Goal: Task Accomplishment & Management: Complete application form

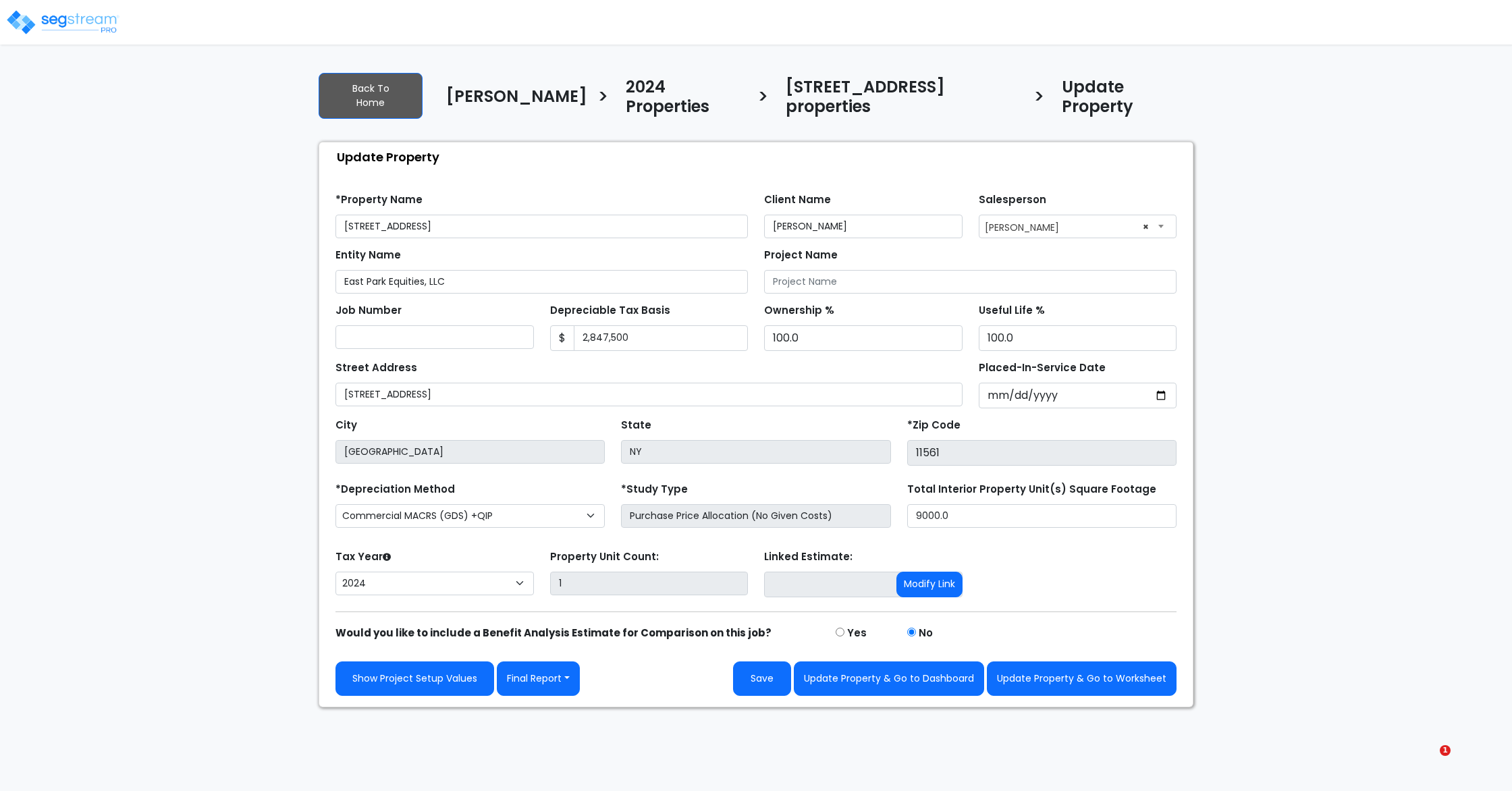
select select "2024"
click at [541, 661] on button "Final Report" at bounding box center [538, 678] width 83 height 34
click at [581, 734] on link "Report Images" at bounding box center [568, 749] width 141 height 31
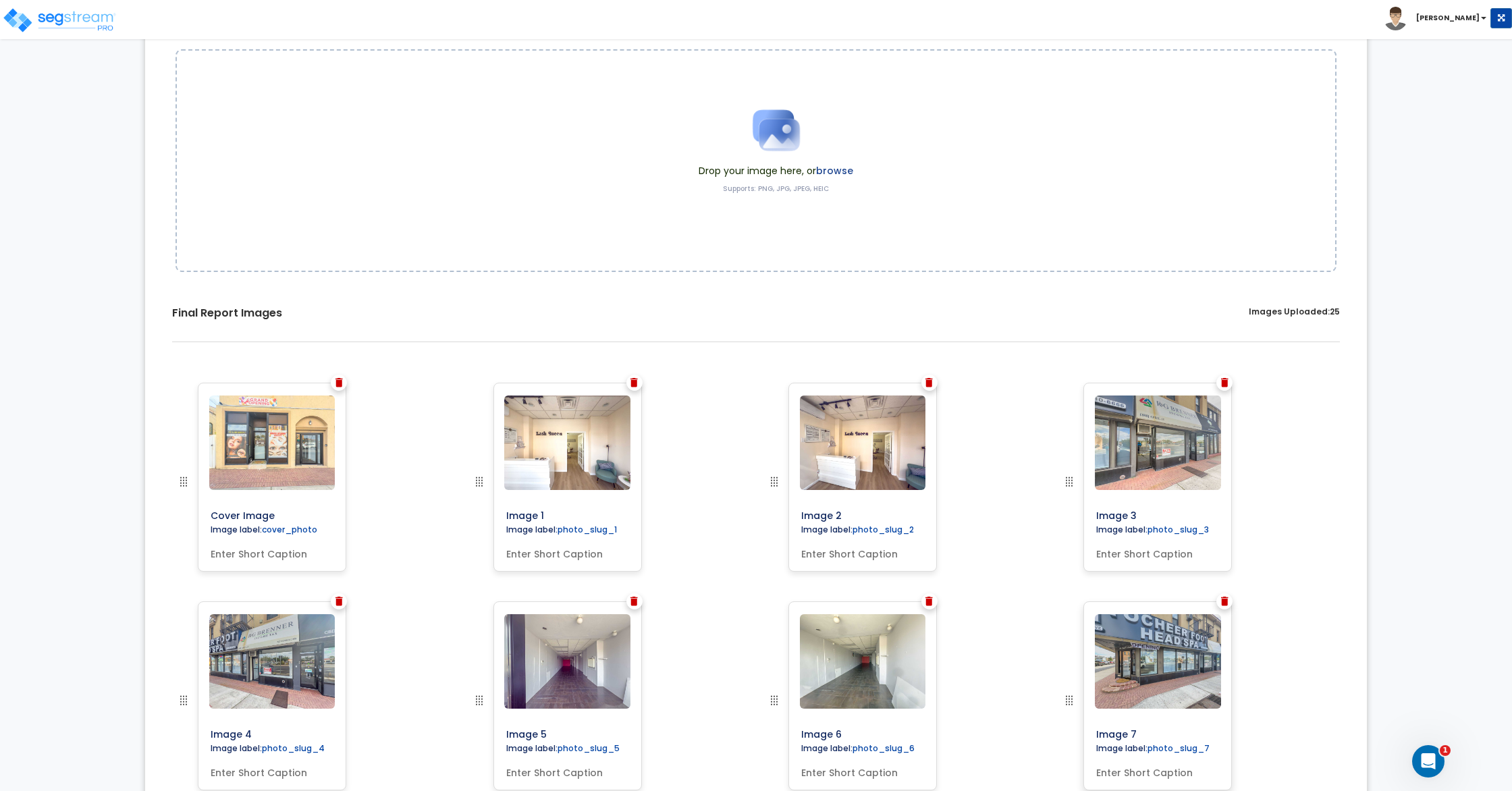
scroll to position [159, 0]
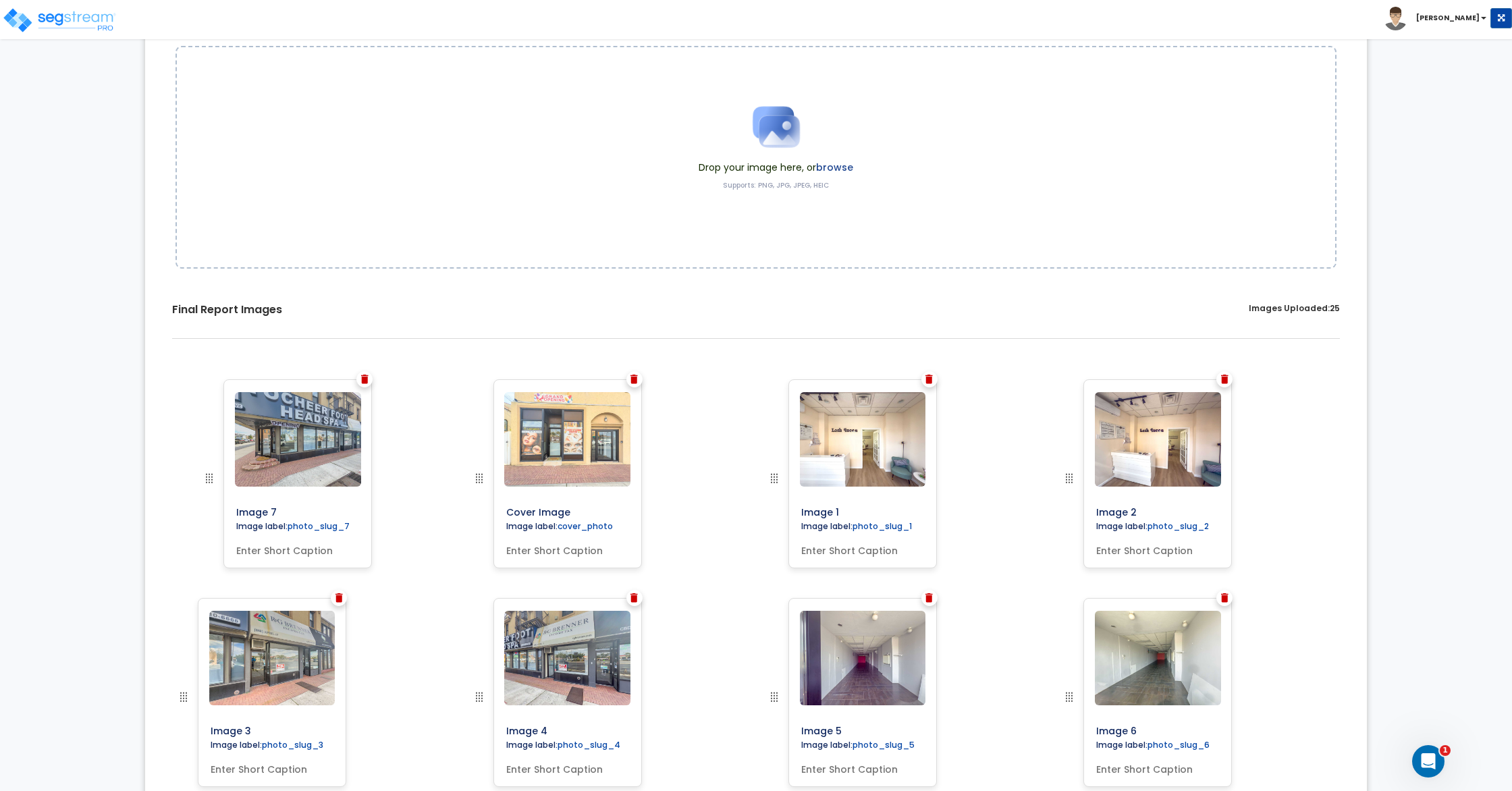
drag, startPoint x: 1069, startPoint y: 695, endPoint x: 209, endPoint y: 462, distance: 891.0
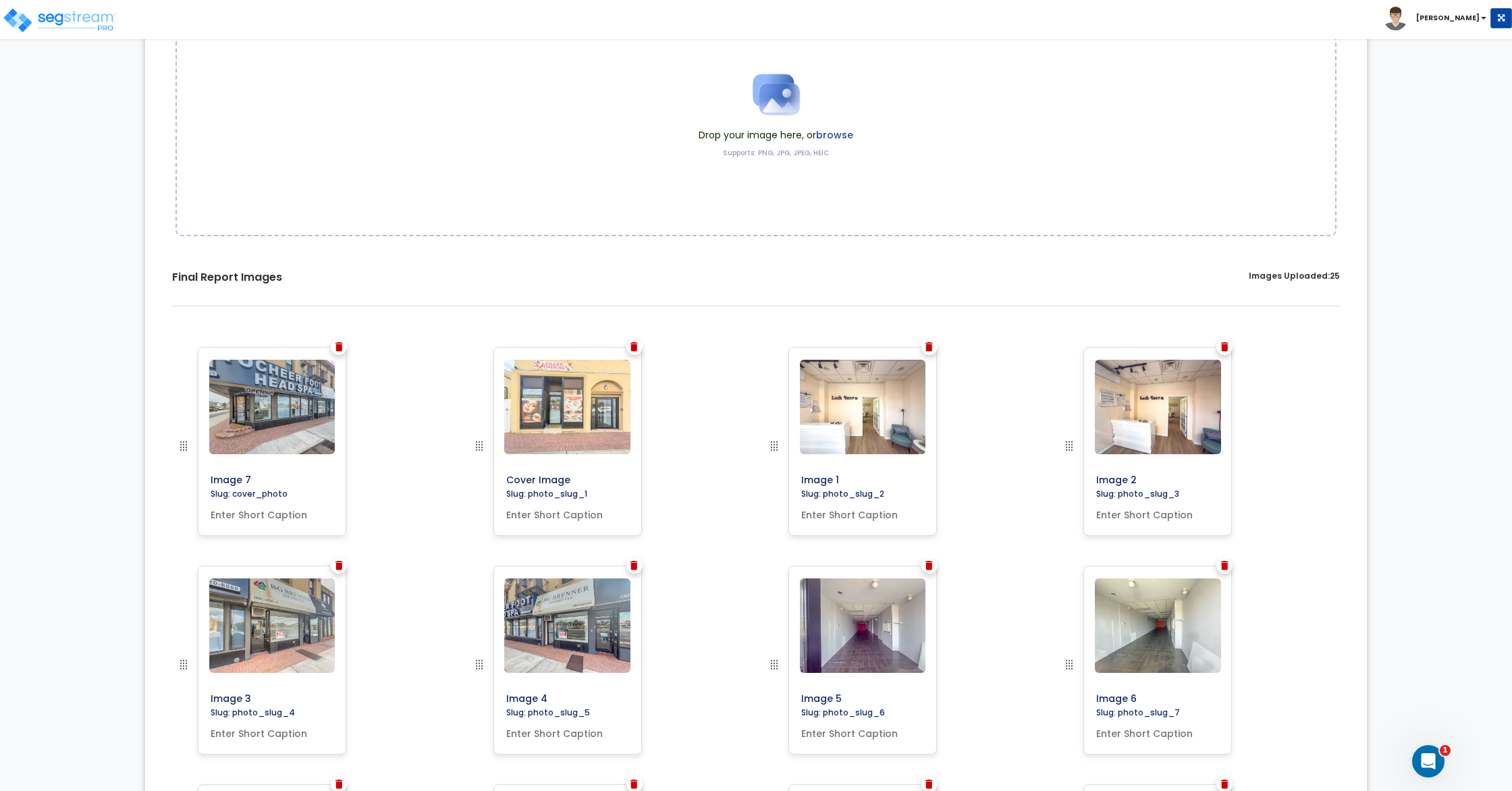
scroll to position [196, 0]
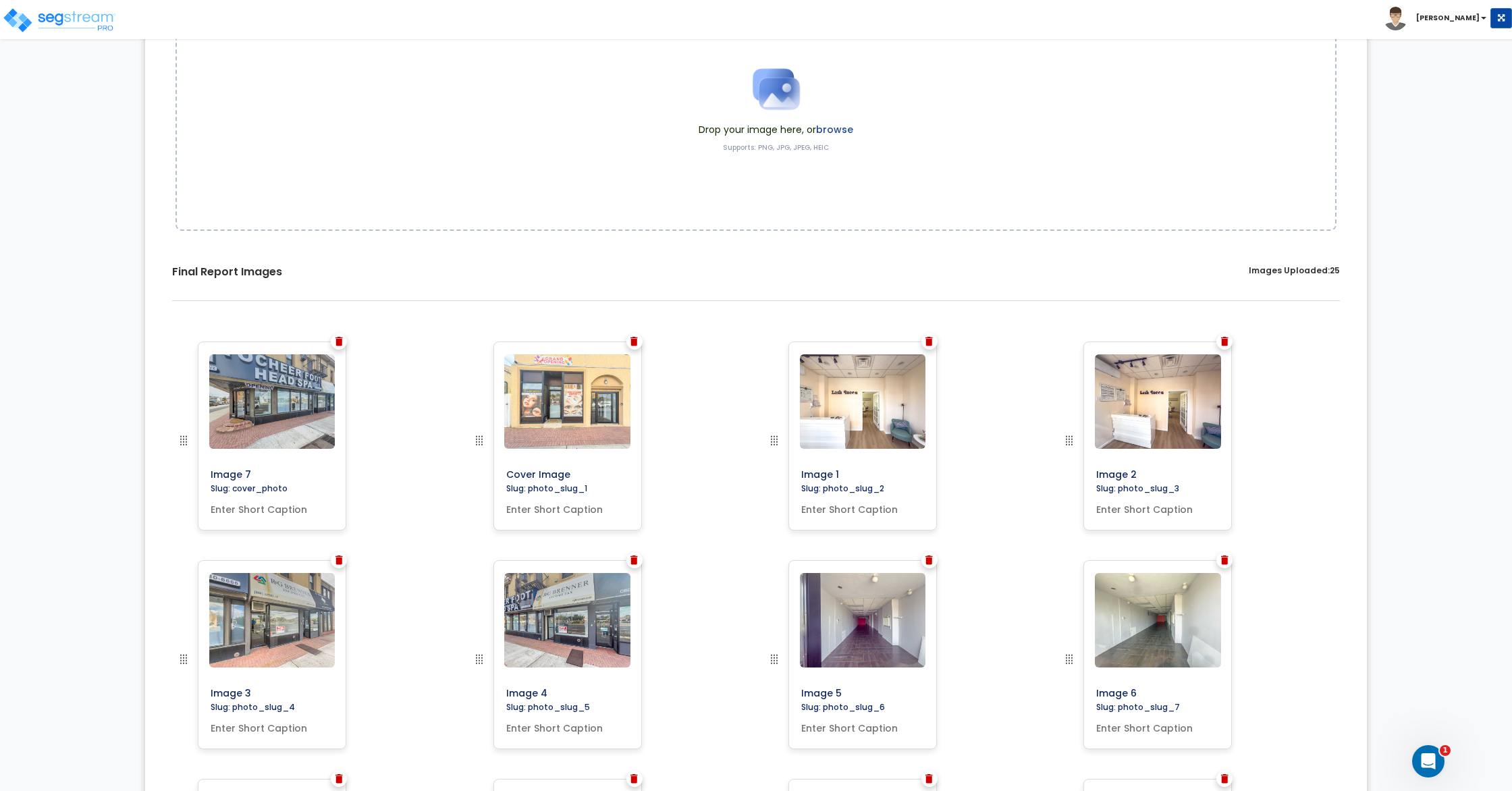
click at [927, 342] on img at bounding box center [930, 341] width 7 height 10
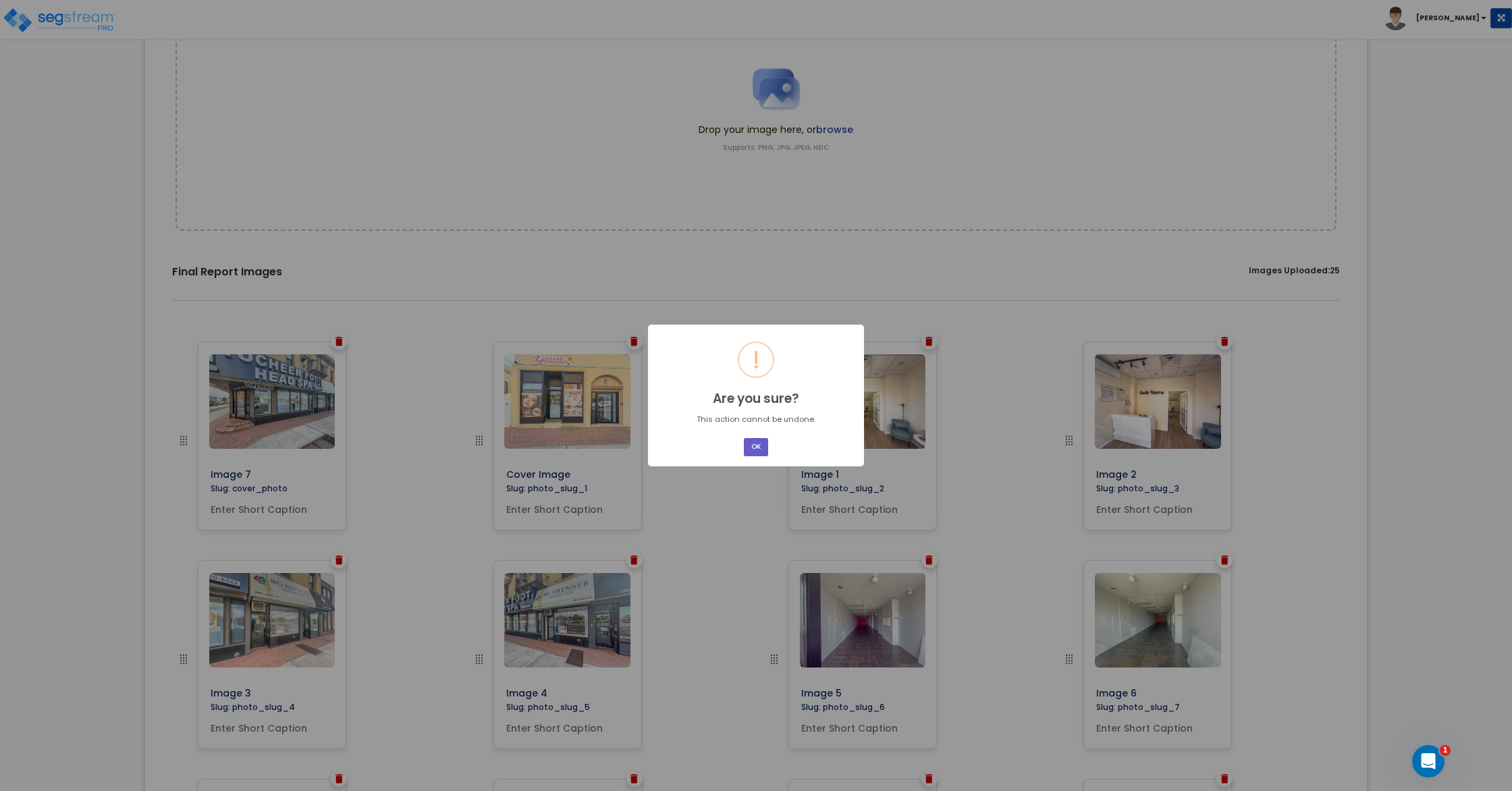
click at [764, 443] on button "OK" at bounding box center [756, 447] width 24 height 18
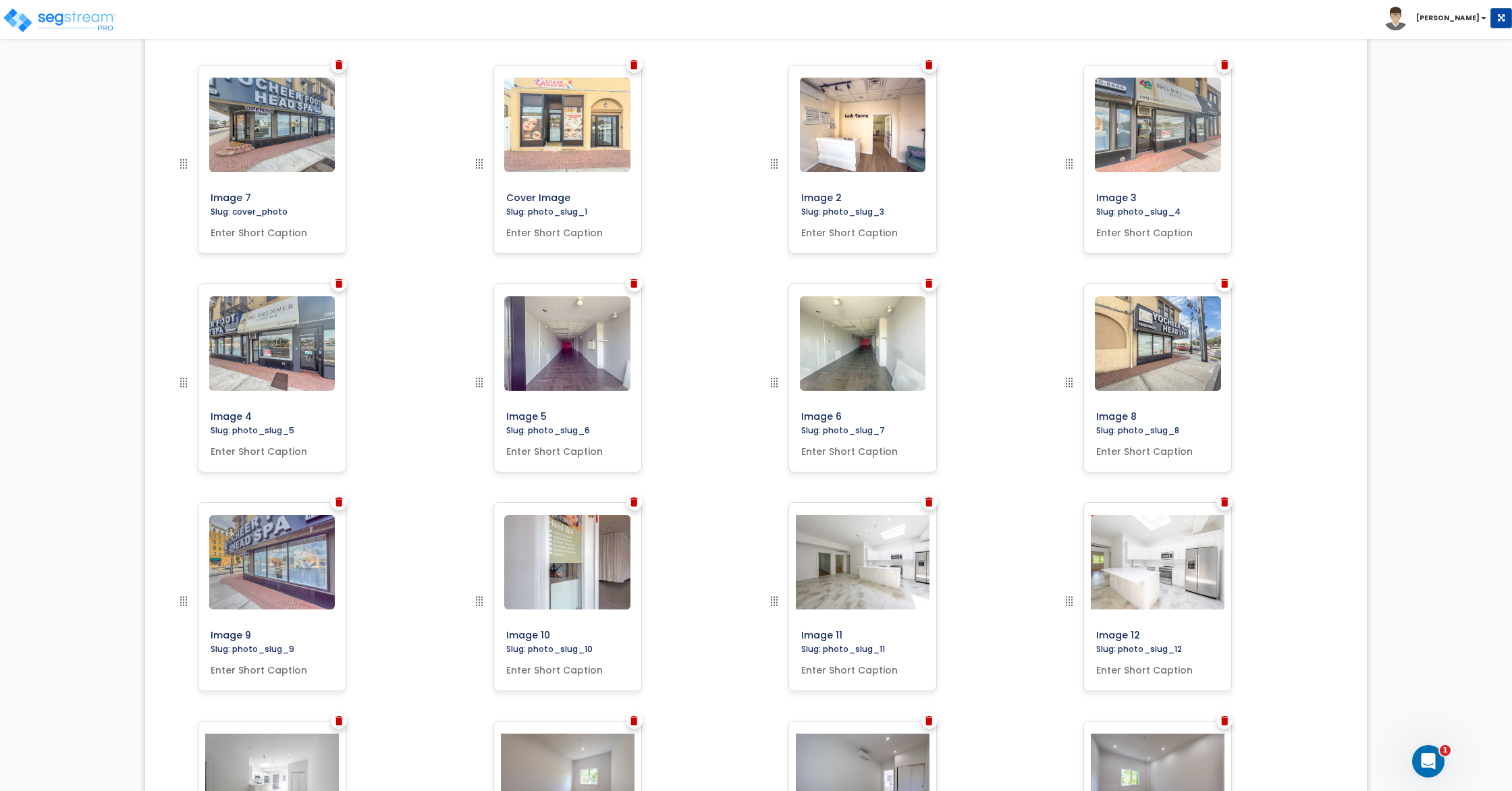
scroll to position [470, 0]
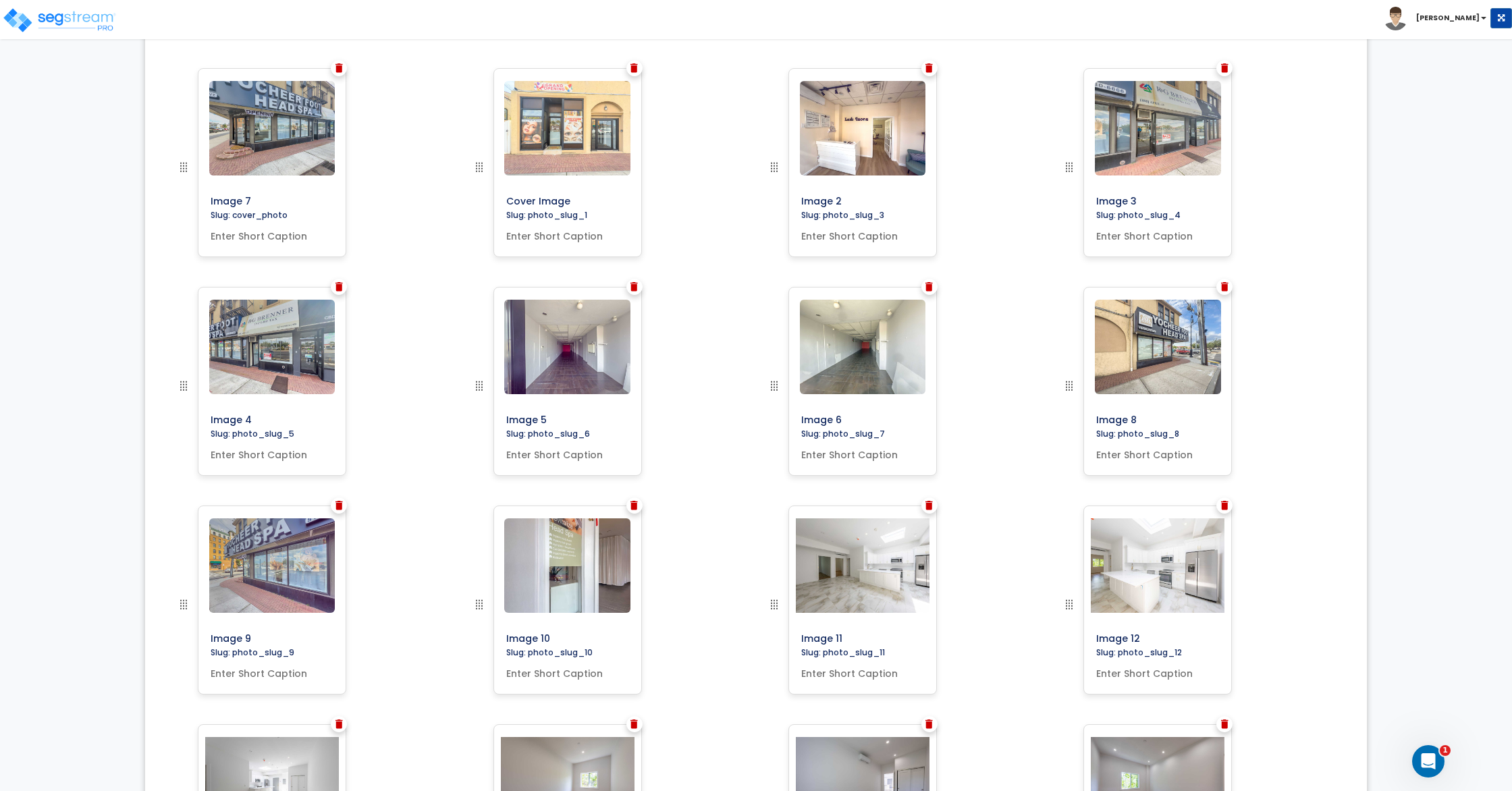
click at [331, 506] on div at bounding box center [339, 506] width 16 height 16
click at [1219, 285] on div at bounding box center [1225, 287] width 16 height 16
click at [1222, 286] on img at bounding box center [1225, 287] width 7 height 10
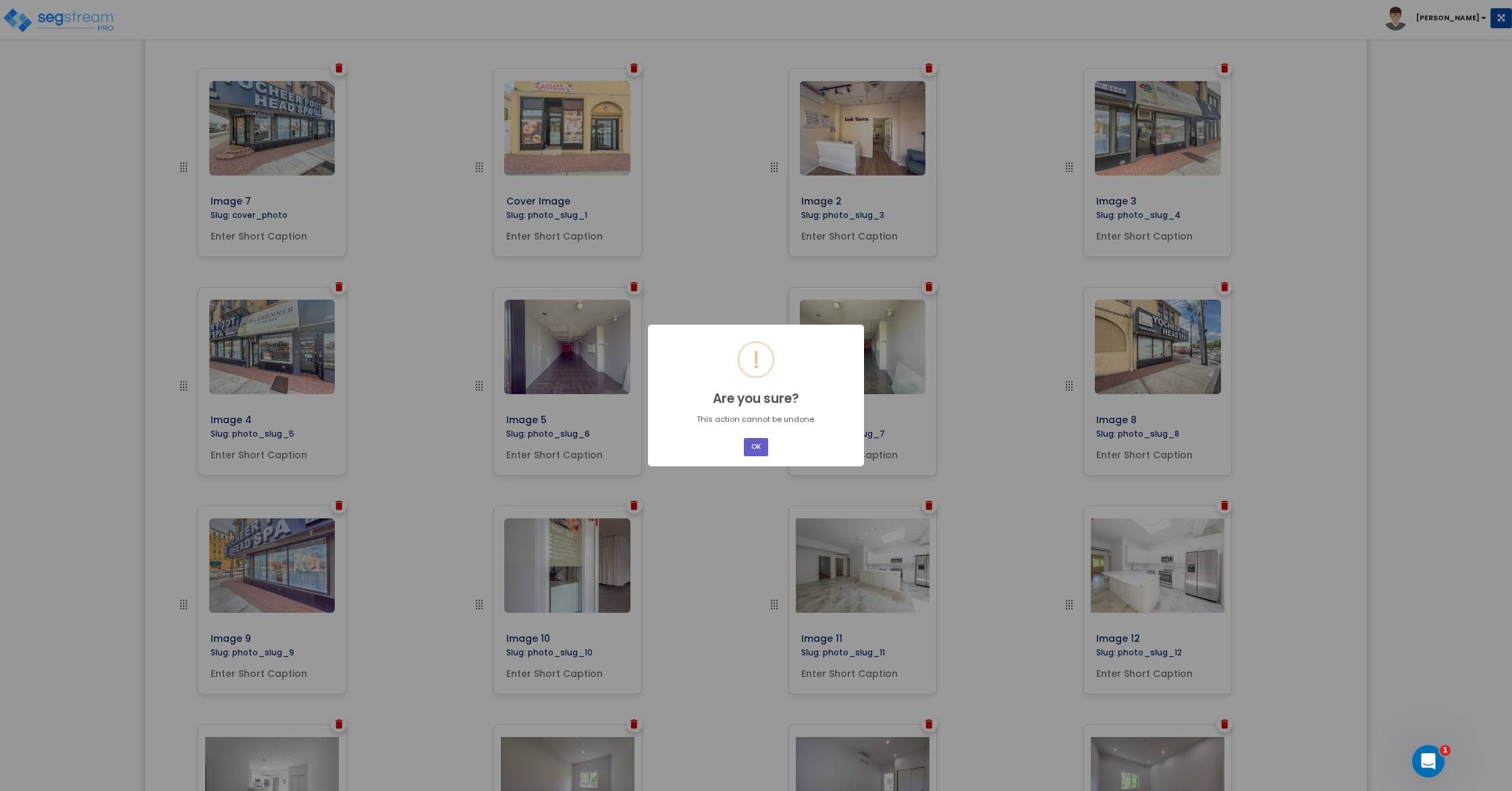
click at [749, 446] on button "OK" at bounding box center [756, 447] width 24 height 18
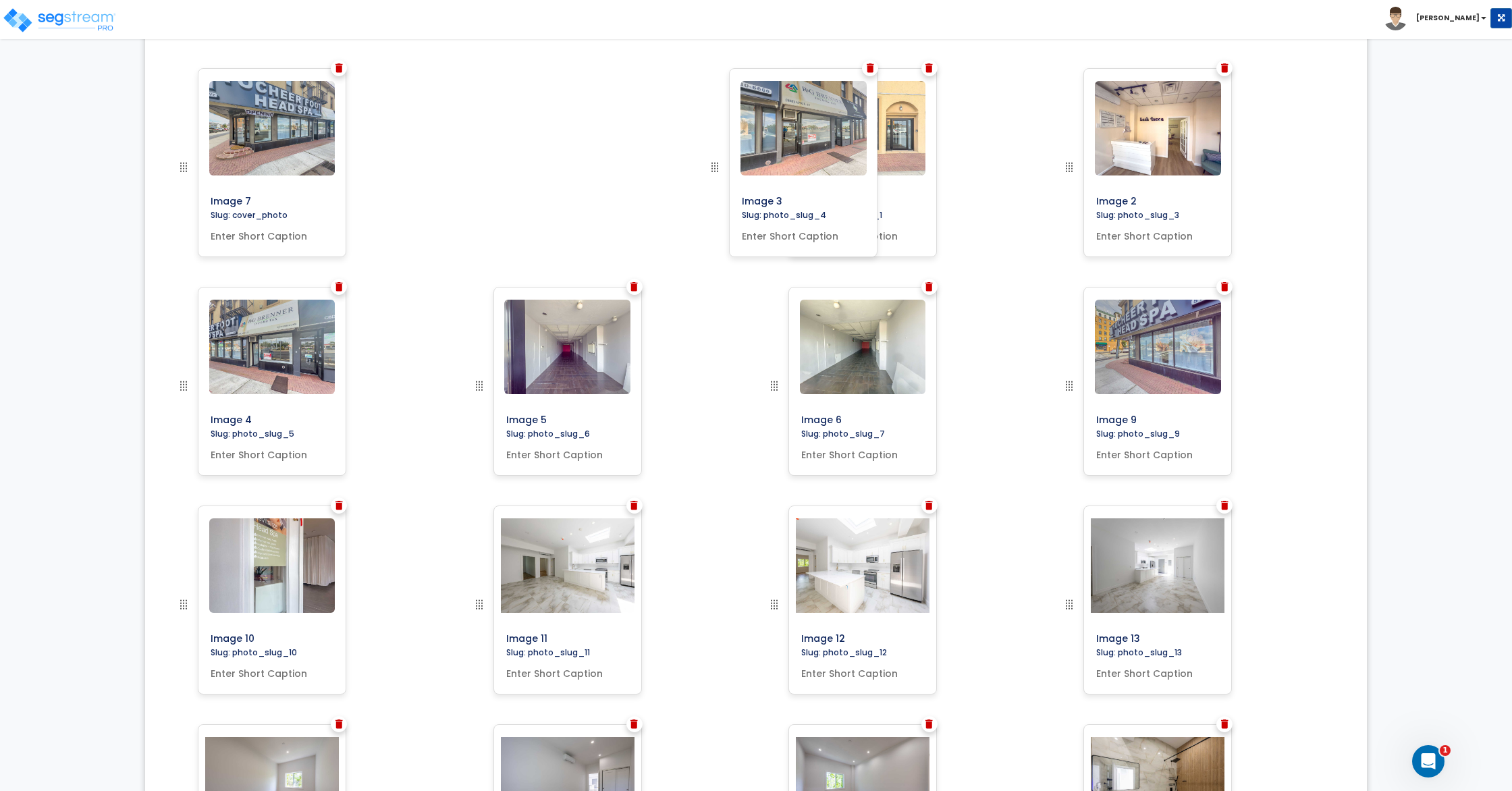
drag, startPoint x: 1076, startPoint y: 168, endPoint x: 720, endPoint y: 138, distance: 357.3
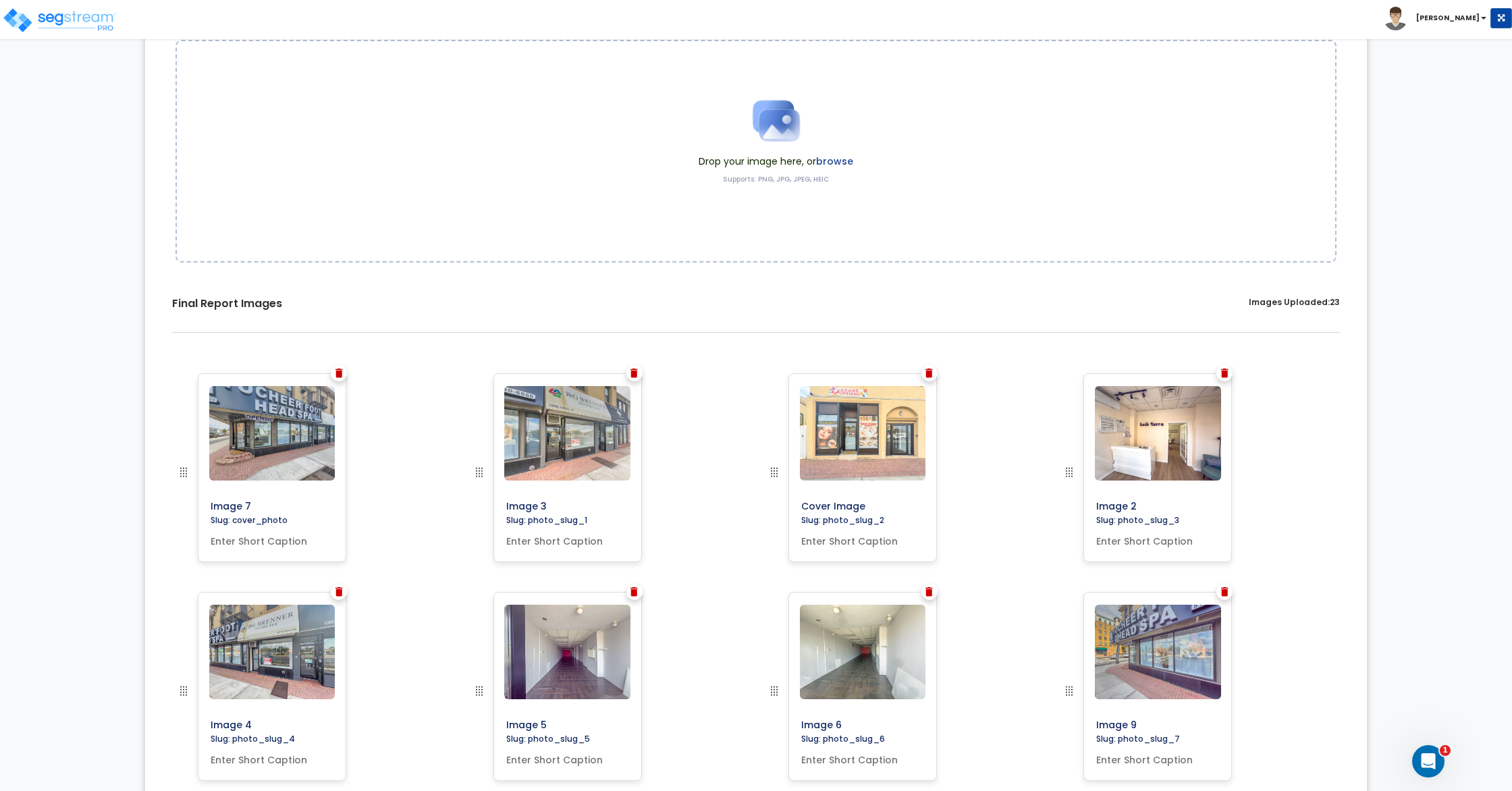
scroll to position [0, 0]
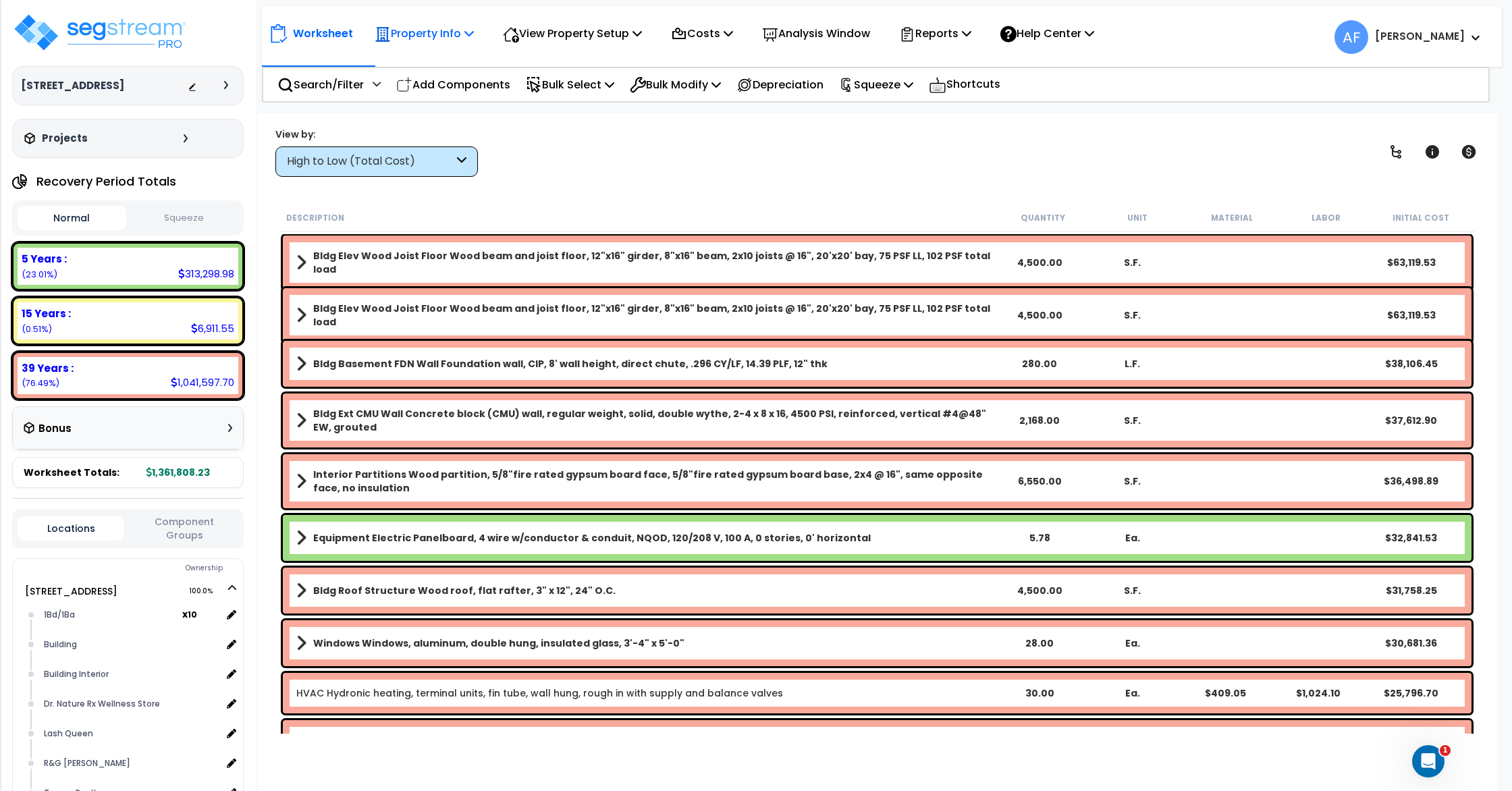
click at [459, 34] on p "Property Info" at bounding box center [424, 33] width 100 height 18
click at [438, 65] on link "Property Setup" at bounding box center [434, 64] width 134 height 27
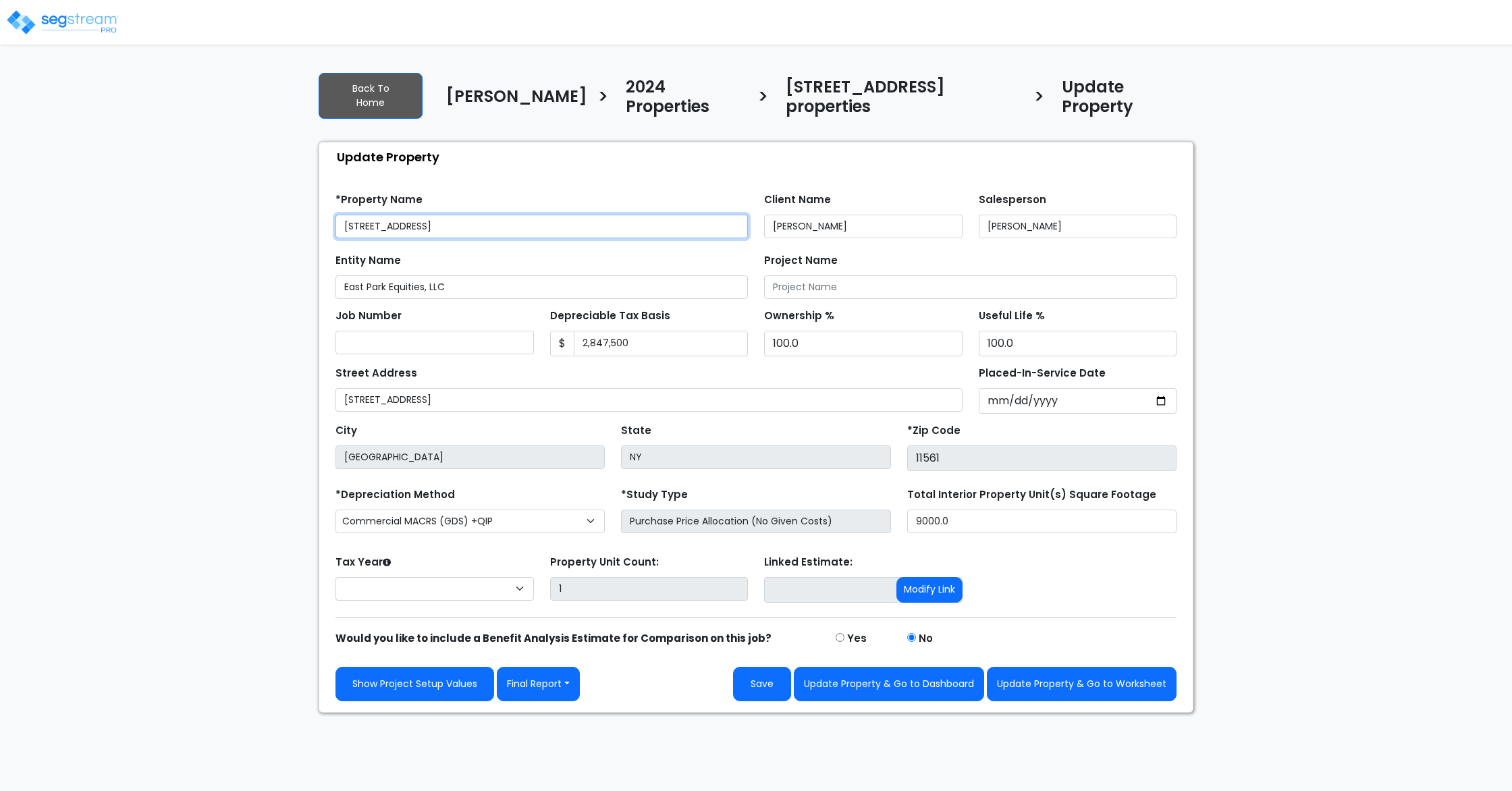
select select "2024"
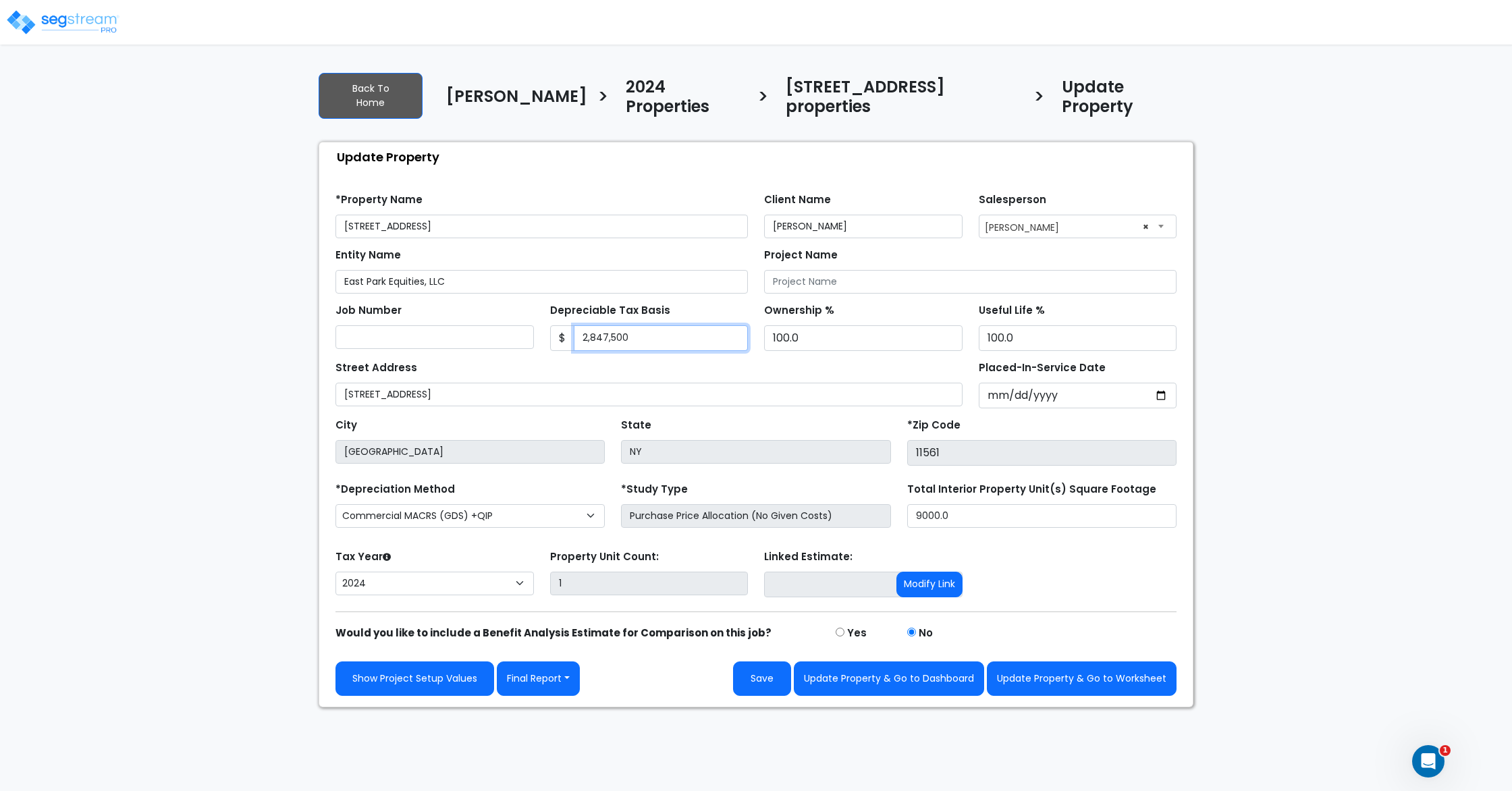
click at [675, 326] on input "2,847,500" at bounding box center [661, 338] width 175 height 26
paste input "text"
type input "3,036,816.9"
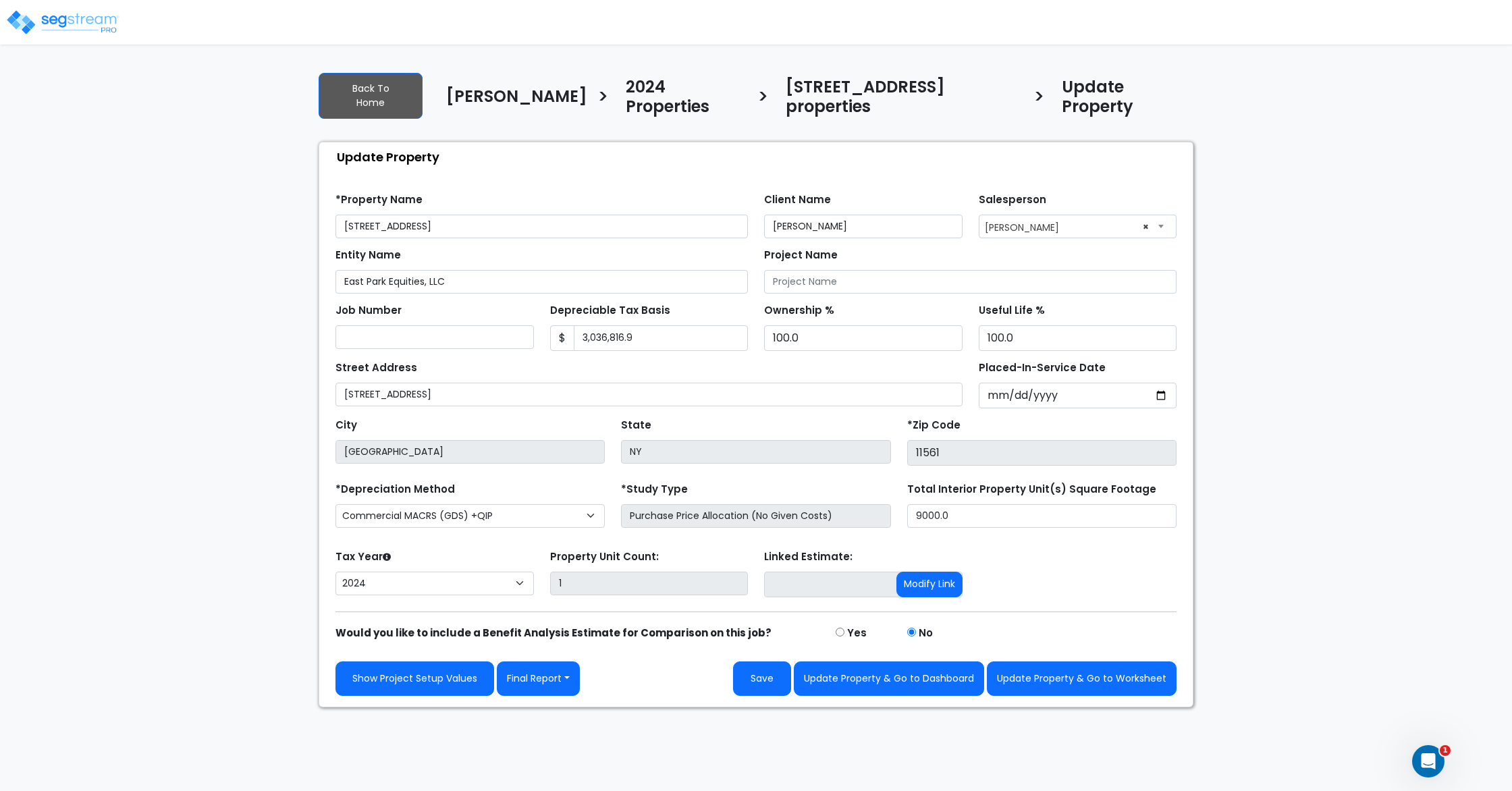
click at [768, 358] on div "Street Address 78 E Park Ave," at bounding box center [649, 382] width 627 height 48
click at [759, 666] on button "Save" at bounding box center [762, 678] width 58 height 34
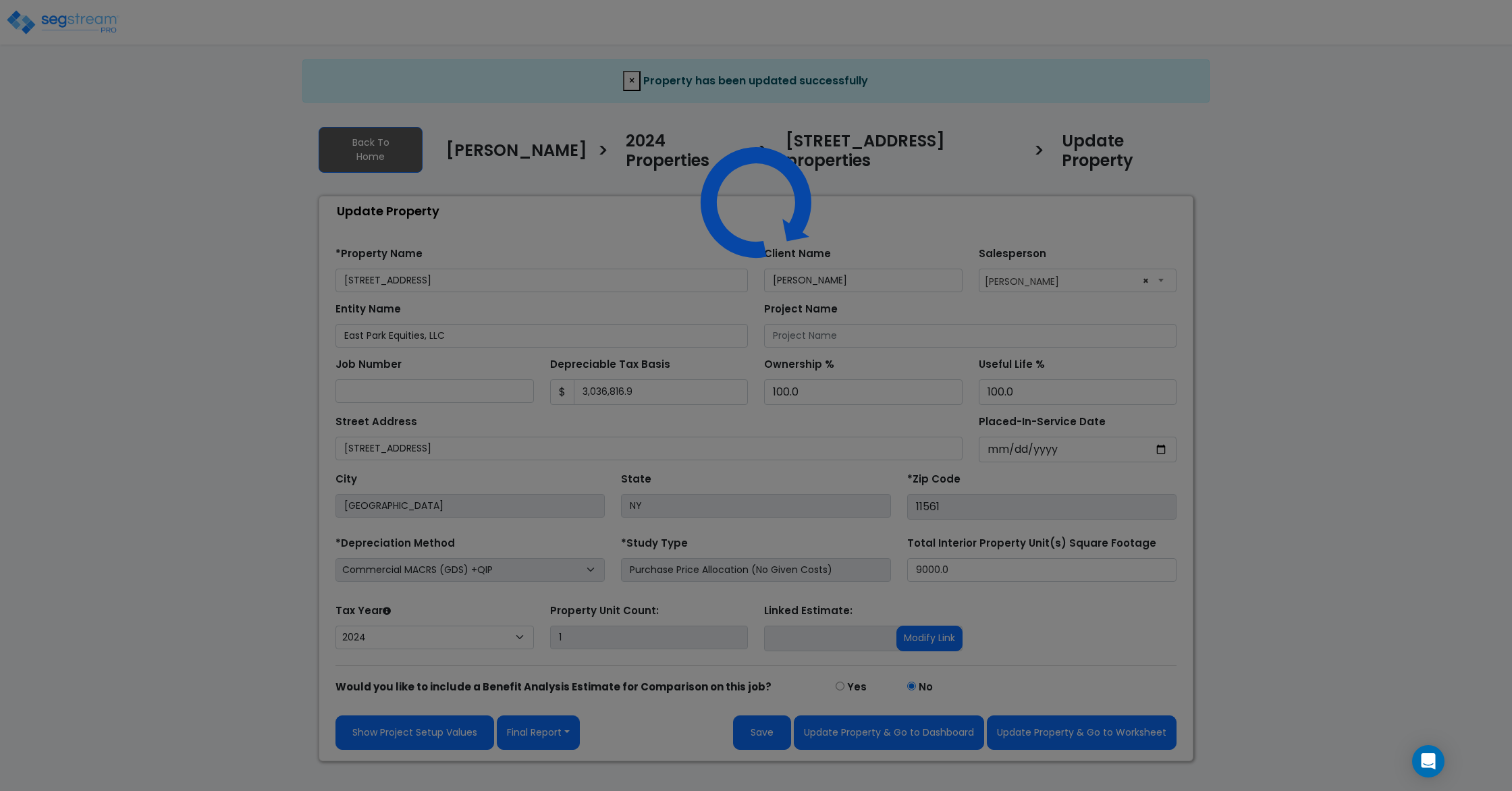
select select "2024"
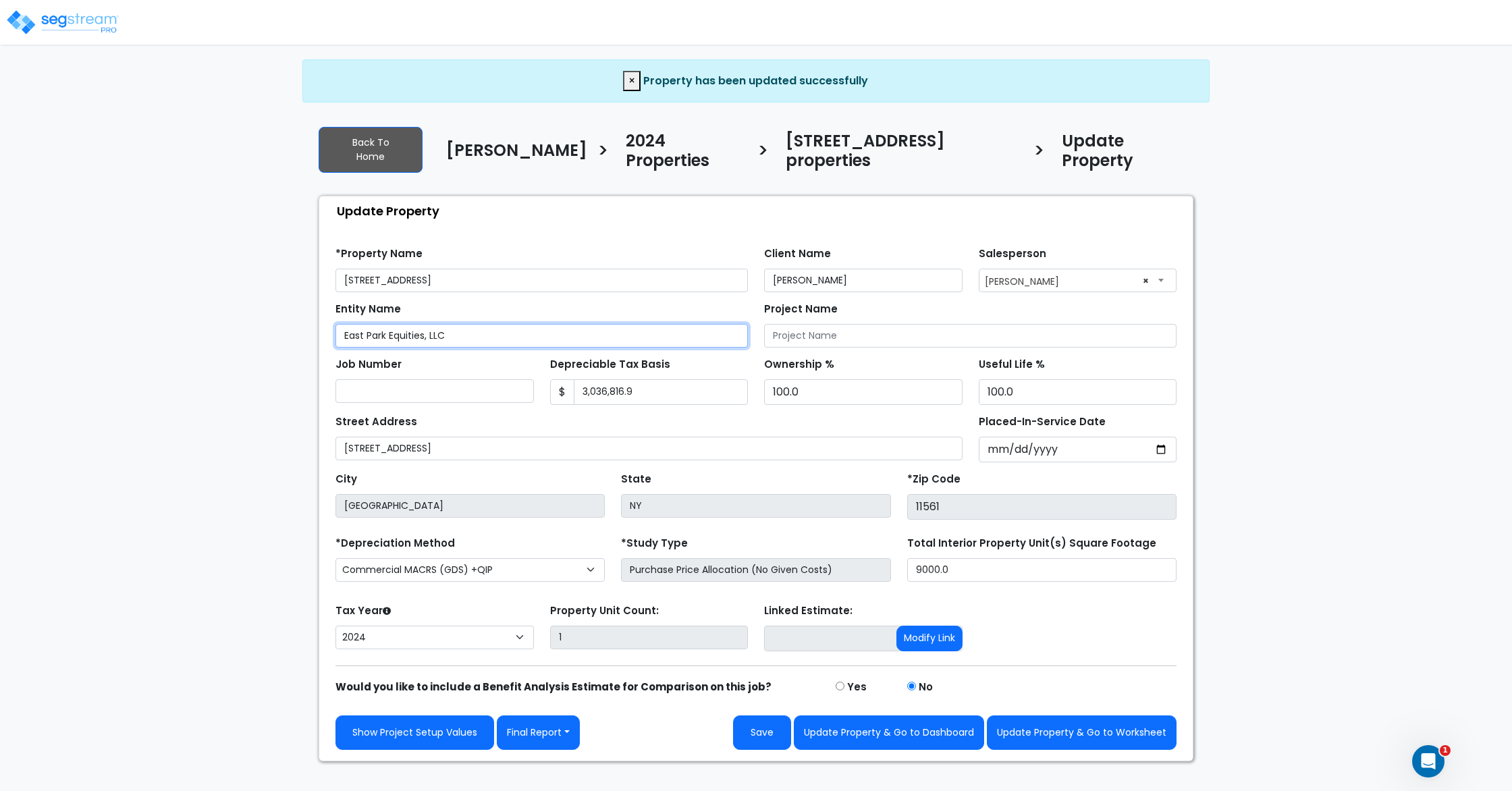
click at [428, 324] on input "East Park Equities, LLC" at bounding box center [542, 335] width 413 height 23
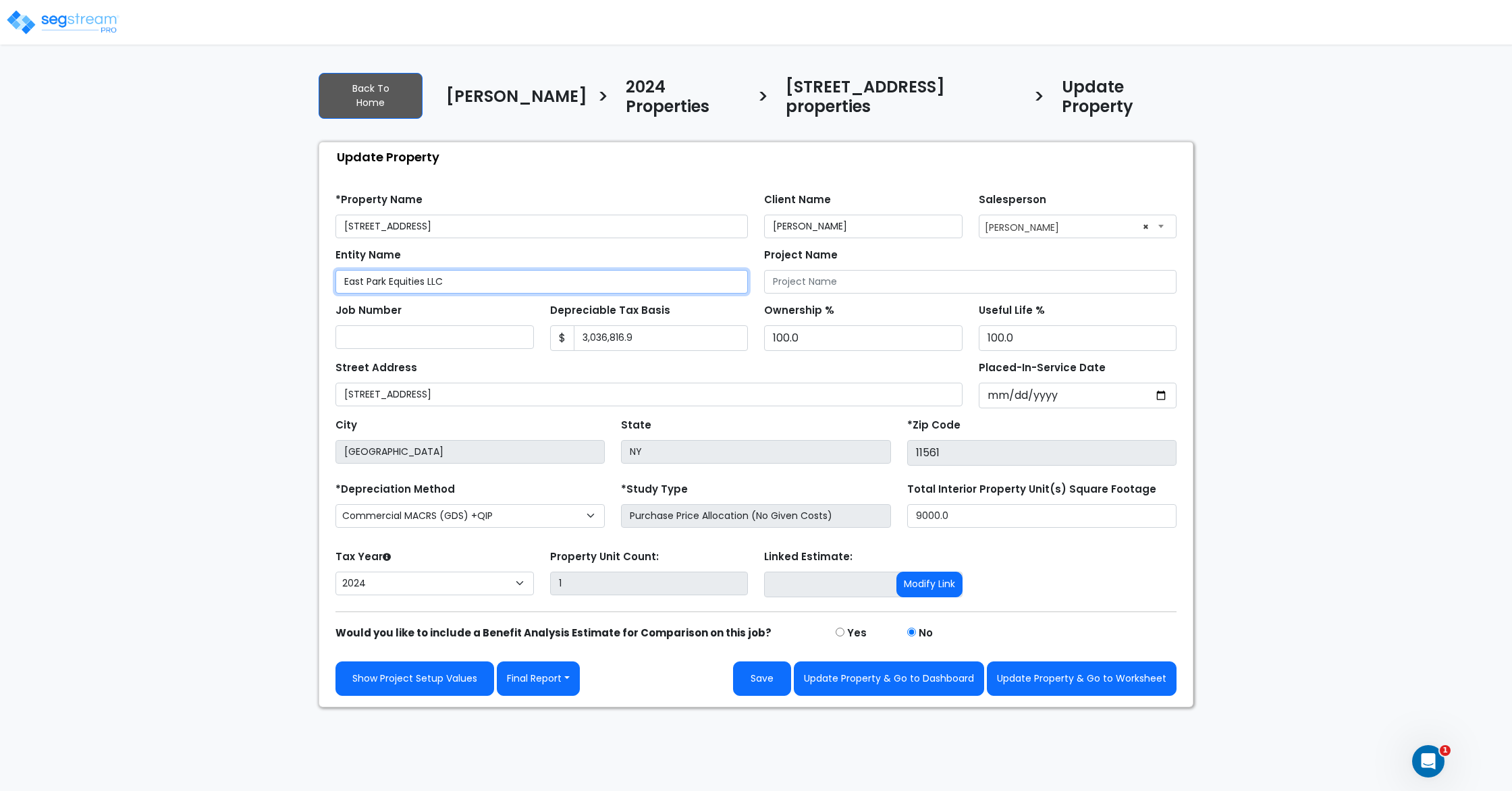
type input "East Park Equities LLC"
click at [1148, 555] on div "Tax Year Please Enter The Placed In Service Date First. 2026 2025 2024 Prior Ye…" at bounding box center [756, 573] width 858 height 54
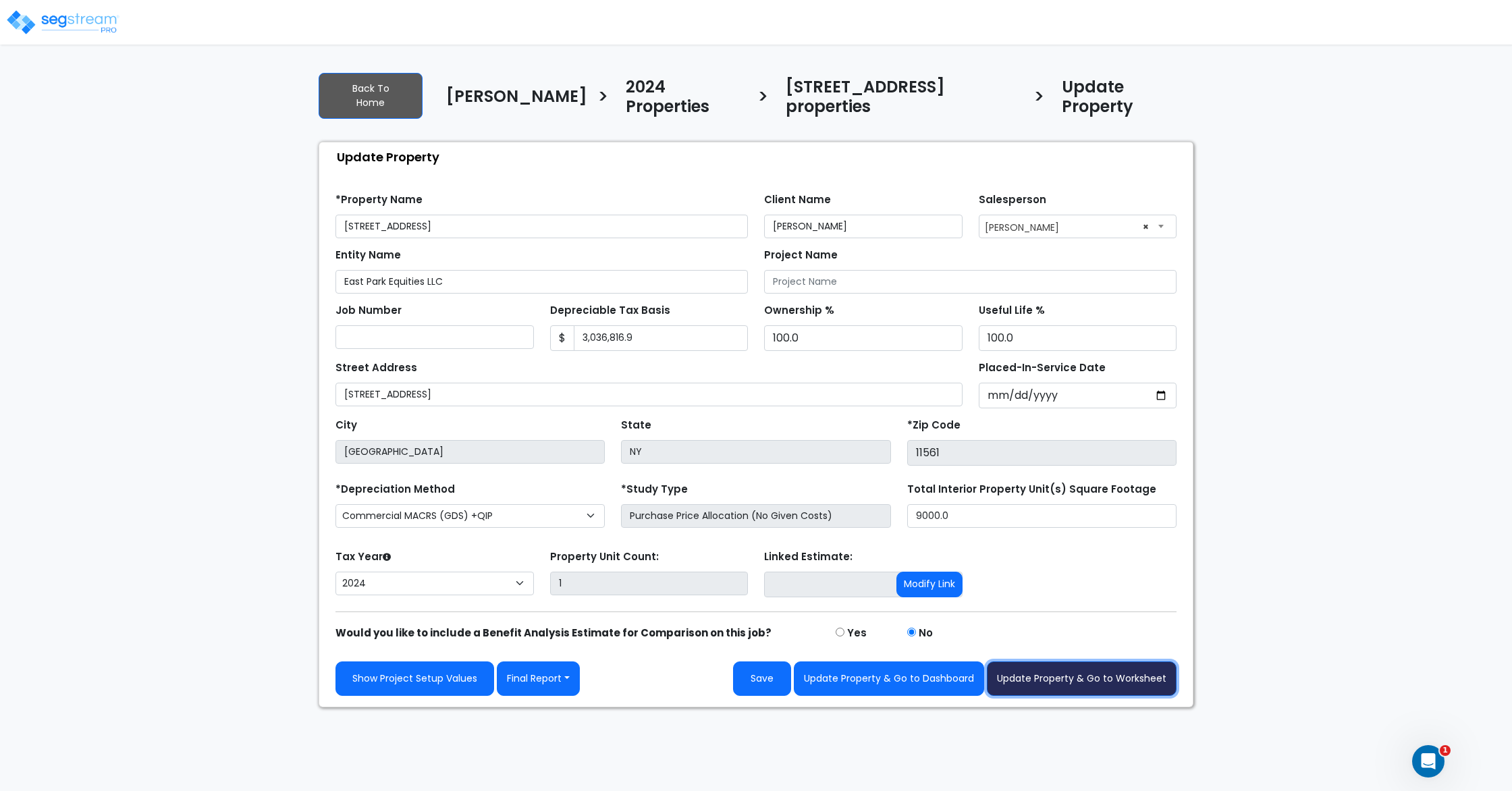
click at [1109, 662] on button "Update Property & Go to Worksheet" at bounding box center [1081, 678] width 189 height 34
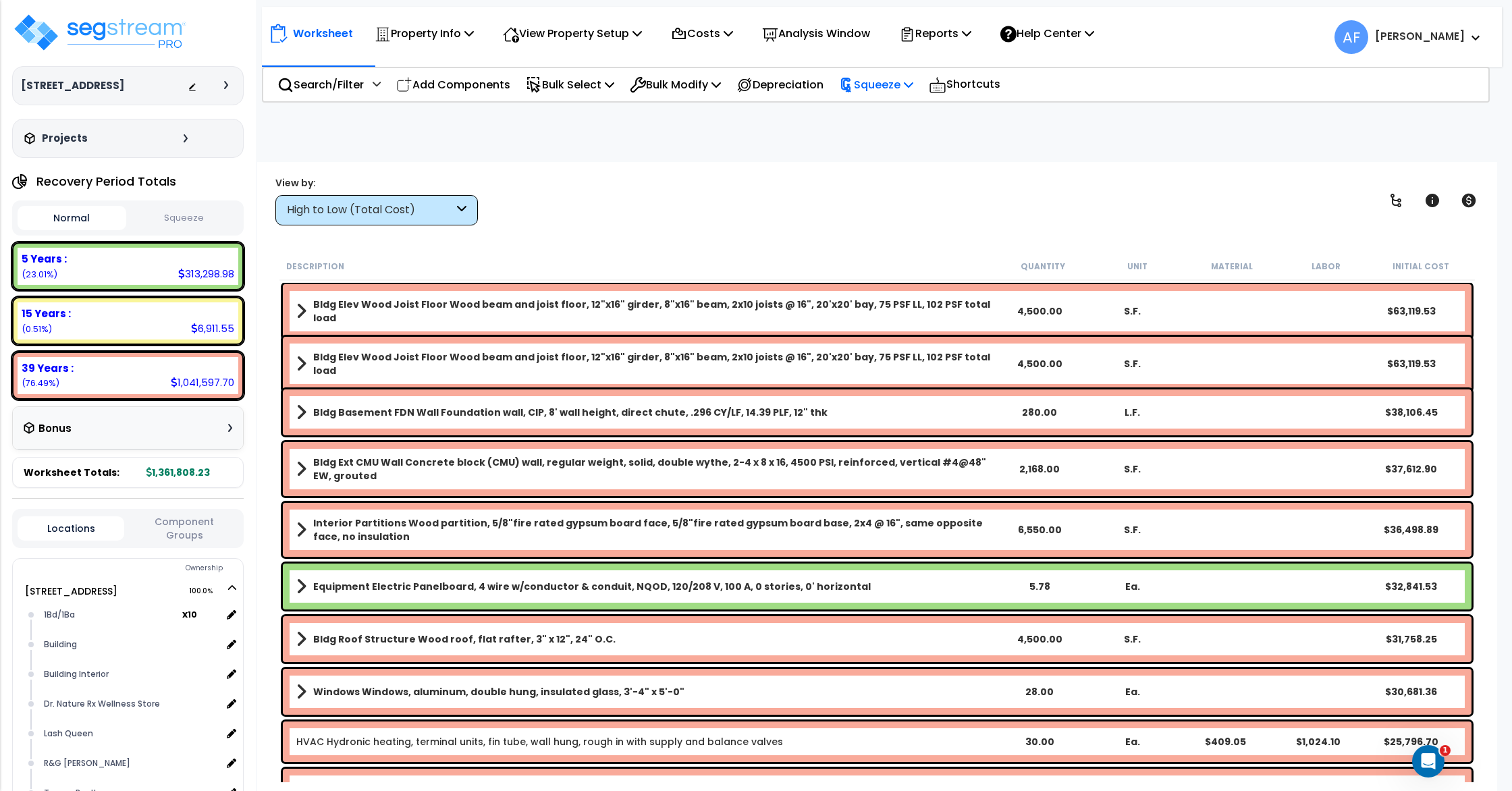
click at [904, 83] on p "Squeeze" at bounding box center [876, 84] width 74 height 18
click at [900, 109] on link "Squeeze" at bounding box center [899, 115] width 134 height 27
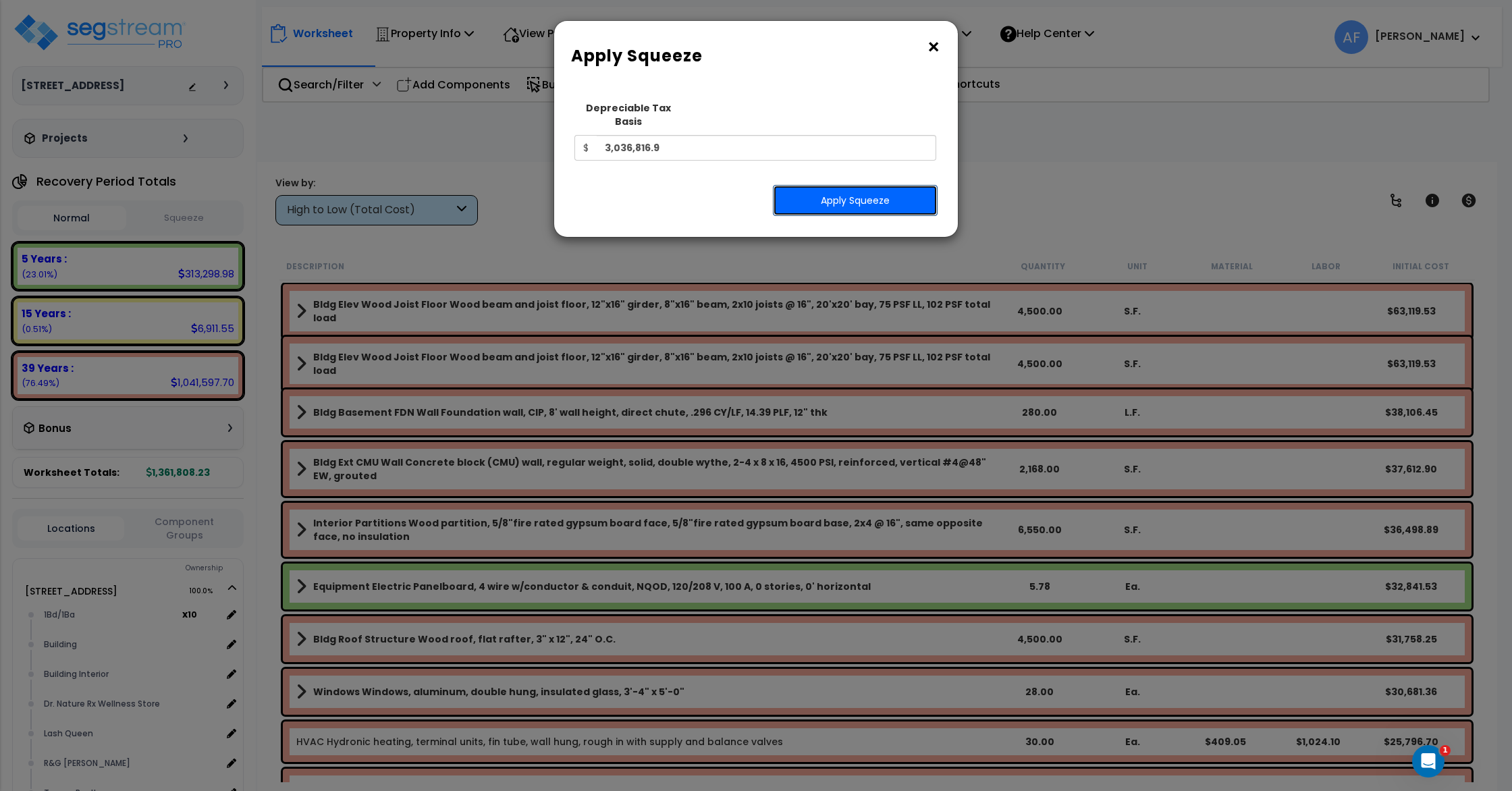
click at [878, 191] on button "Apply Squeeze" at bounding box center [856, 200] width 165 height 31
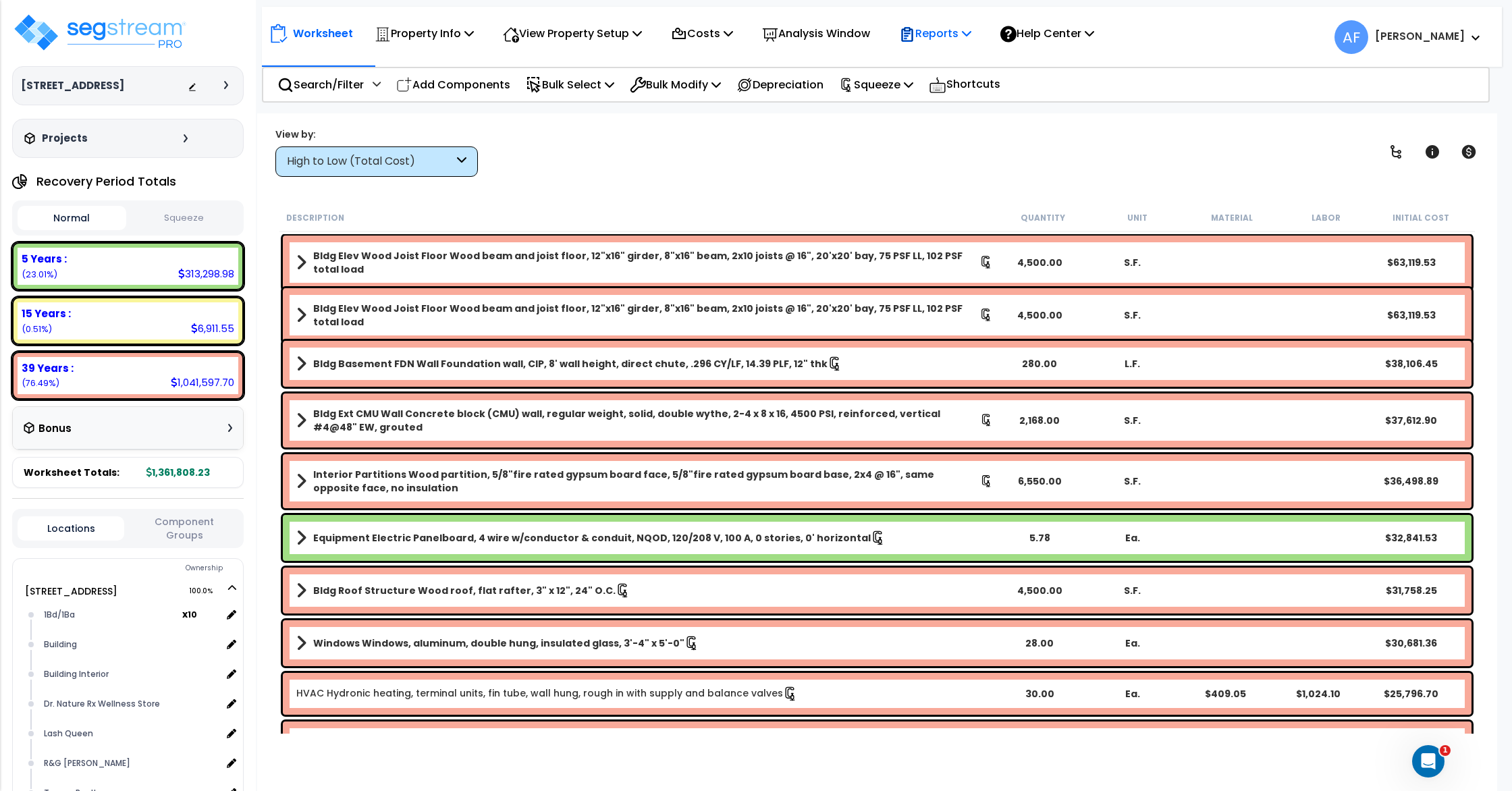
click at [945, 42] on p "Reports" at bounding box center [935, 33] width 73 height 18
click at [934, 62] on link "Get Report" at bounding box center [959, 64] width 134 height 27
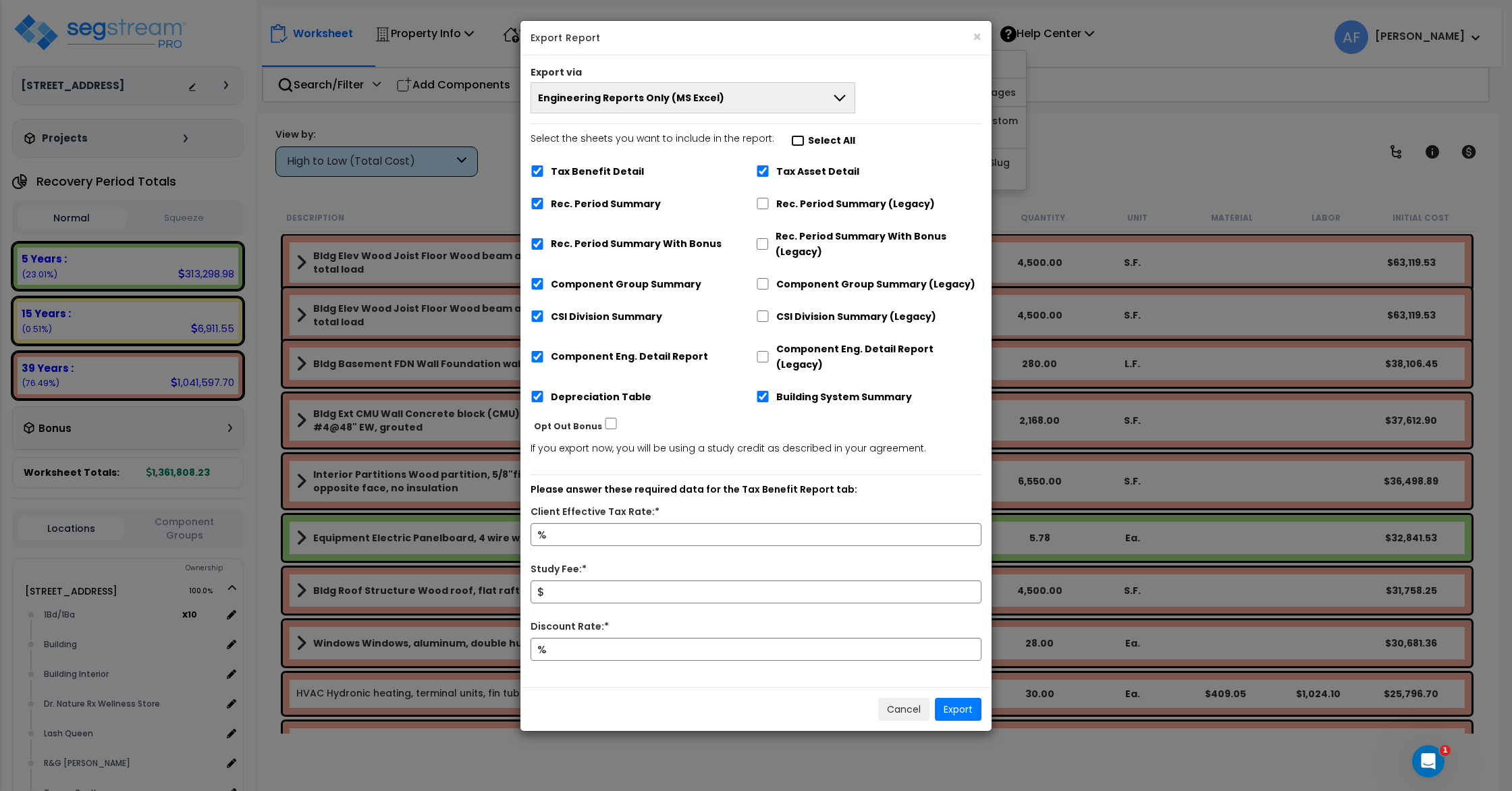
click at [791, 143] on input "Select the sheets you want to include in the report: Select All" at bounding box center [798, 140] width 13 height 12
checkbox input "false"
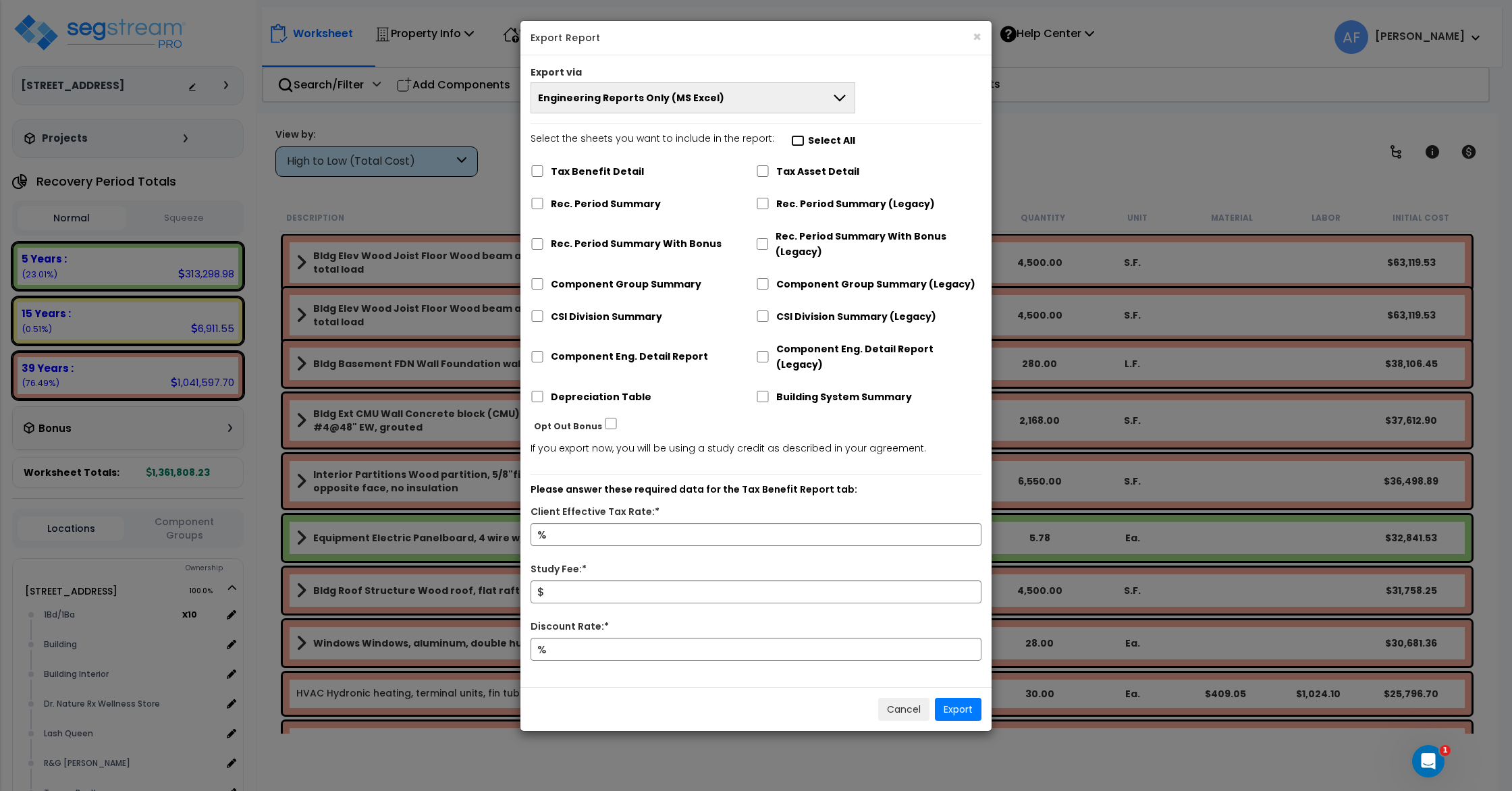
checkbox input "false"
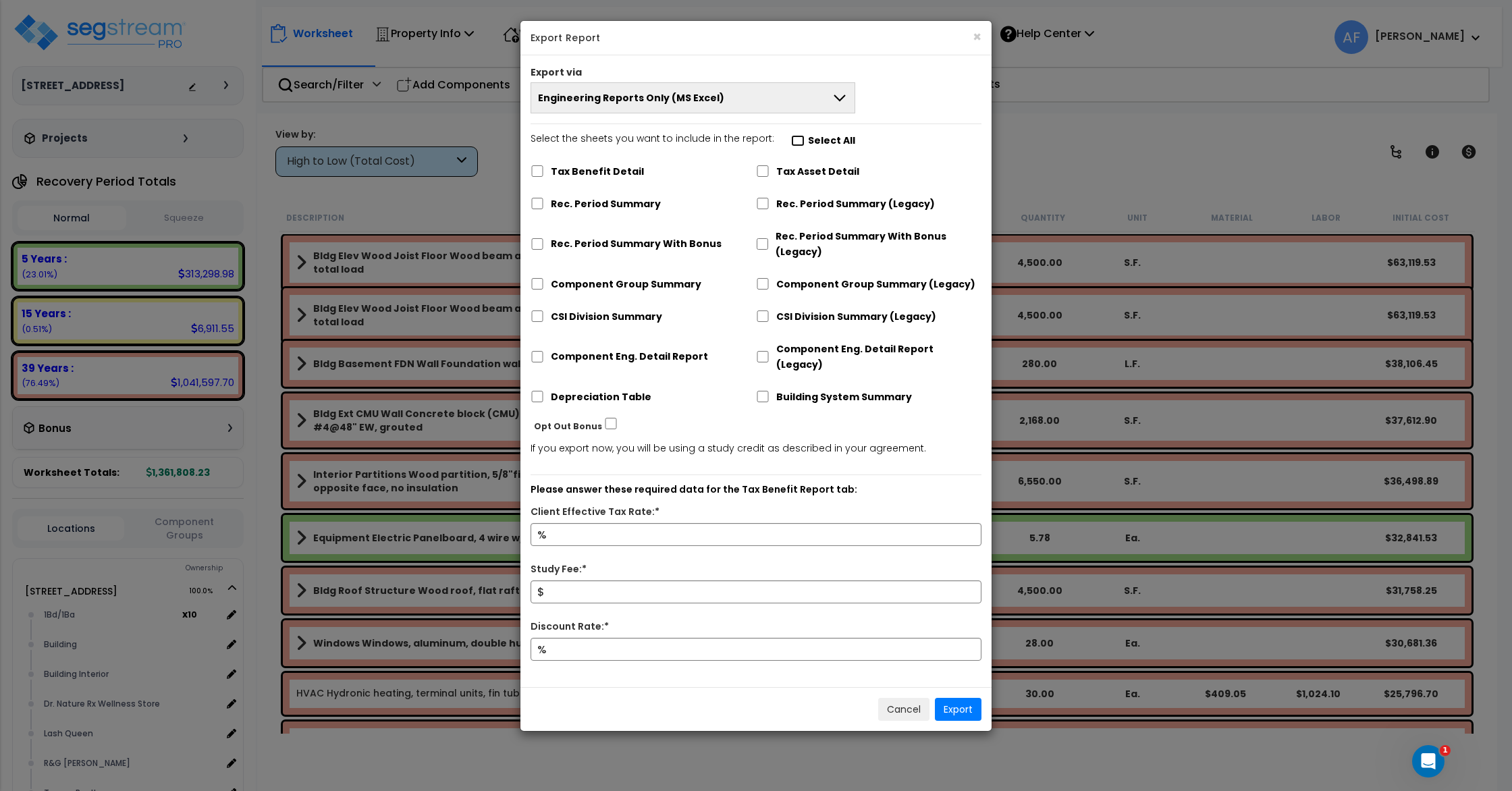
checkbox input "false"
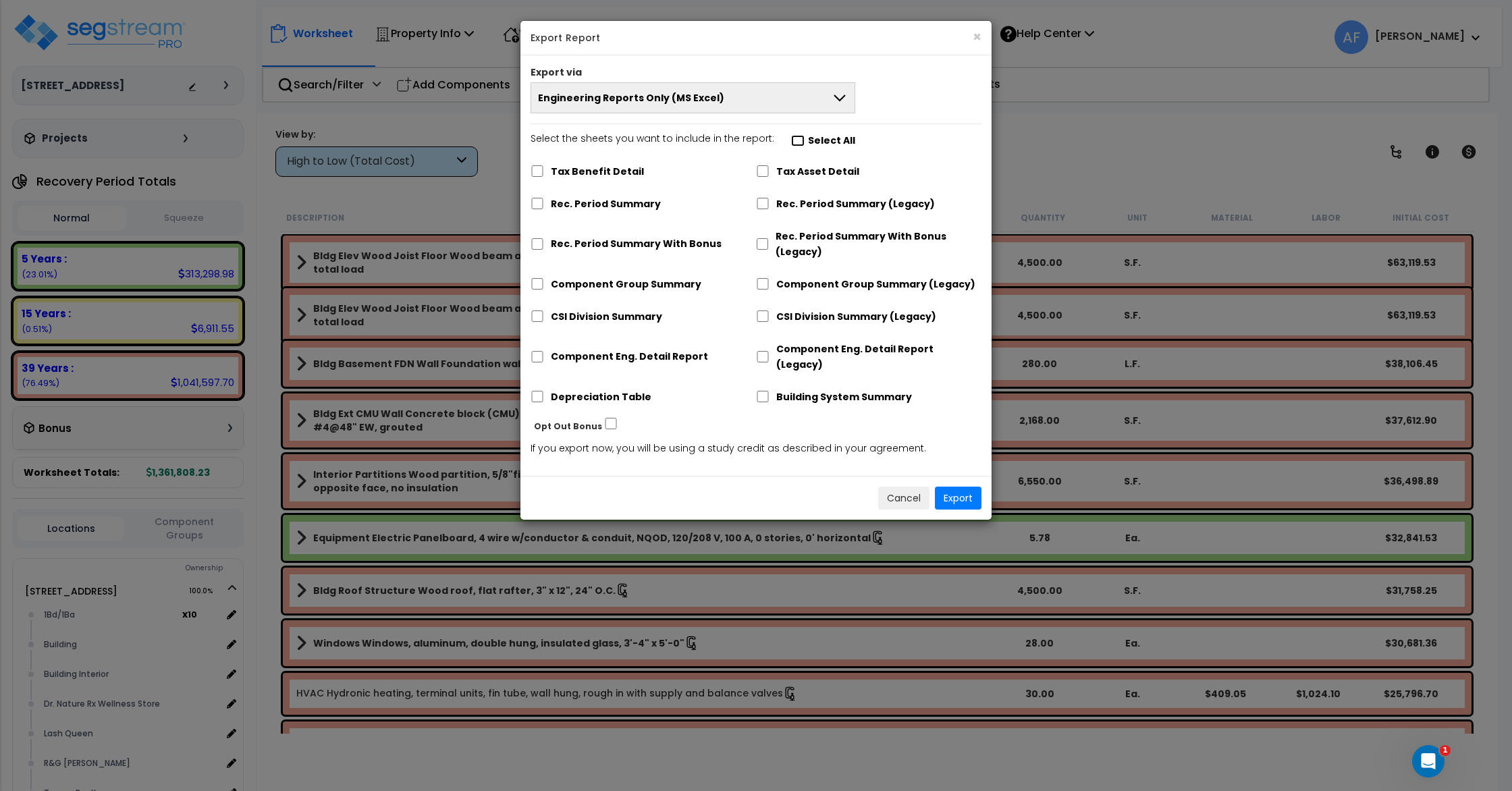
click at [791, 143] on input "Select the sheets you want to include in the report: Select All" at bounding box center [798, 140] width 13 height 12
checkbox input "true"
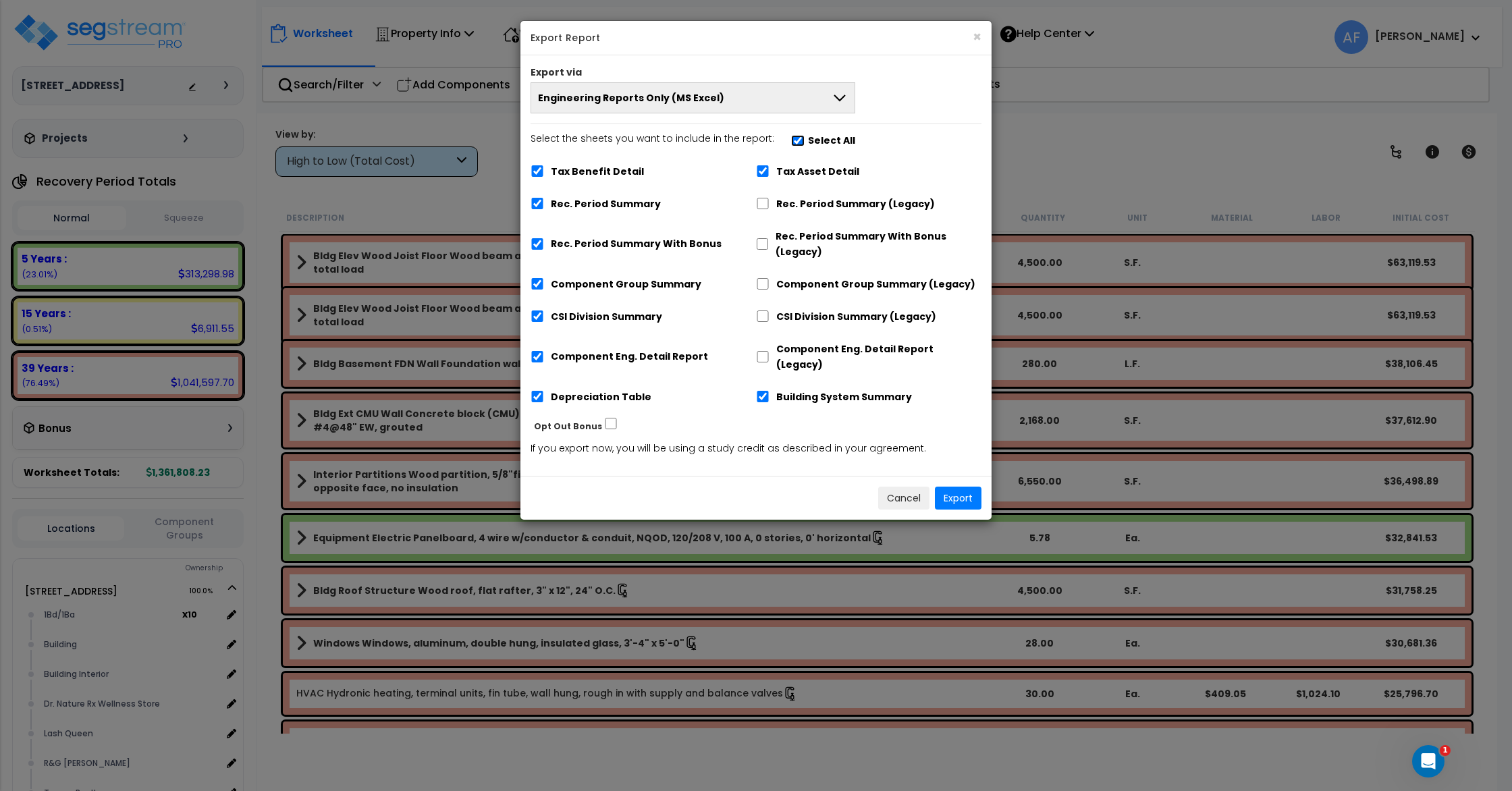
checkbox input "true"
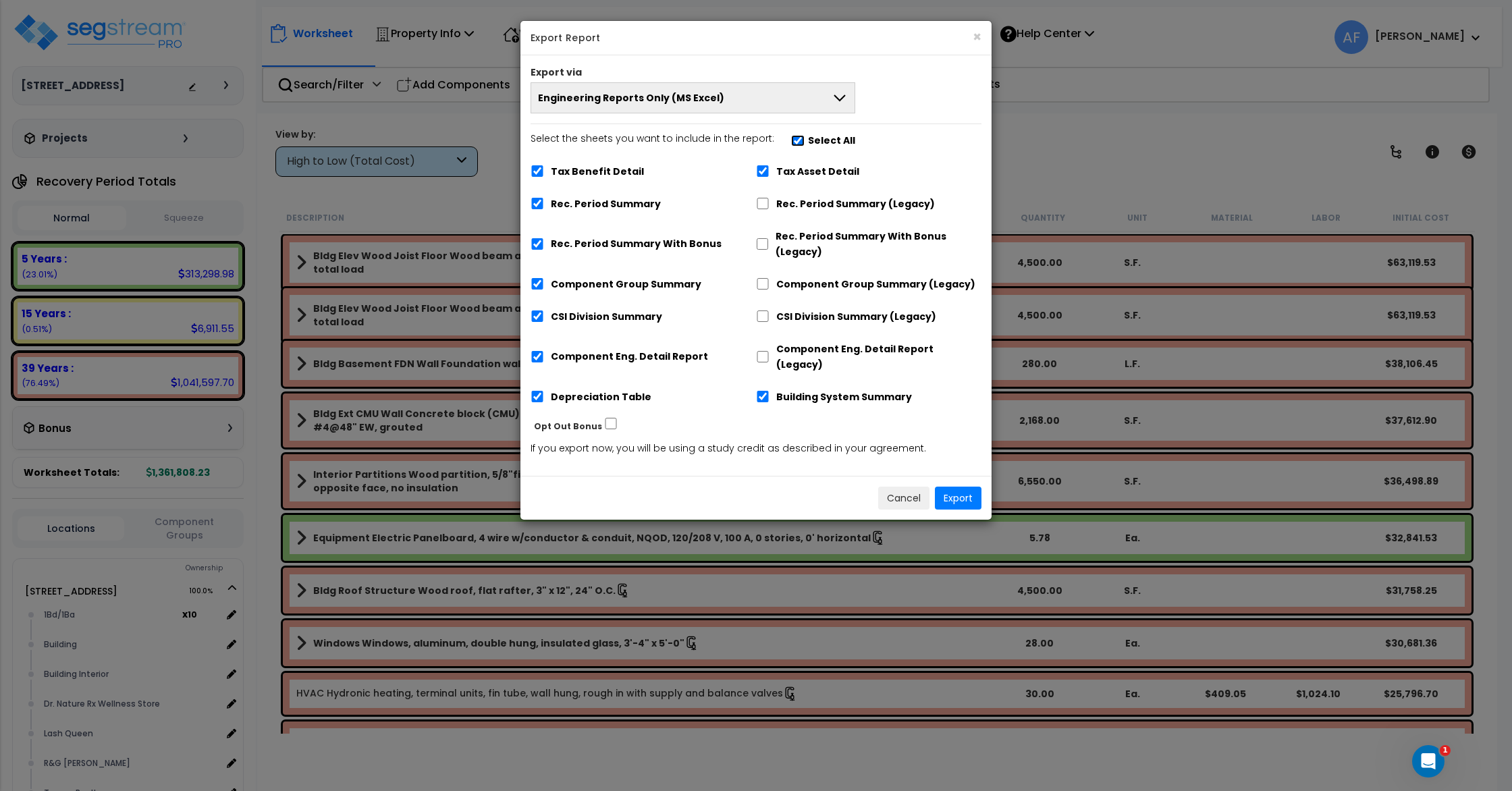
checkbox input "true"
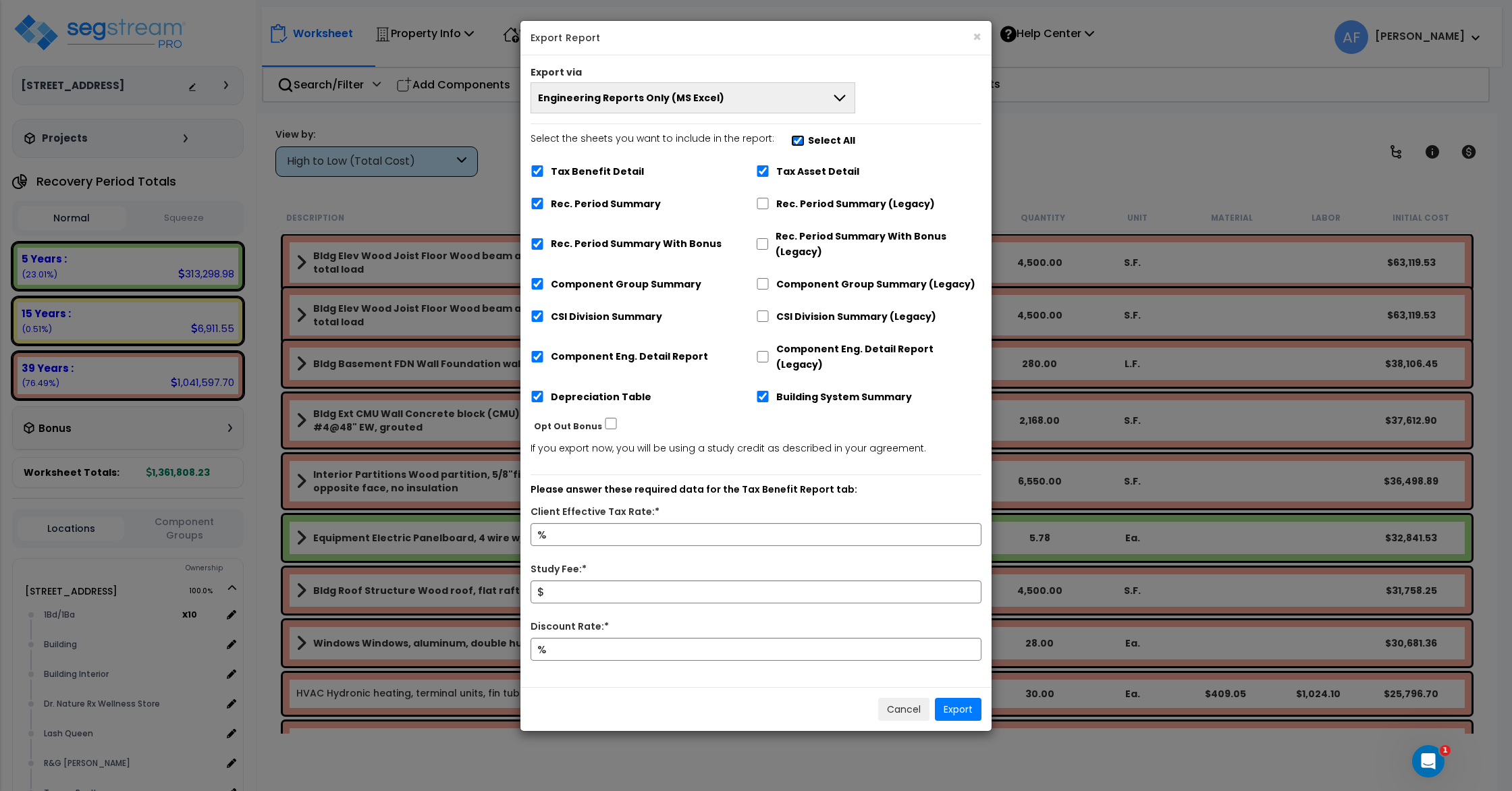
click at [791, 141] on input "Select the sheets you want to include in the report: Select All" at bounding box center [798, 140] width 13 height 12
checkbox input "false"
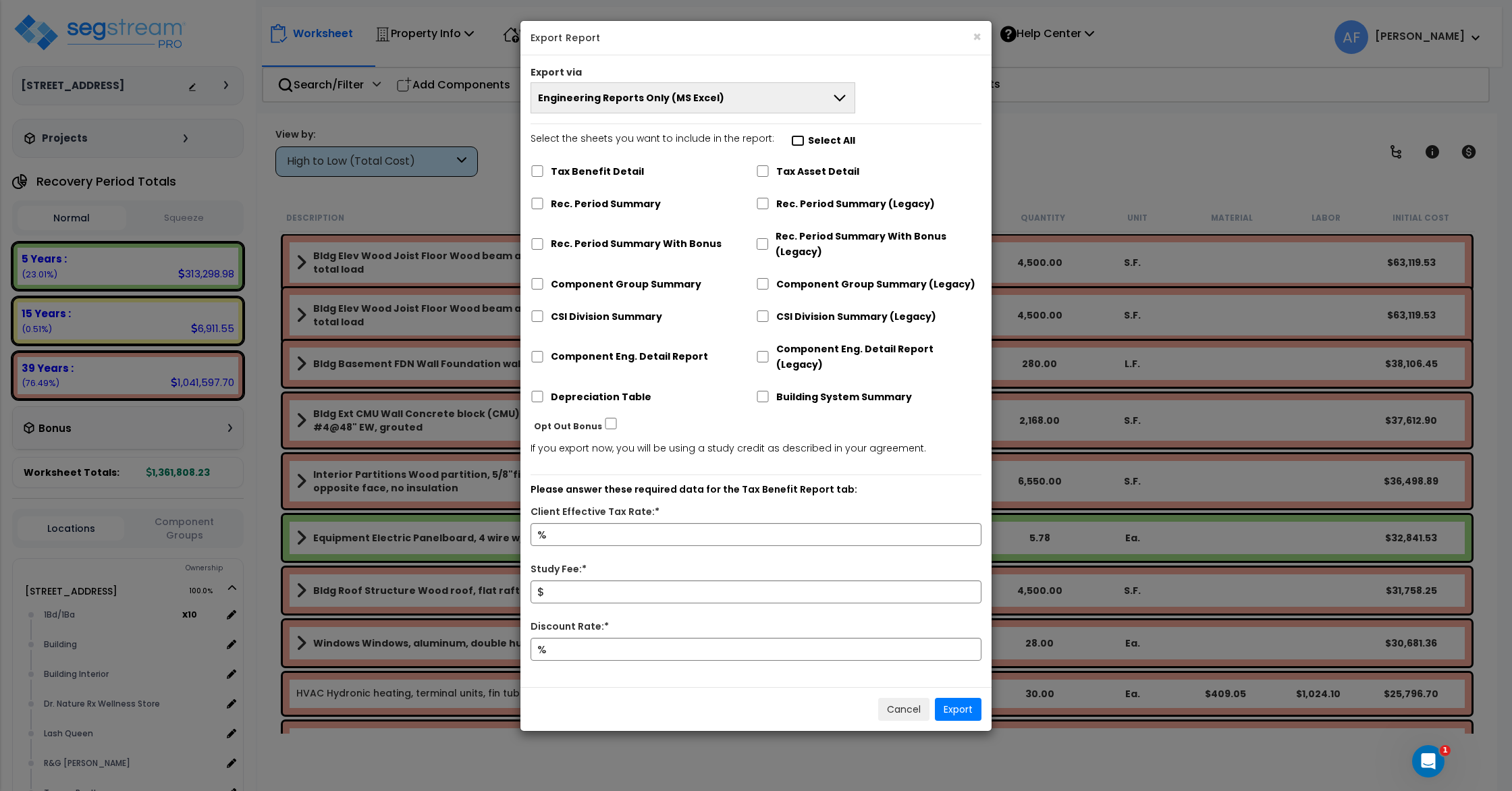
checkbox input "false"
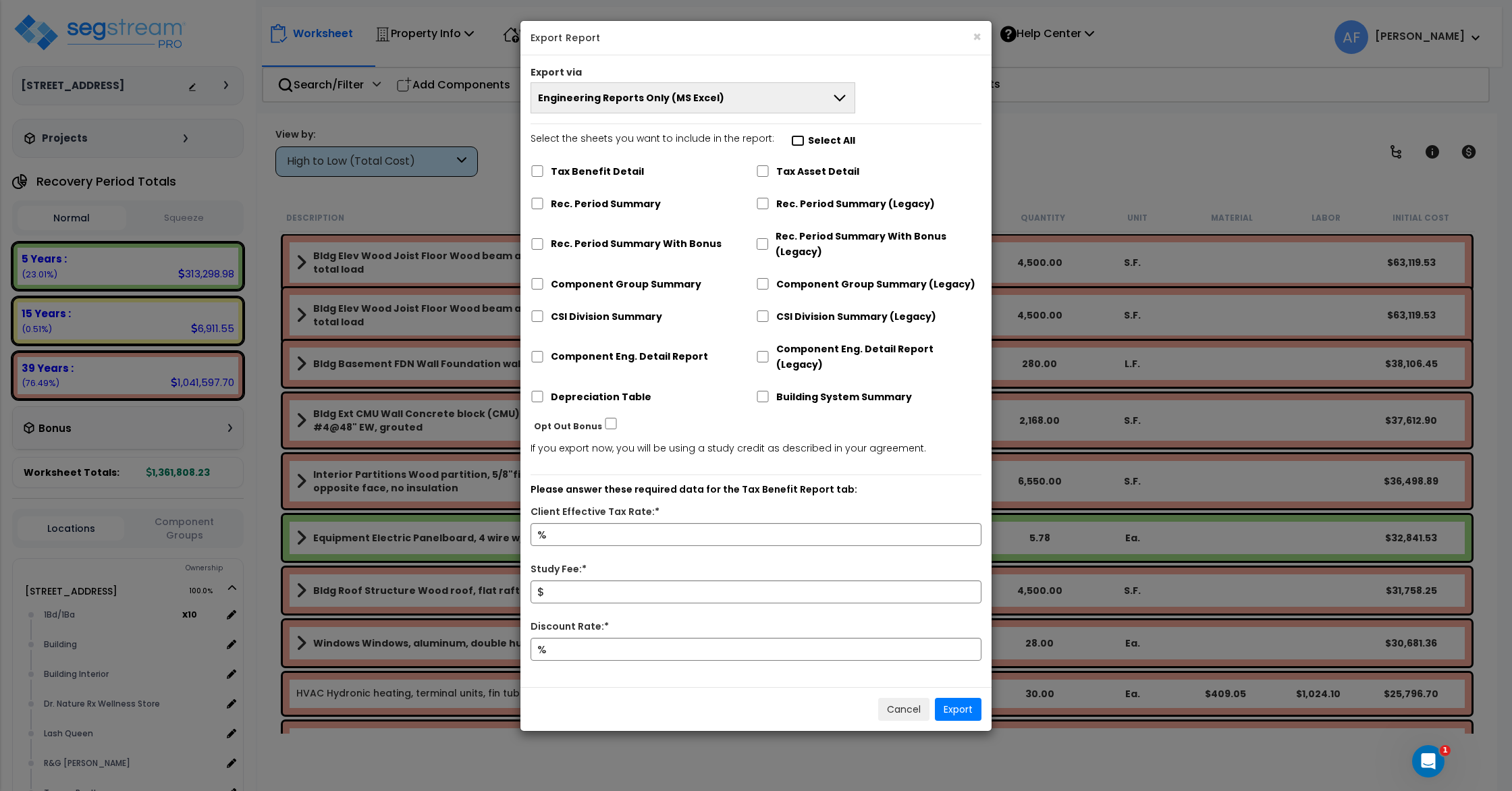
checkbox input "false"
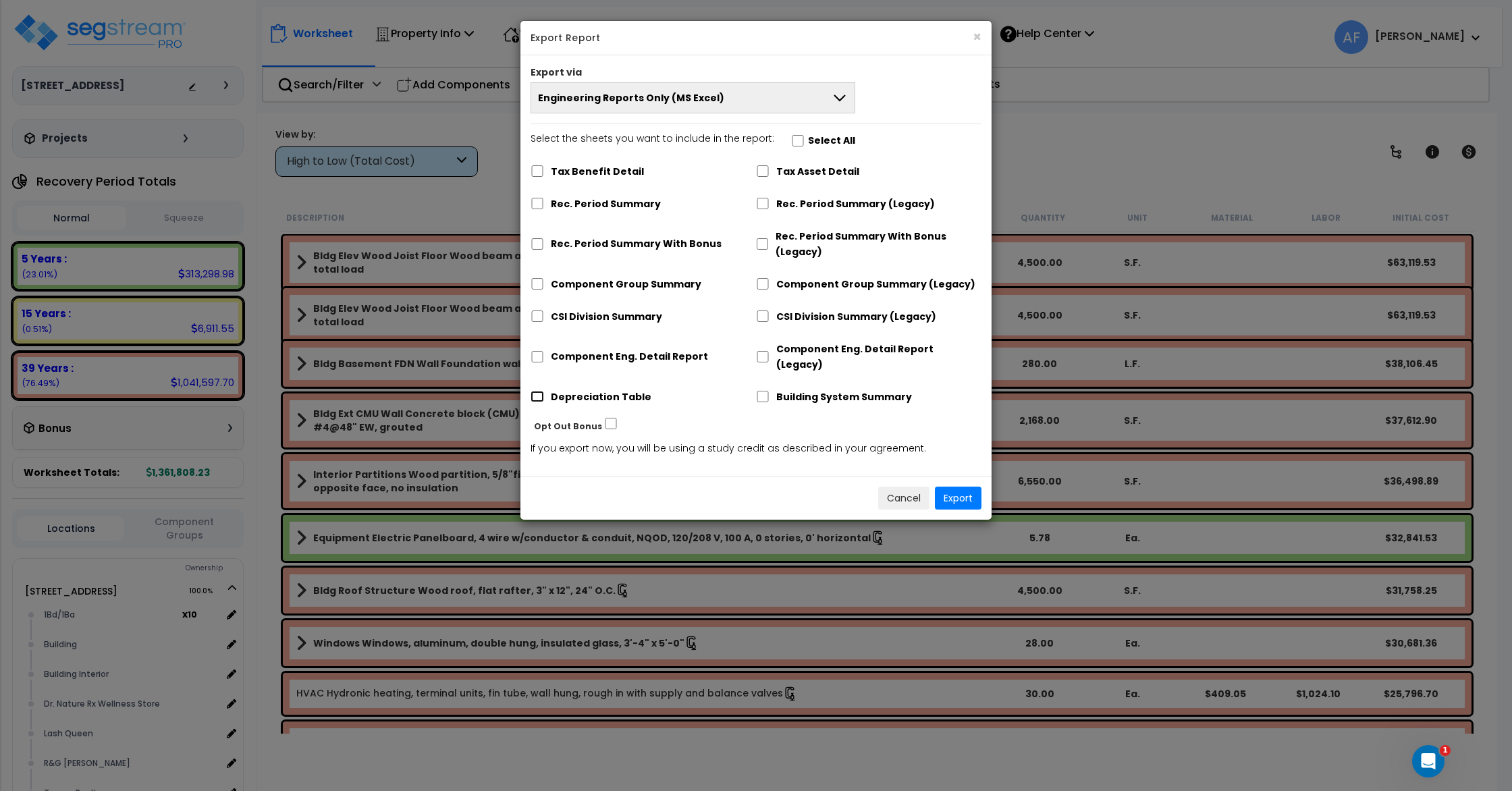
click at [541, 391] on input "Depreciation Table" at bounding box center [537, 396] width 13 height 12
checkbox input "true"
click at [539, 351] on input "Component Eng. Detail Report" at bounding box center [537, 356] width 13 height 12
checkbox input "true"
click at [955, 487] on button "Export" at bounding box center [958, 499] width 47 height 23
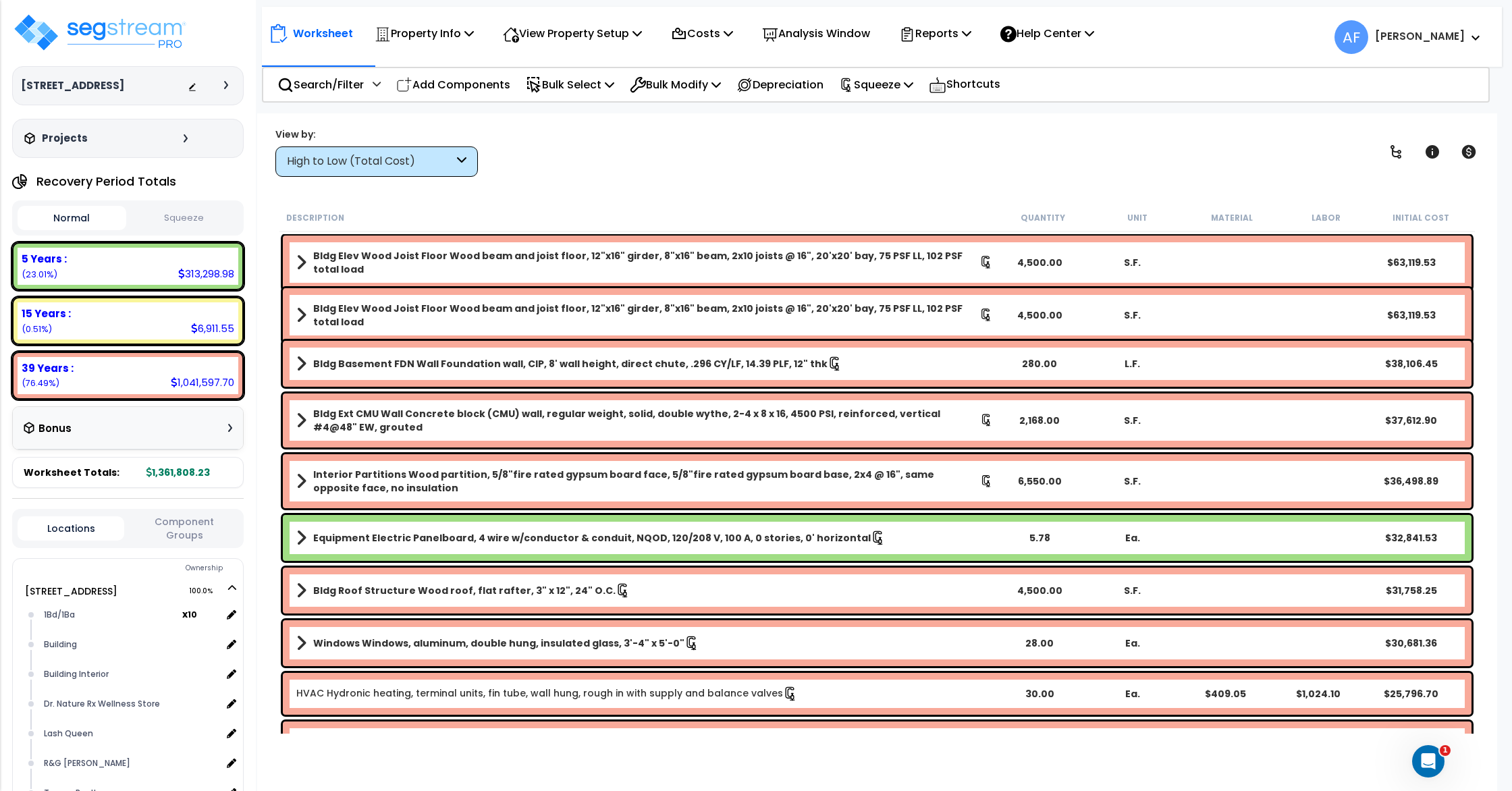
click at [1472, 18] on ul "AF Asher" at bounding box center [1409, 33] width 147 height 40
click at [149, 39] on img at bounding box center [101, 32] width 176 height 40
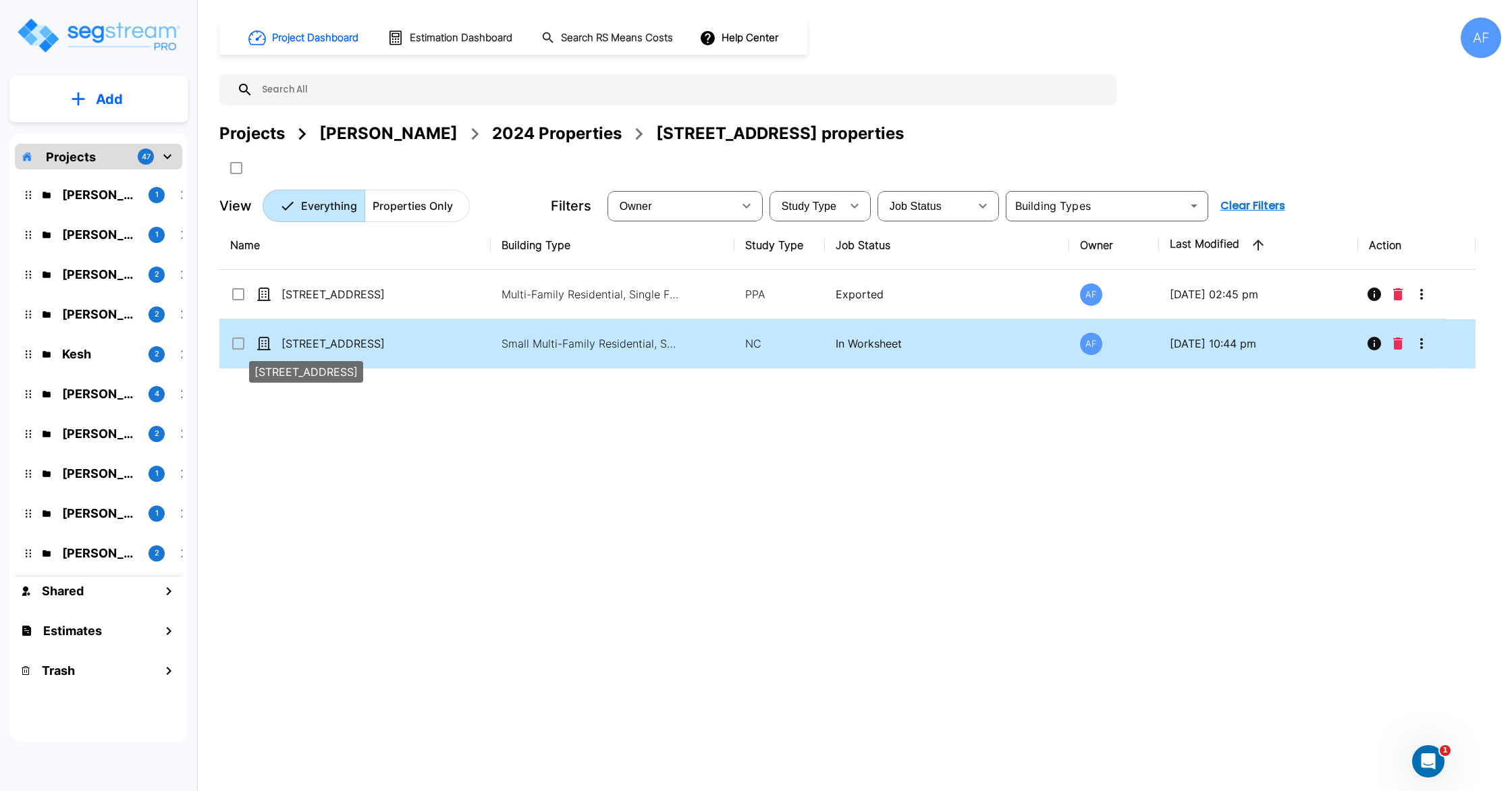
click at [387, 339] on p "[STREET_ADDRESS]" at bounding box center [349, 343] width 135 height 16
checkbox input "true"
click at [387, 339] on p "[STREET_ADDRESS]" at bounding box center [349, 343] width 135 height 16
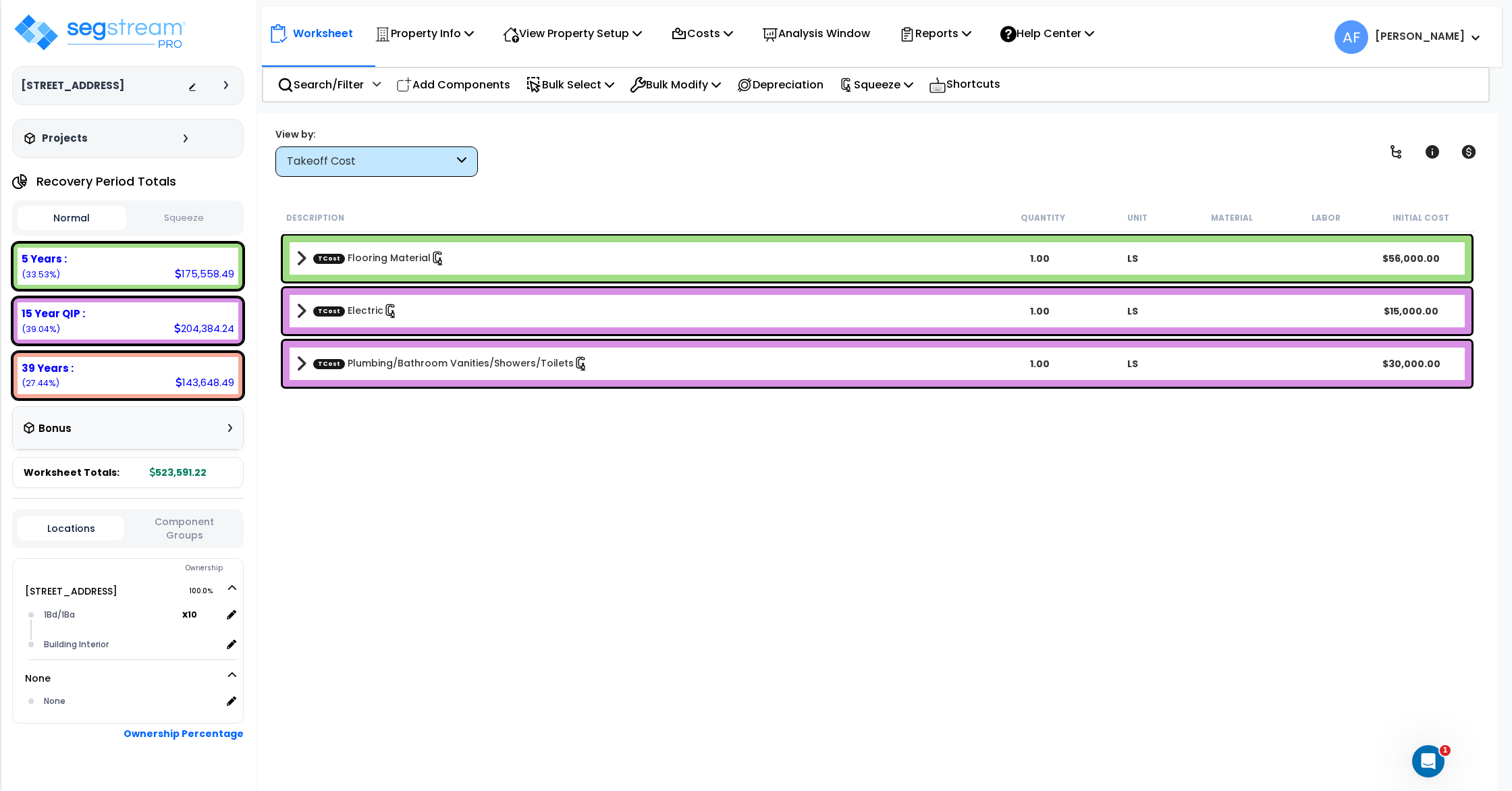
click at [175, 230] on button "Squeeze" at bounding box center [183, 218] width 109 height 23
click at [67, 222] on button "Normal" at bounding box center [72, 218] width 109 height 23
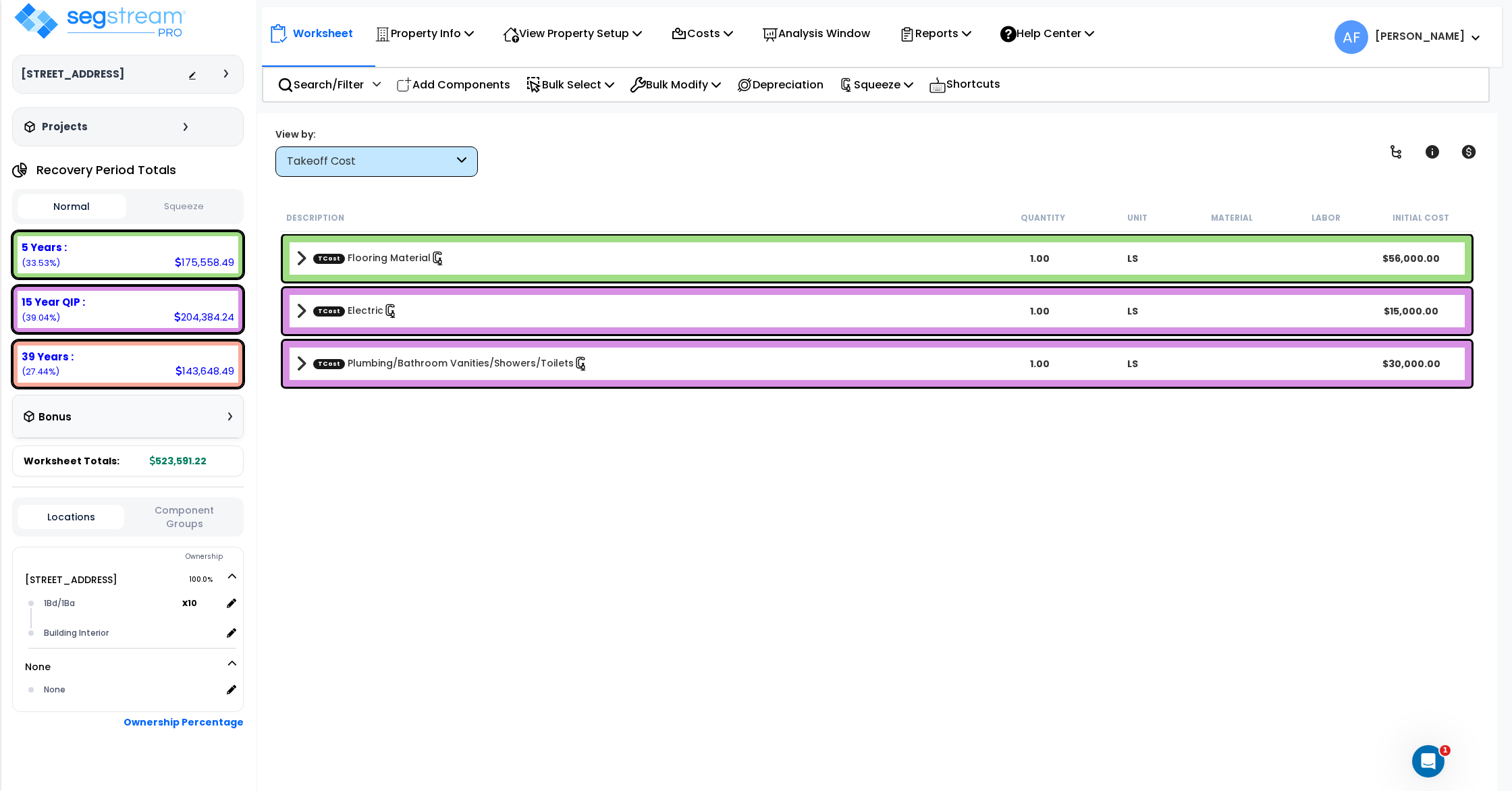
scroll to position [13, 0]
click at [511, 263] on b "TCost Flooring Material" at bounding box center [644, 258] width 697 height 19
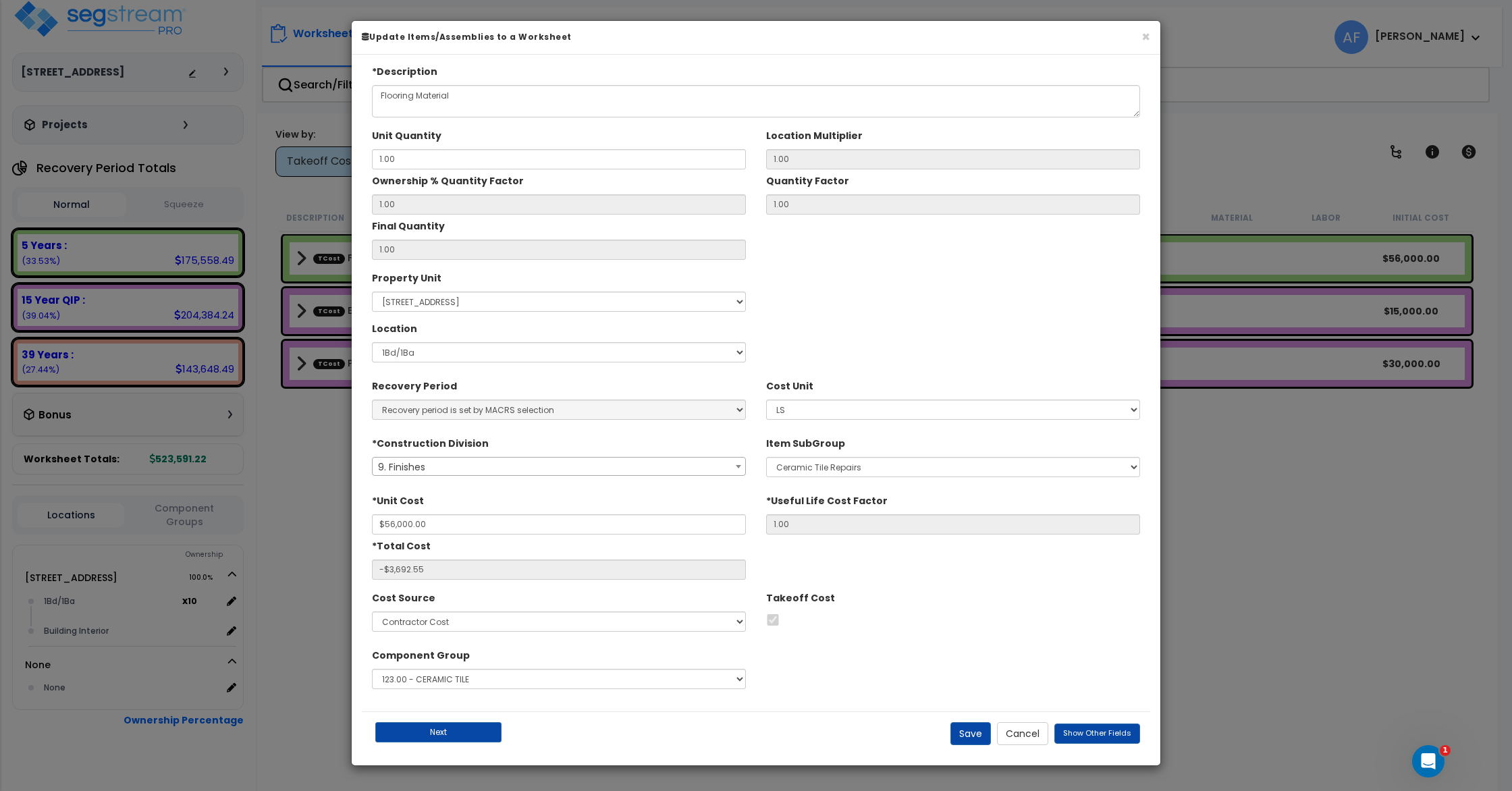
click at [1232, 181] on div "× Update Items/Assemblies to a Worksheet *Description Flooring Material 1.00 1.…" at bounding box center [756, 396] width 1512 height 791
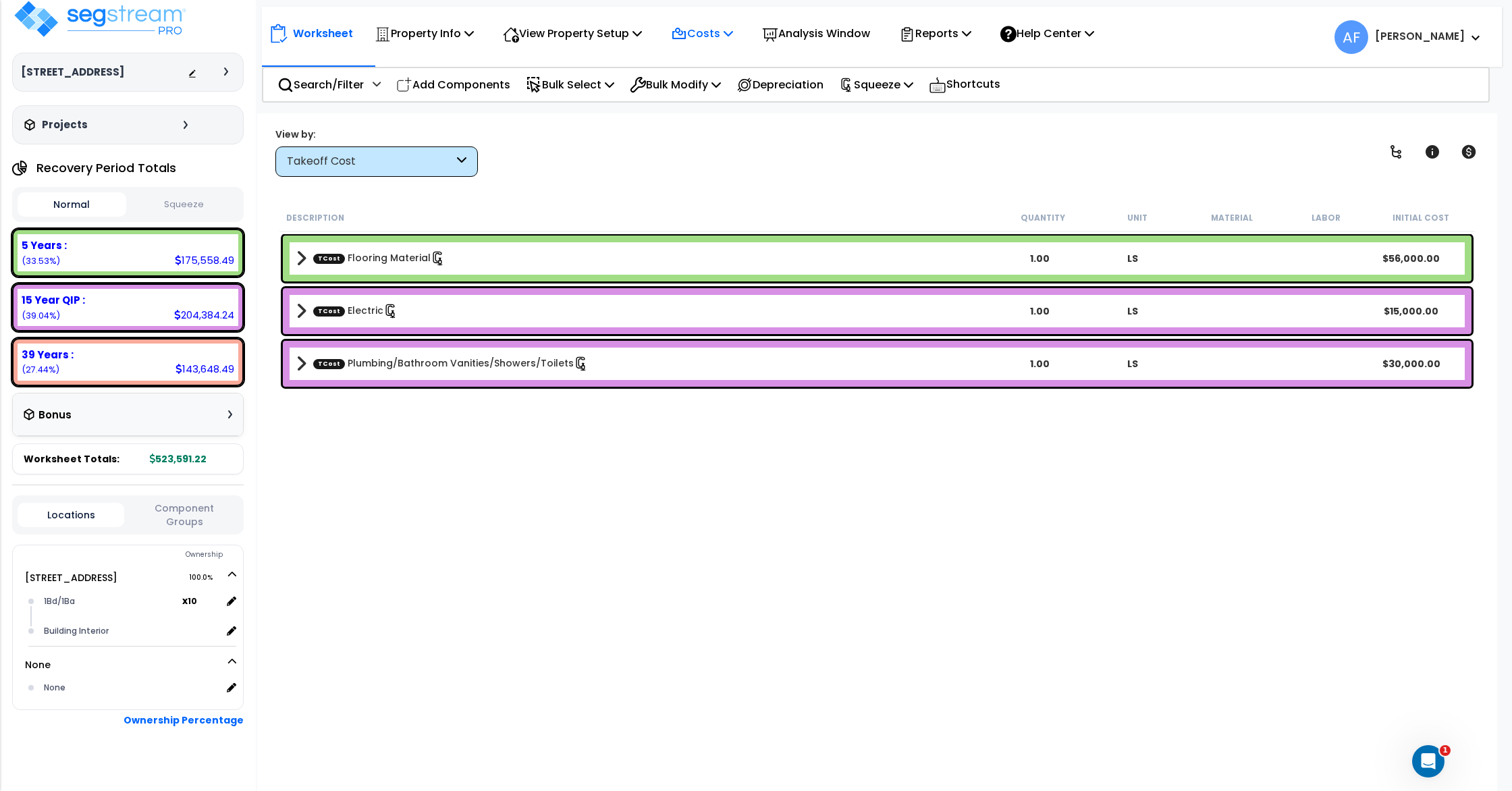
click at [733, 38] on icon at bounding box center [729, 33] width 10 height 11
click at [729, 56] on link "Indirect Costs" at bounding box center [730, 64] width 134 height 27
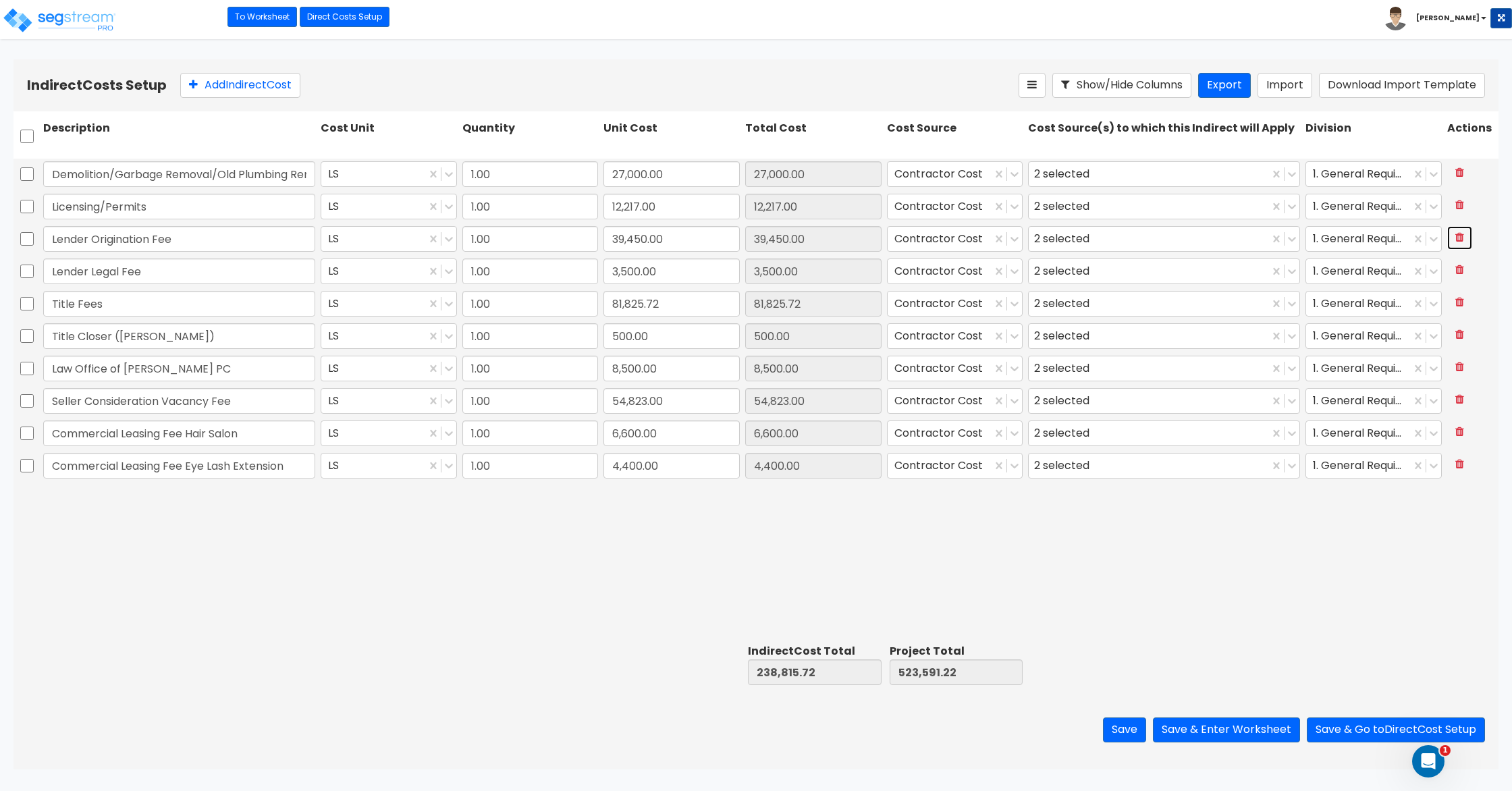
click at [1455, 241] on button at bounding box center [1460, 238] width 25 height 23
type input "Lender Legal Fee"
type input "3,500.00"
type input "Title Fees"
type input "81,825.72"
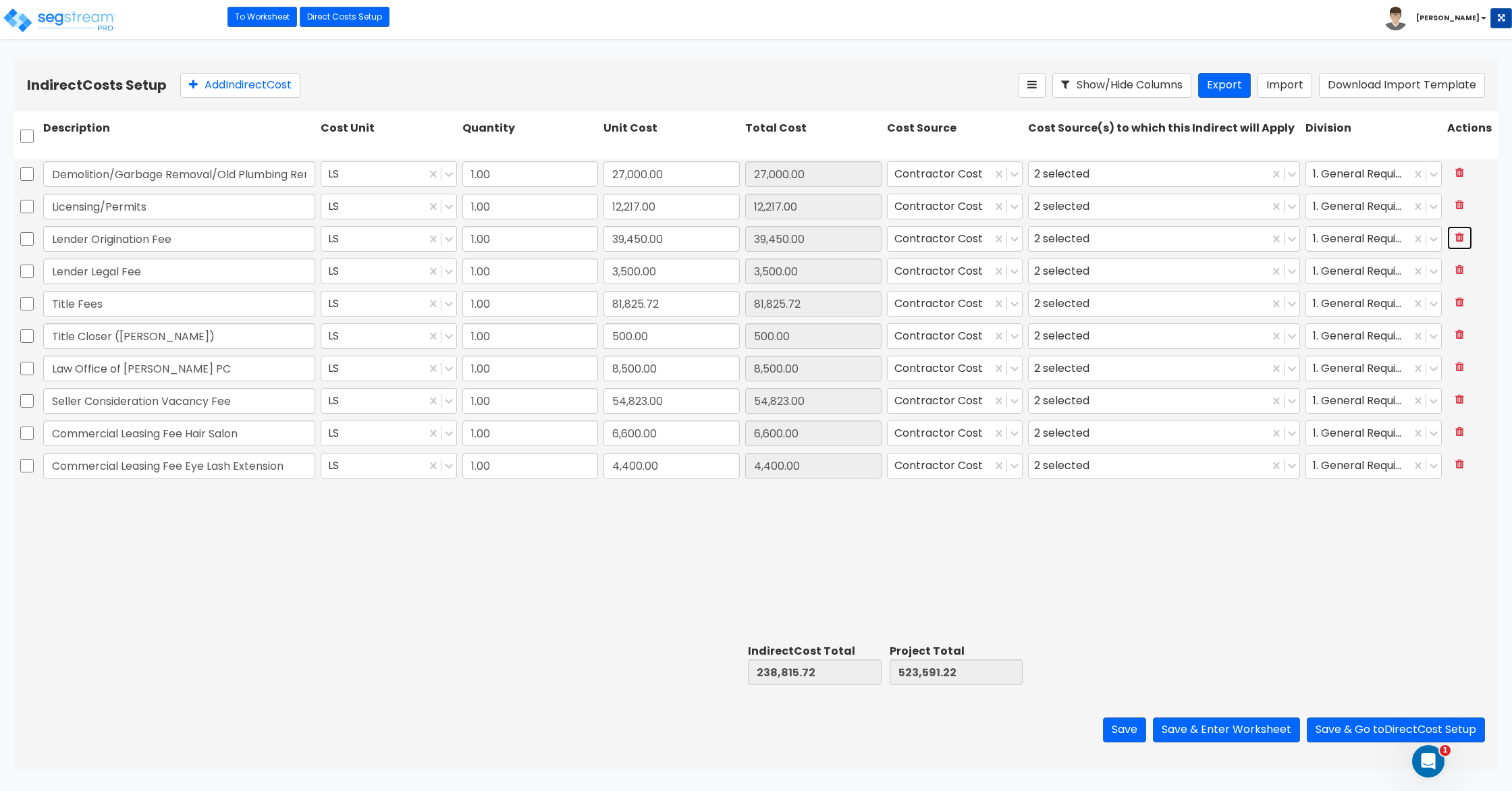
type input "Title Closer ([PERSON_NAME])"
type input "500.00"
type input "Law Office of Jeffrey Edelman PC"
type input "8,500.00"
type input "Seller Consideration Vacancy Fee"
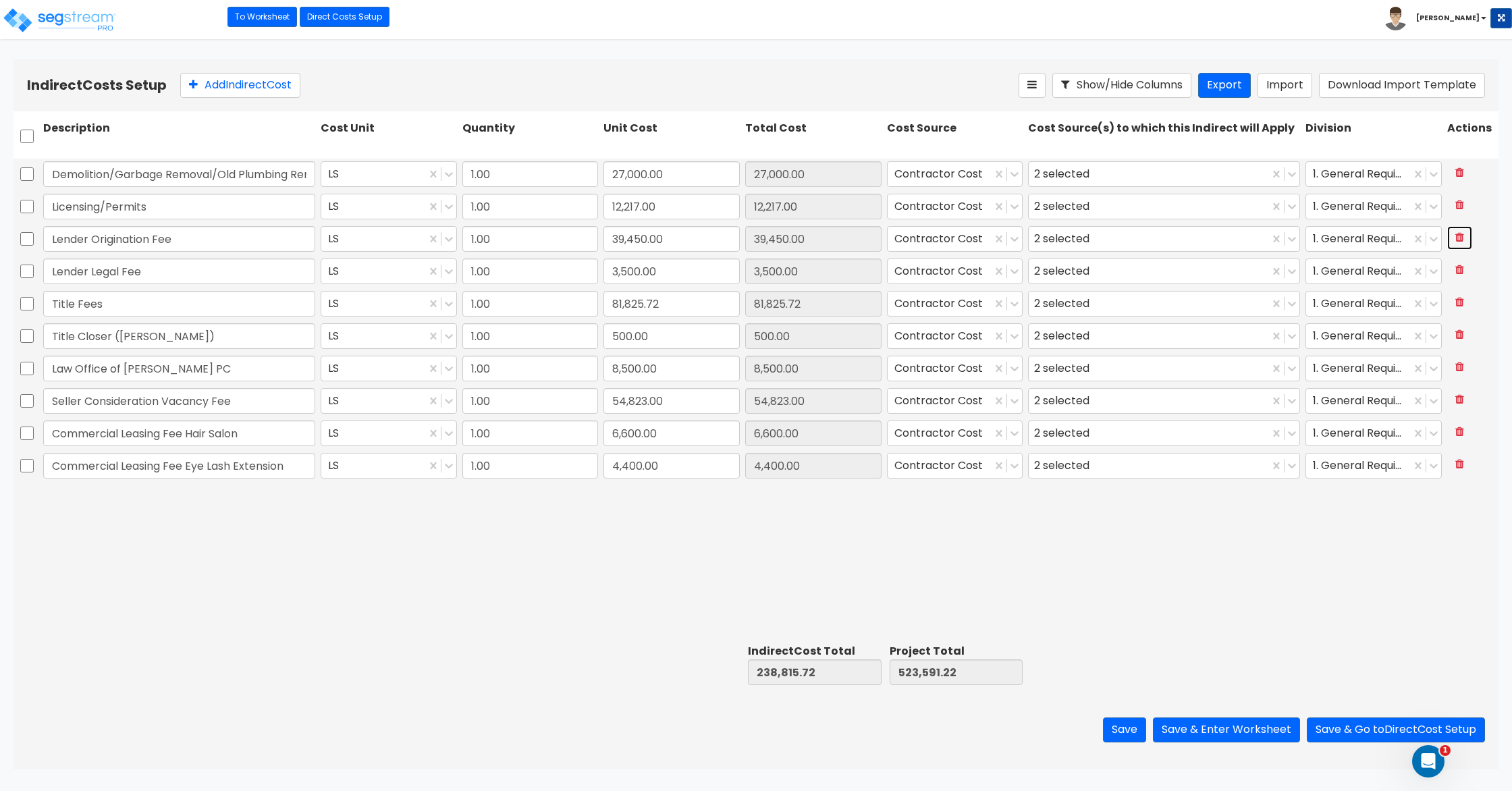
type input "54,823.00"
type input "Commercial Leasing Fee Hair Salon"
type input "6,600.00"
type input "Commercial Leasing Fee Eye Lash Extension"
type input "4,400.00"
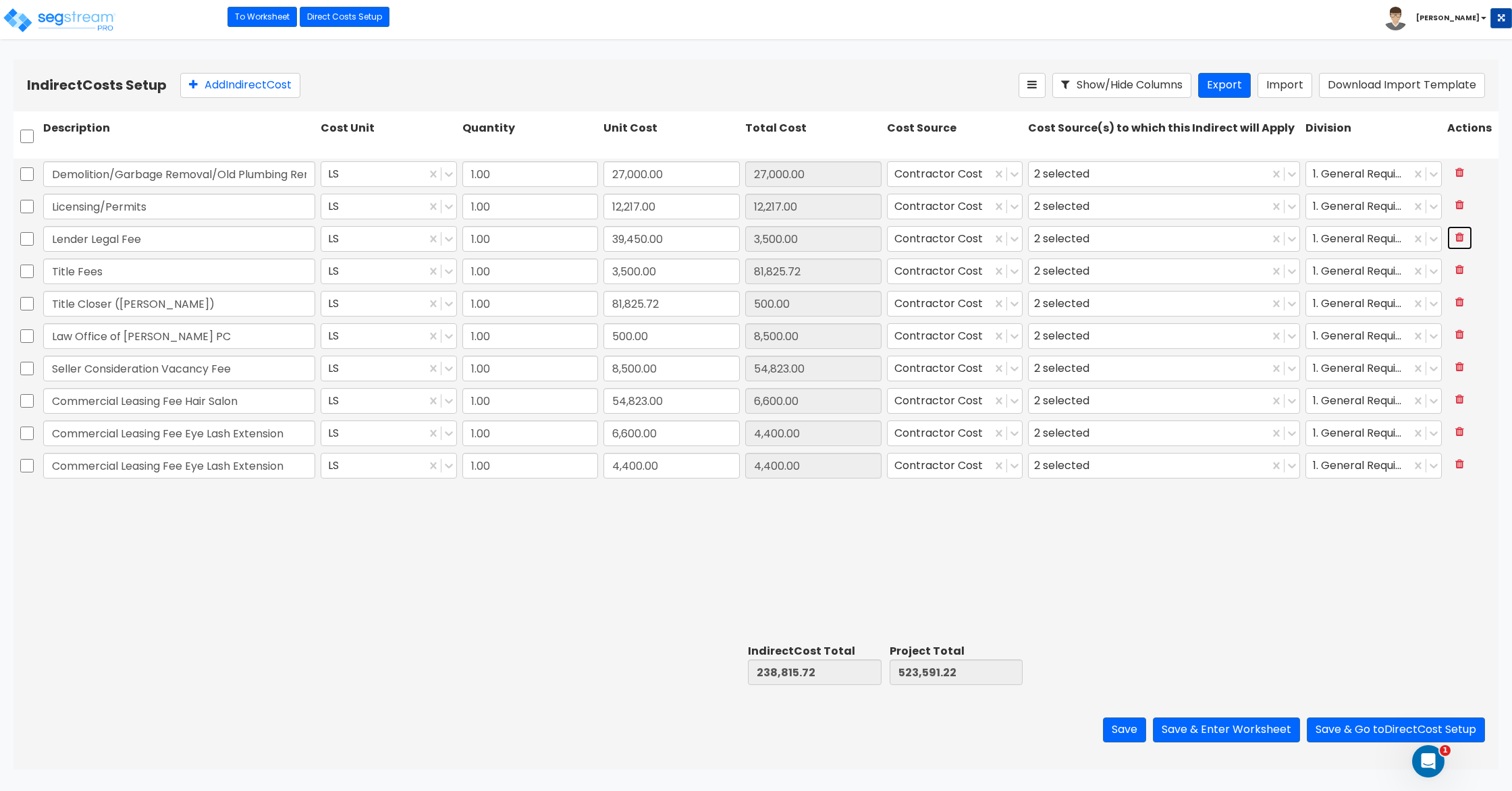
type input "3,500.00"
type input "81,825.72"
type input "500.00"
type input "8,500.00"
type input "54,823.00"
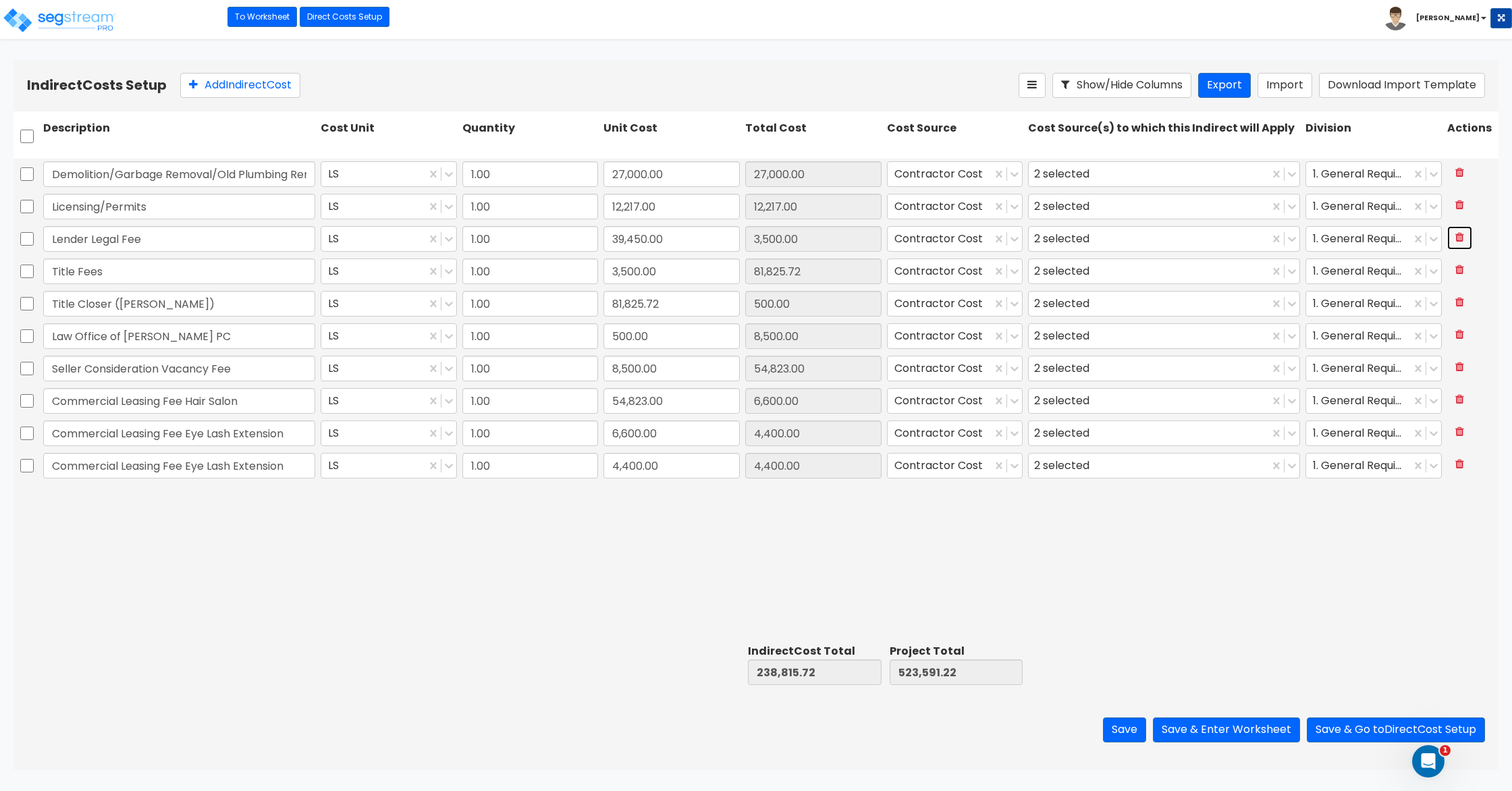
type input "6,600.00"
type input "4,400.00"
click at [1457, 368] on icon at bounding box center [1460, 367] width 9 height 11
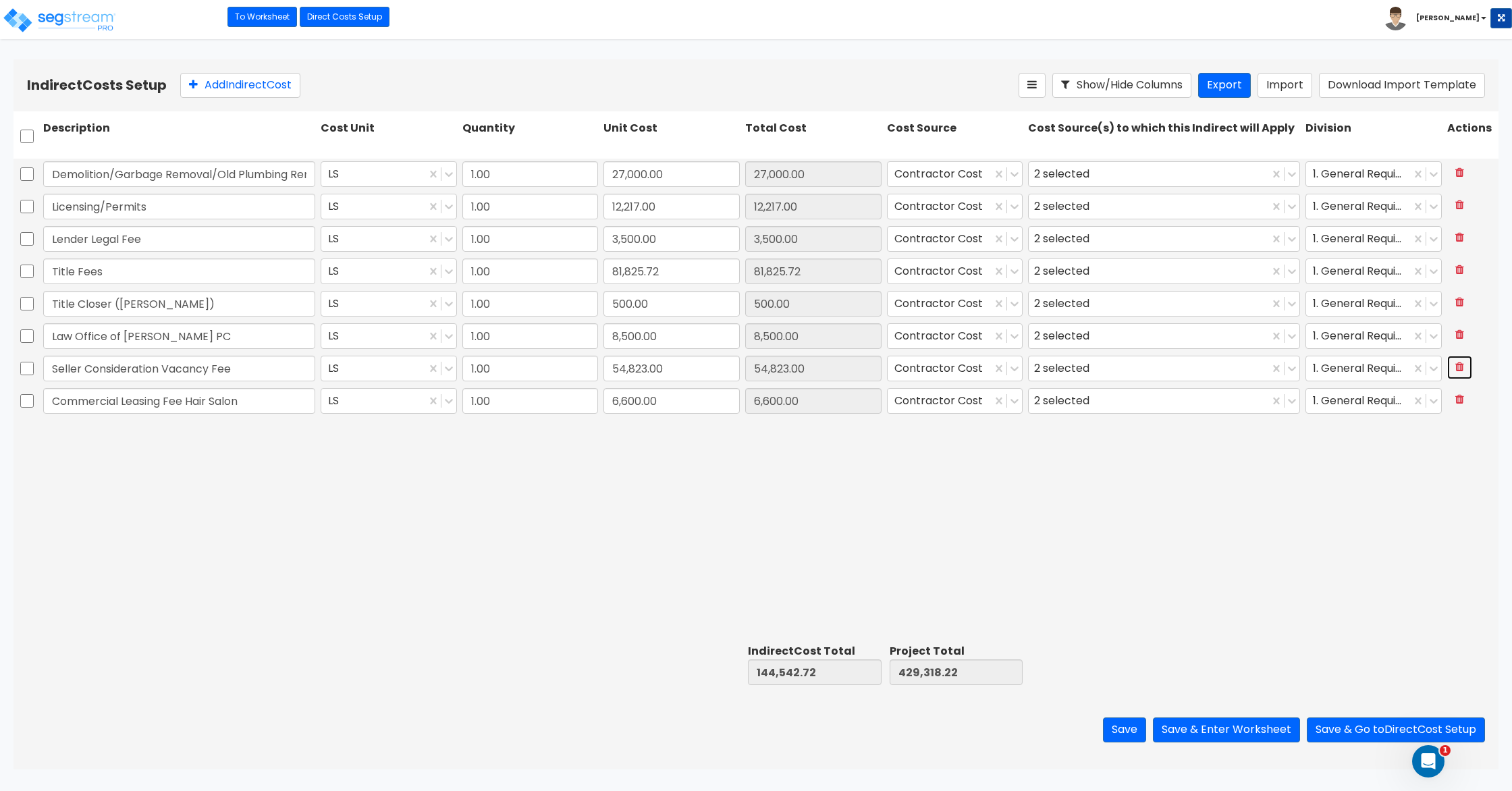
type input "Commercial Leasing Fee Hair Salon"
type input "6,600.00"
type input "Commercial Leasing Fee Eye Lash Extension"
type input "4,400.00"
type input "6,600.00"
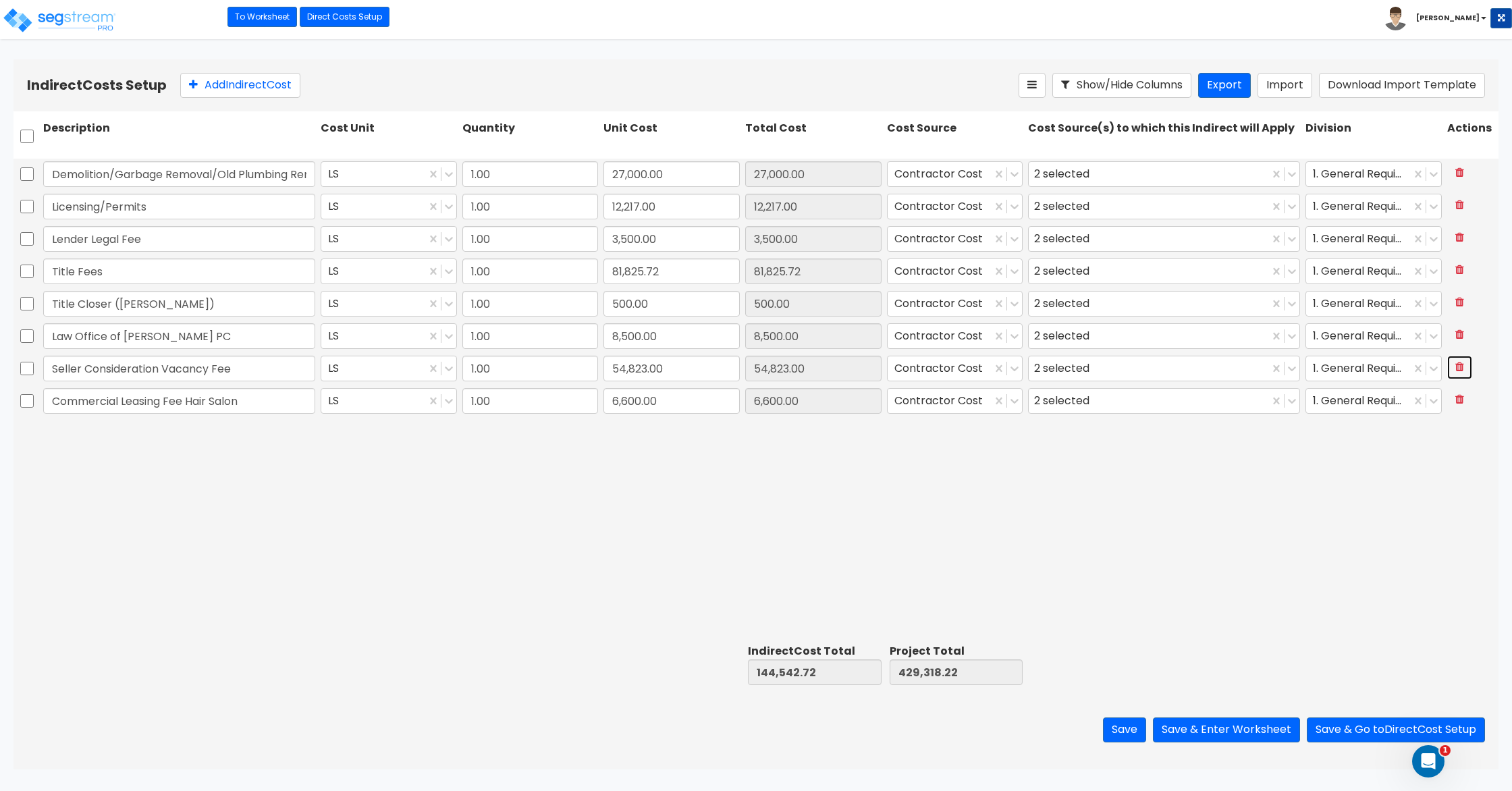
type input "4,400.00"
click at [72, 18] on img at bounding box center [59, 21] width 115 height 27
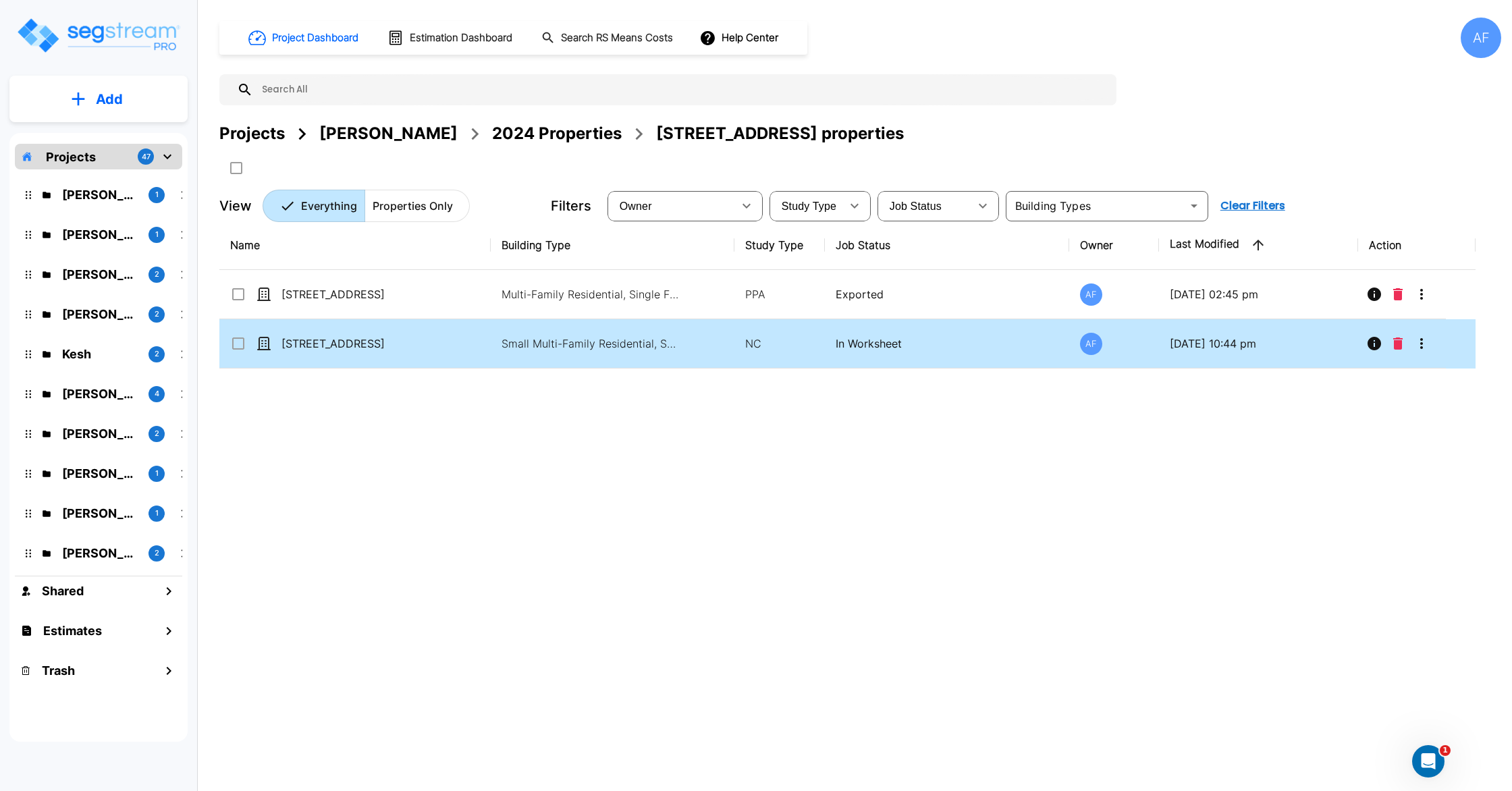
click at [431, 337] on div "[STREET_ADDRESS]" at bounding box center [332, 343] width 203 height 16
checkbox input "true"
click at [431, 337] on div "[STREET_ADDRESS]" at bounding box center [332, 343] width 203 height 16
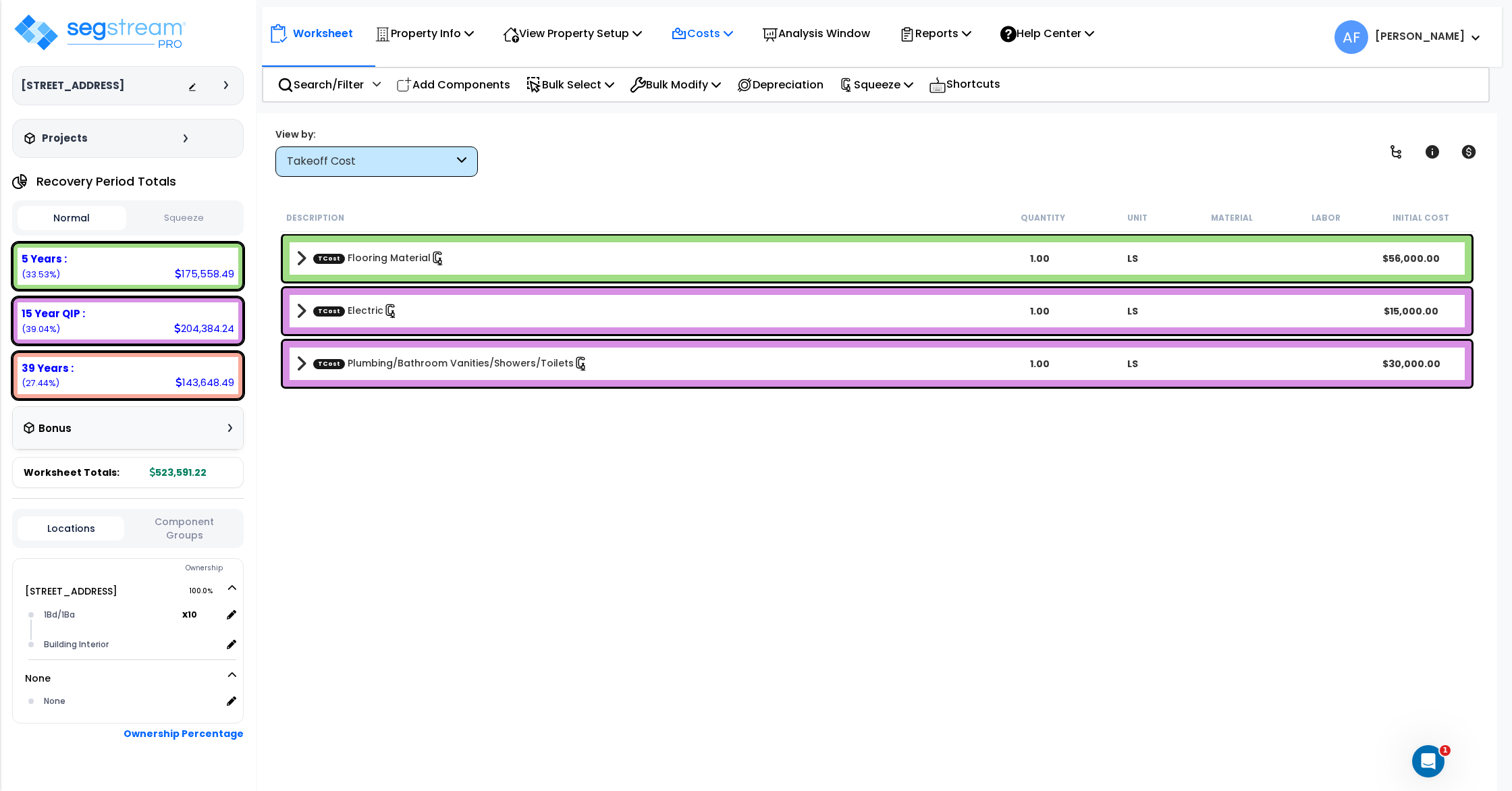
click at [721, 30] on p "Costs" at bounding box center [702, 33] width 62 height 18
click at [721, 61] on link "Indirect Costs" at bounding box center [730, 64] width 134 height 27
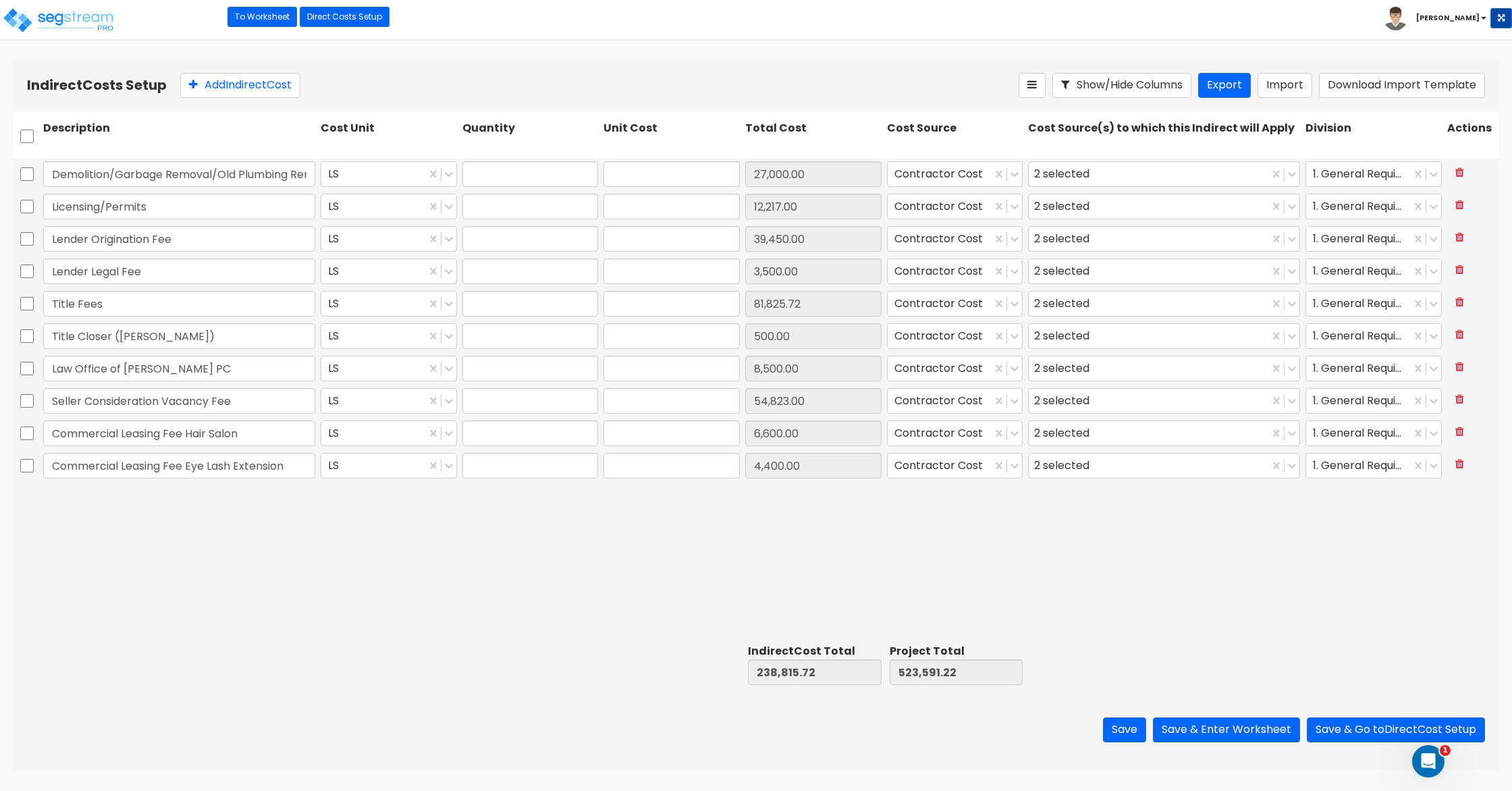
type input "1.00"
type input "27,000.00"
type input "1.00"
type input "12,217.00"
type input "1.00"
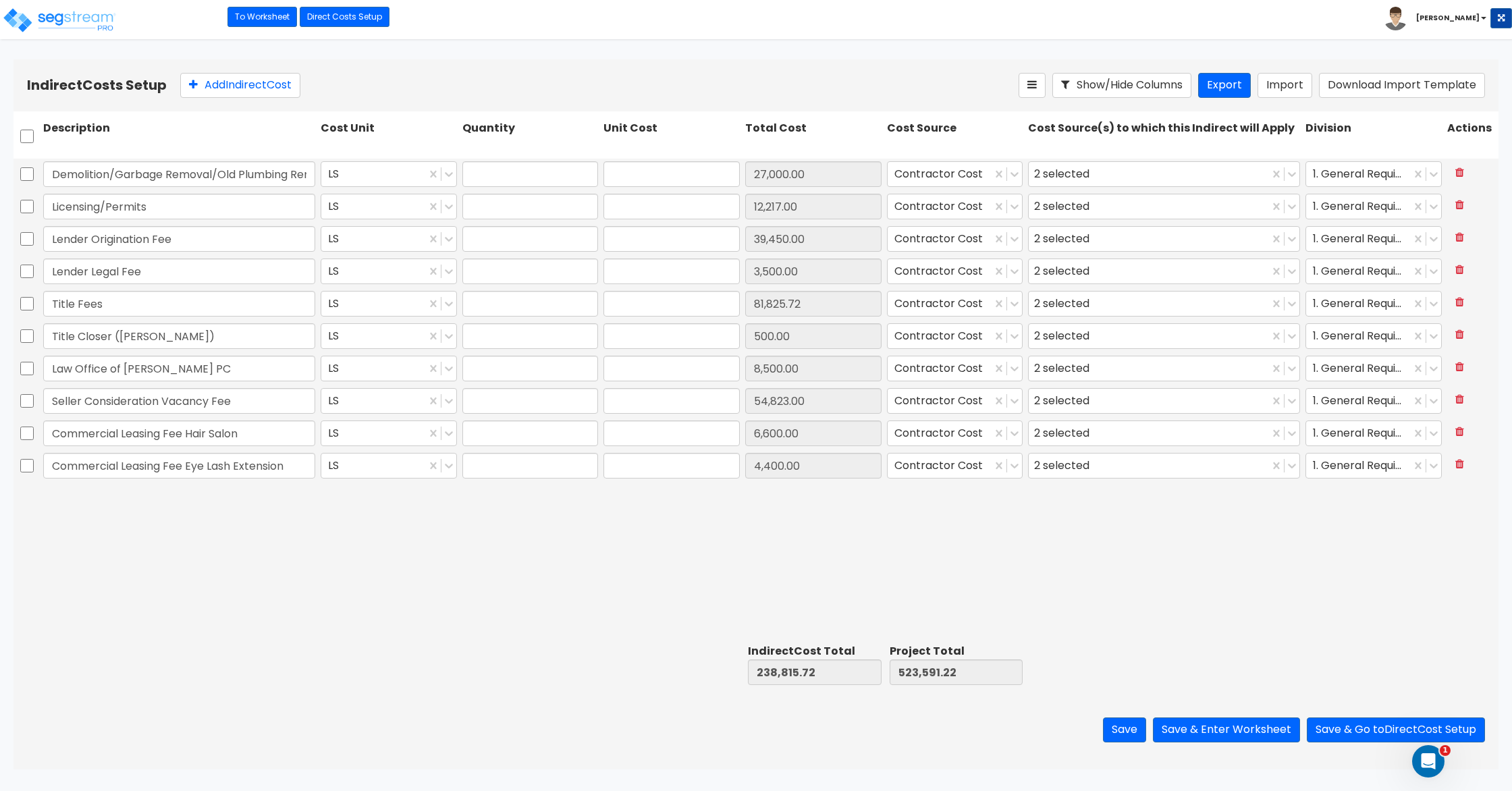
type input "39,450.00"
type input "1.00"
type input "3,500.00"
type input "1.00"
type input "81,825.72"
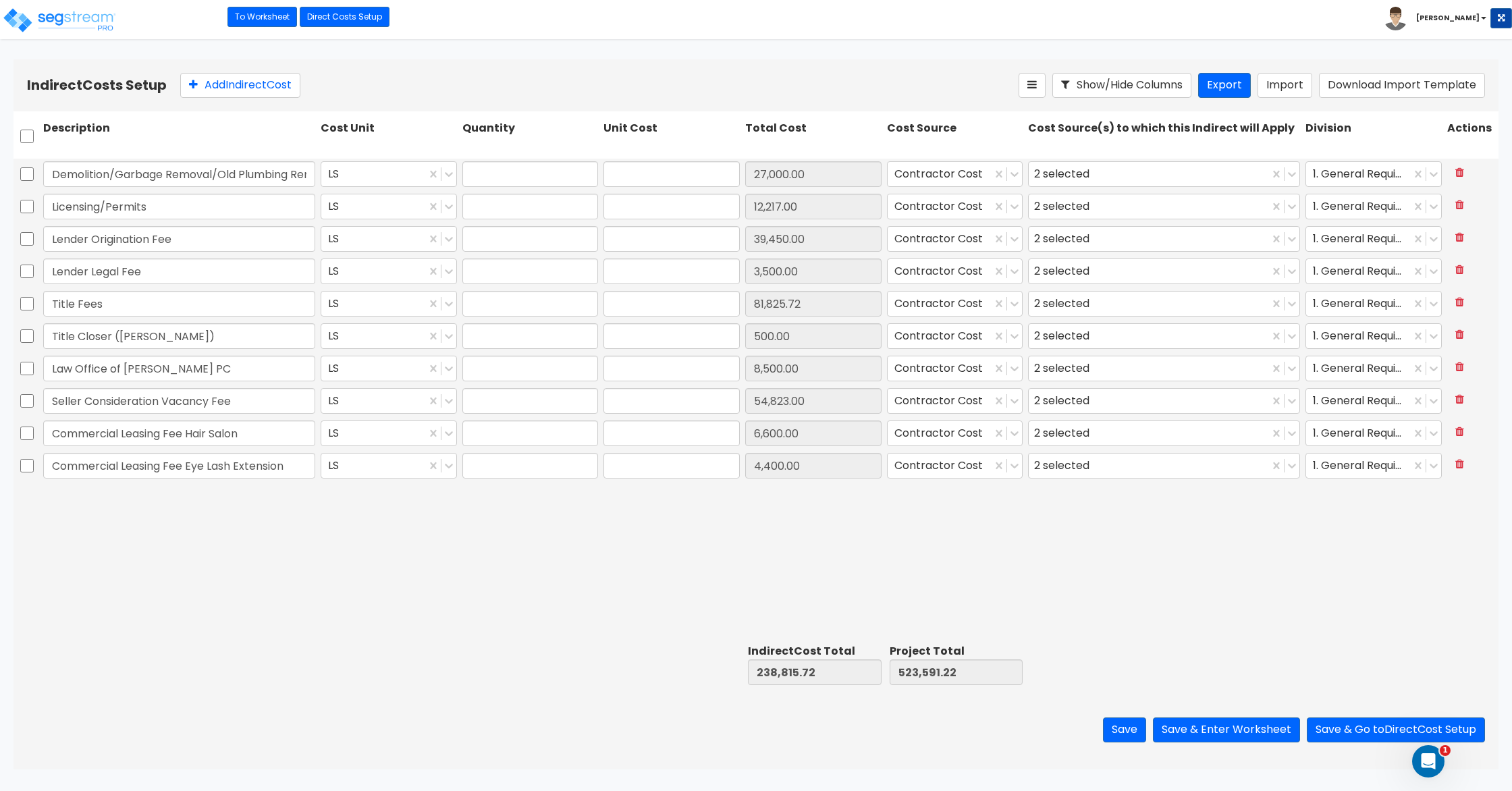
type input "1.00"
type input "500.00"
type input "1.00"
type input "8,500.00"
type input "1.00"
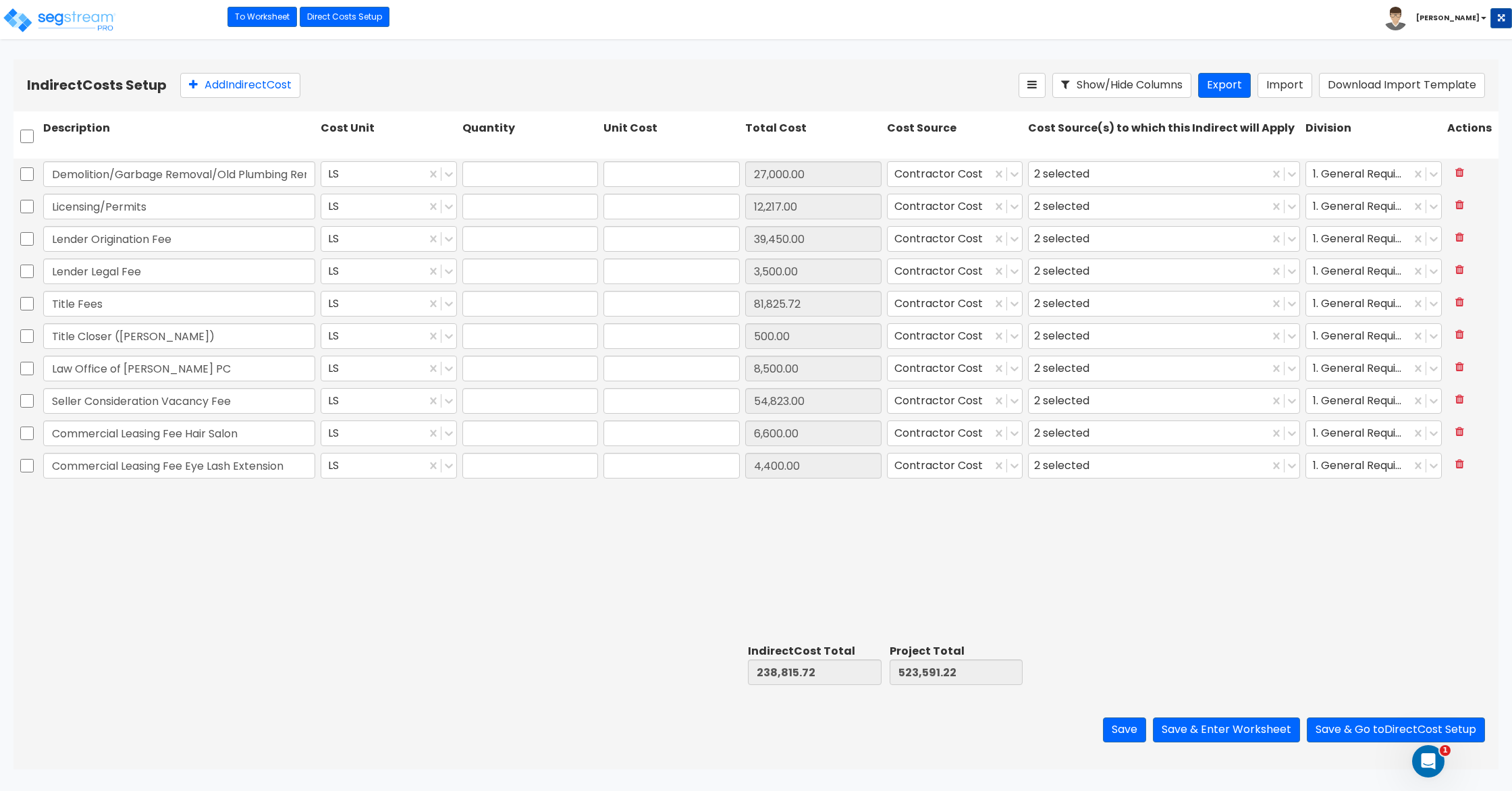
type input "54,823.00"
type input "1.00"
type input "6,600.00"
type input "1.00"
type input "4,400.00"
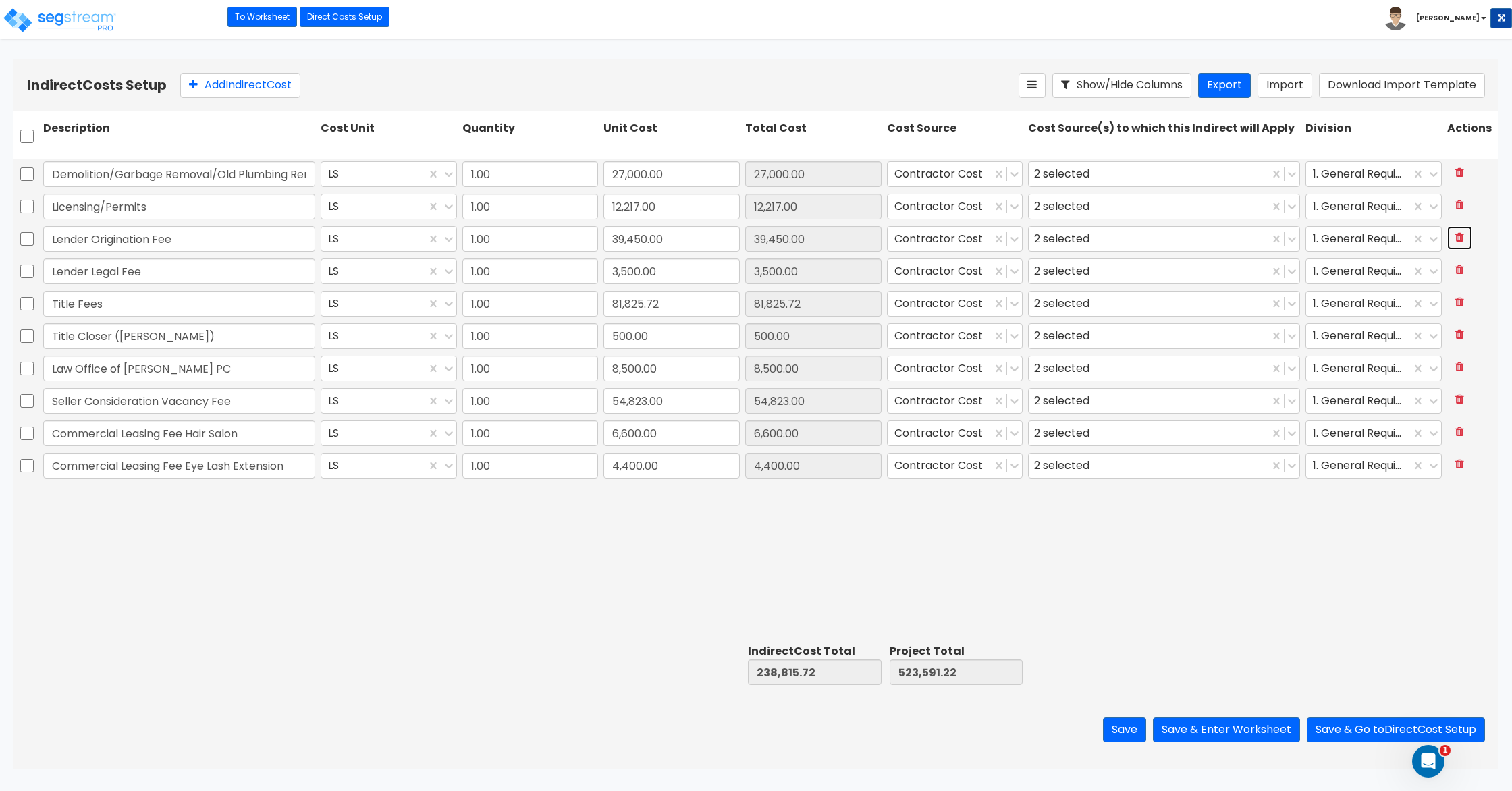
click at [1464, 236] on icon at bounding box center [1460, 237] width 9 height 11
type input "Lender Legal Fee"
type input "3,500.00"
type input "Title Fees"
type input "81,825.72"
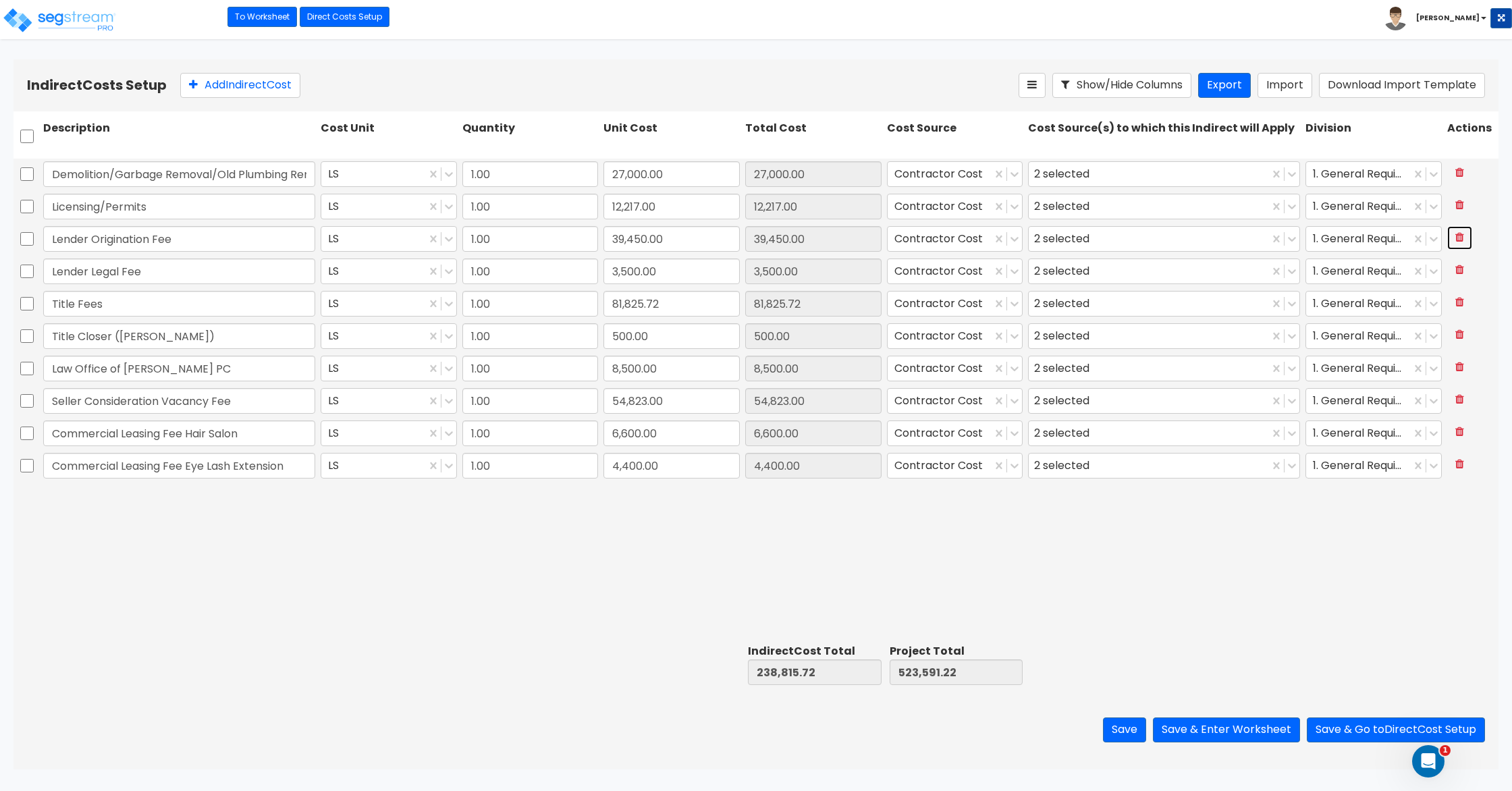
type input "Title Closer (Jill Farber)"
type input "500.00"
type input "Law Office of Jeffrey Edelman PC"
type input "8,500.00"
type input "Seller Consideration Vacancy Fee"
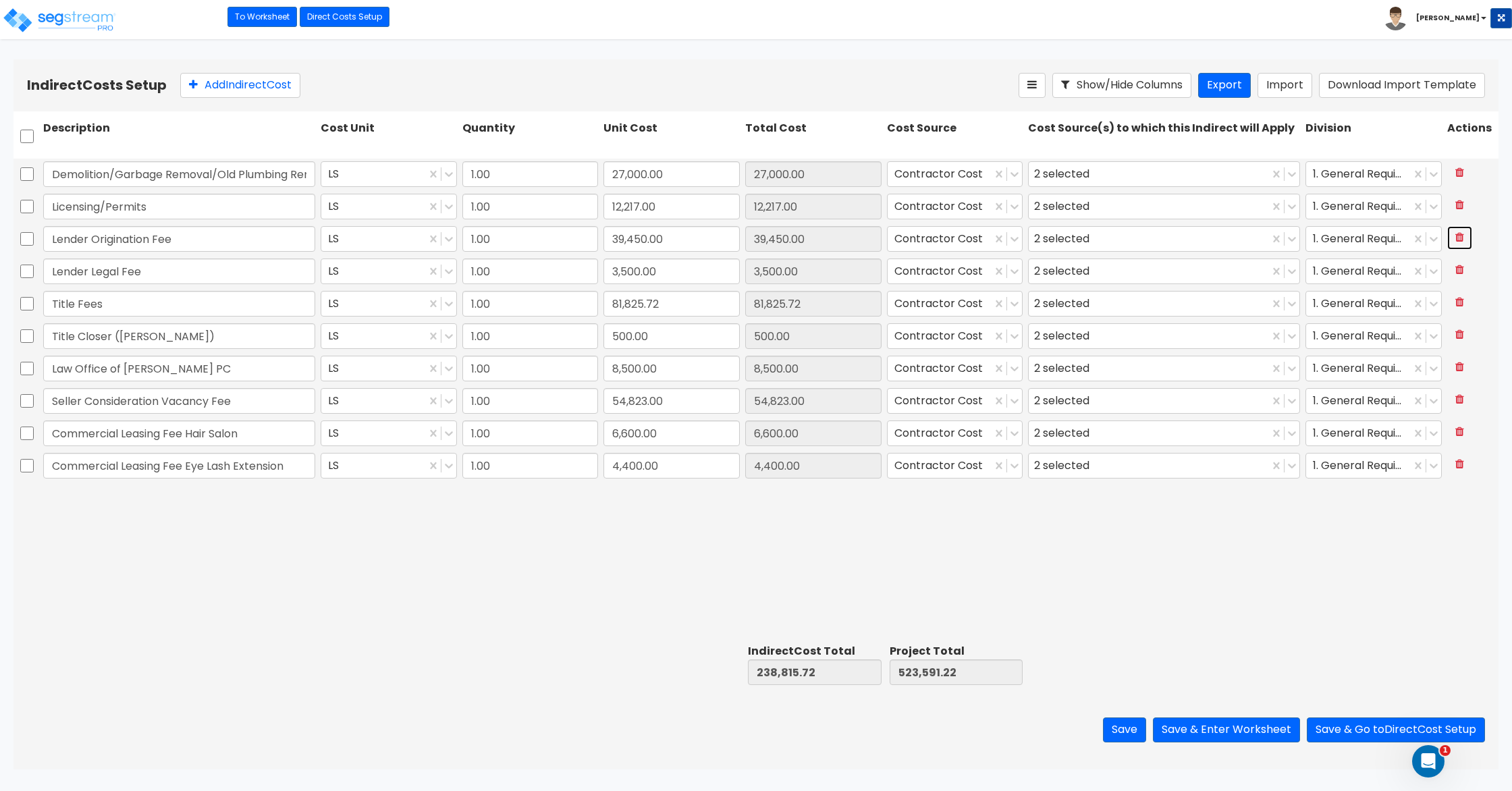
type input "54,823.00"
type input "Commercial Leasing Fee Hair Salon"
type input "6,600.00"
type input "Commercial Leasing Fee Eye Lash Extension"
type input "4,400.00"
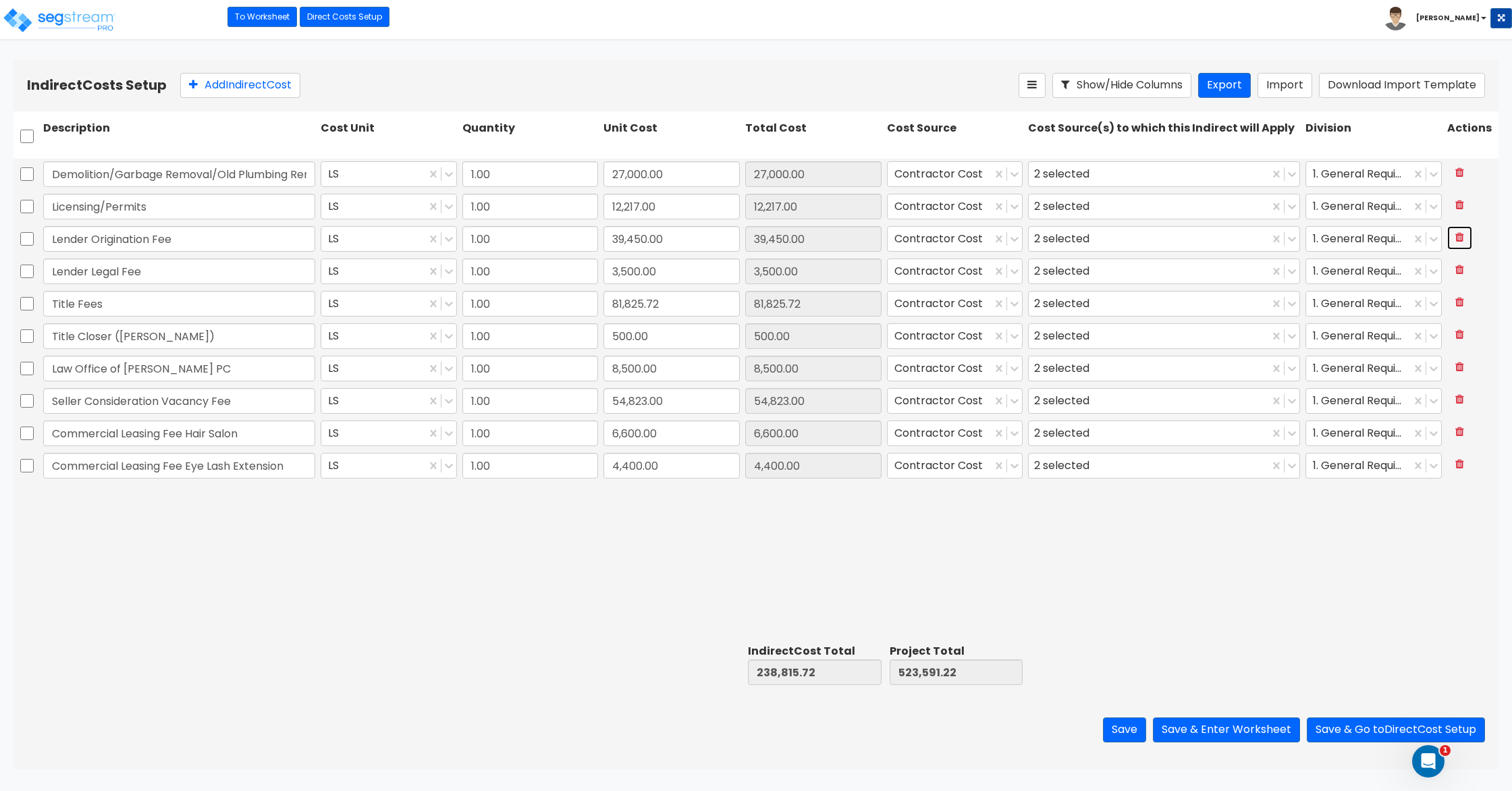
type input "3,500.00"
type input "81,825.72"
type input "500.00"
type input "8,500.00"
type input "54,823.00"
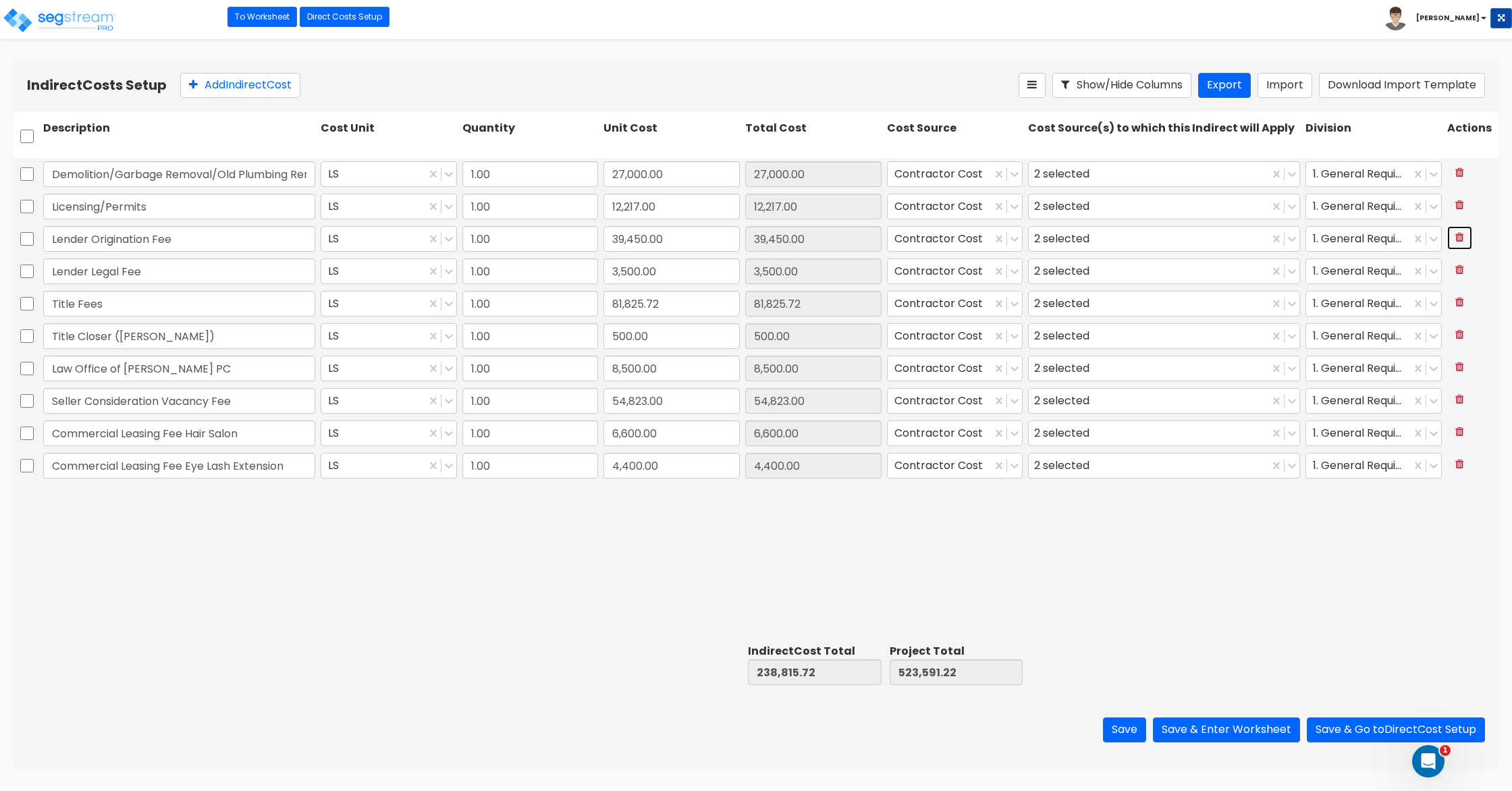
type input "6,600.00"
type input "4,400.00"
click at [1464, 236] on icon at bounding box center [1460, 237] width 9 height 11
type input "Title Fees"
type input "81,825.72"
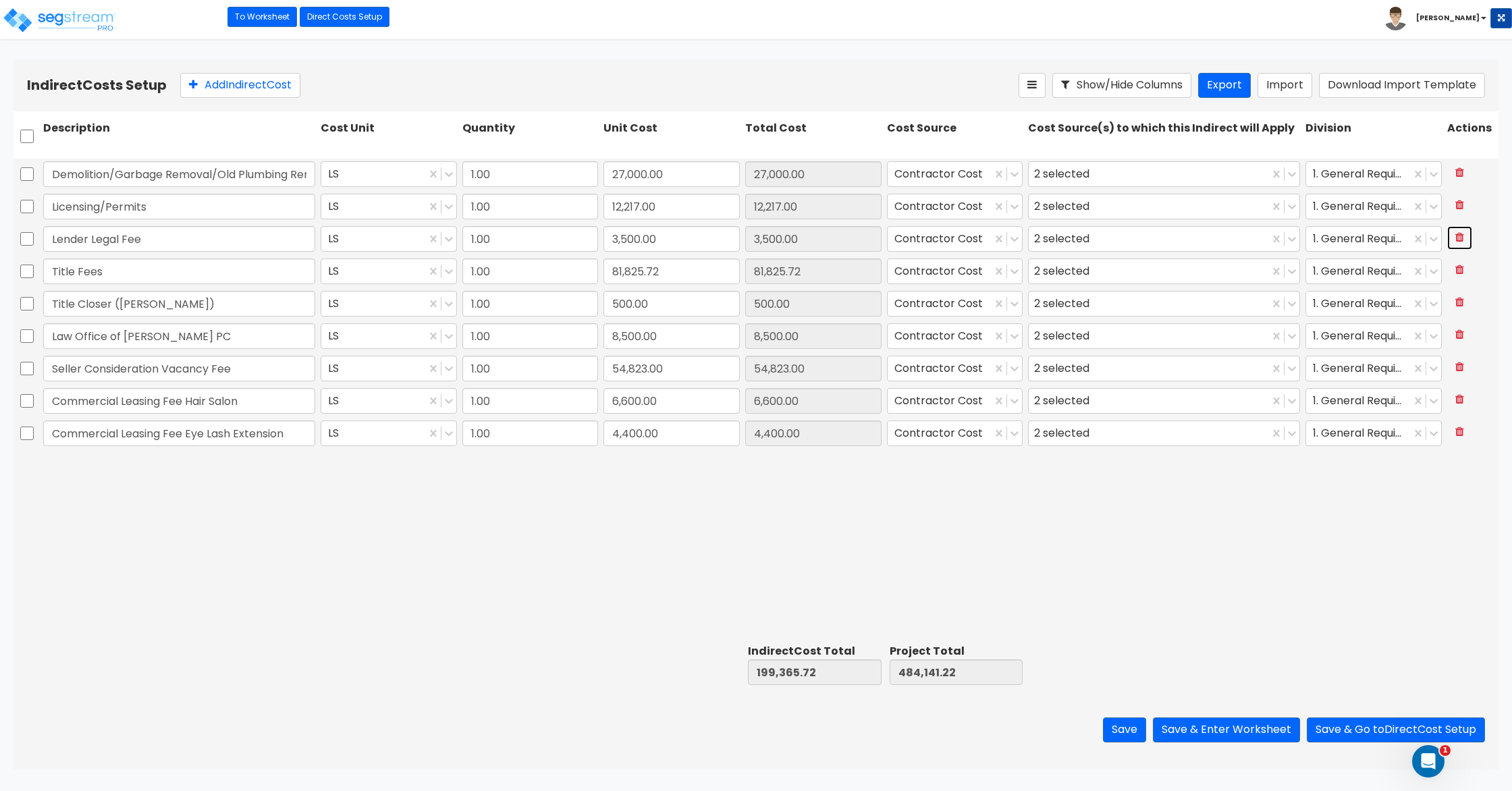
type input "Title Closer (Jill Farber)"
type input "500.00"
type input "Law Office of Jeffrey Edelman PC"
type input "8,500.00"
type input "Seller Consideration Vacancy Fee"
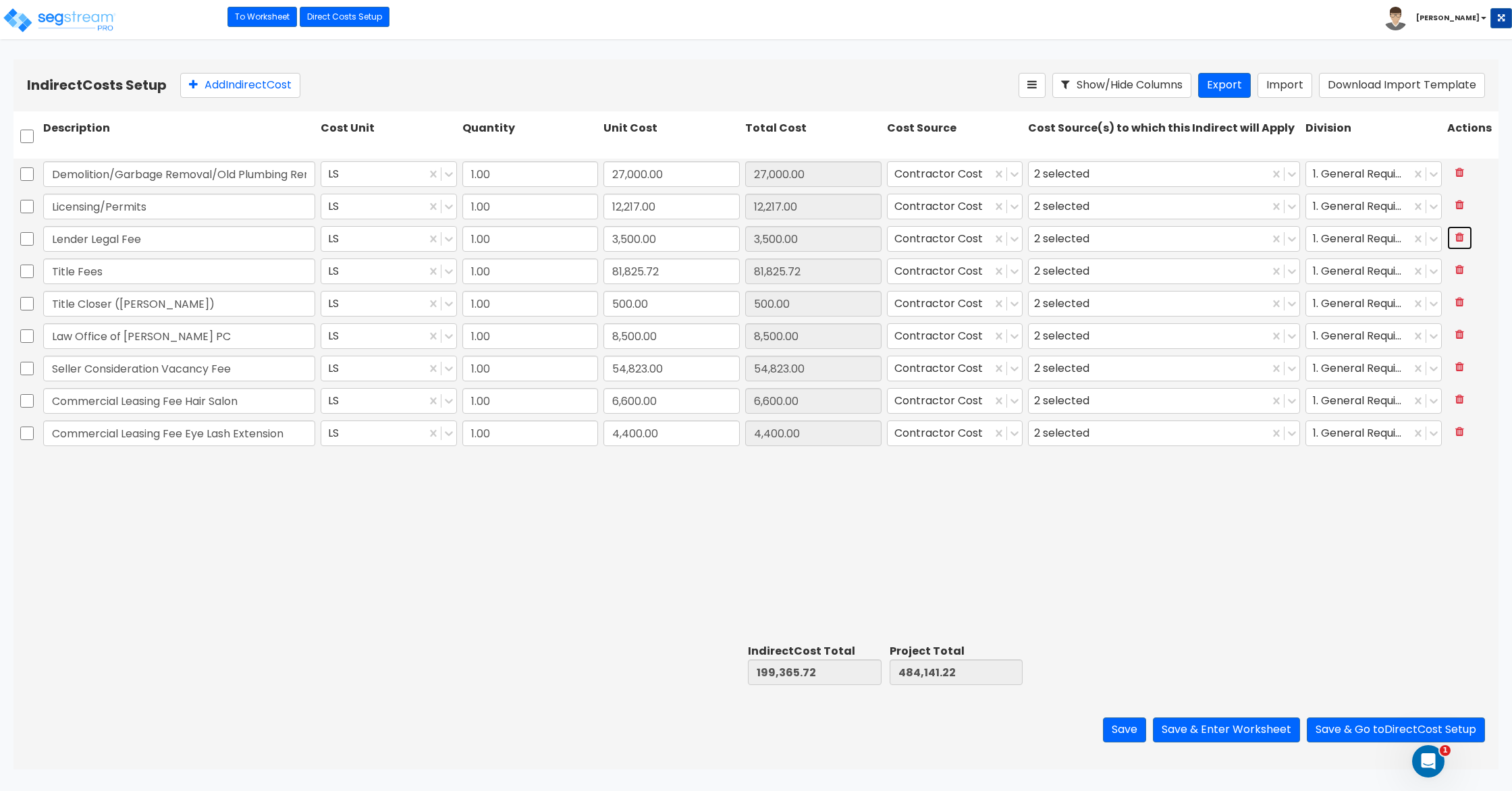
type input "54,823.00"
type input "Commercial Leasing Fee Hair Salon"
type input "6,600.00"
type input "Commercial Leasing Fee Eye Lash Extension"
type input "4,400.00"
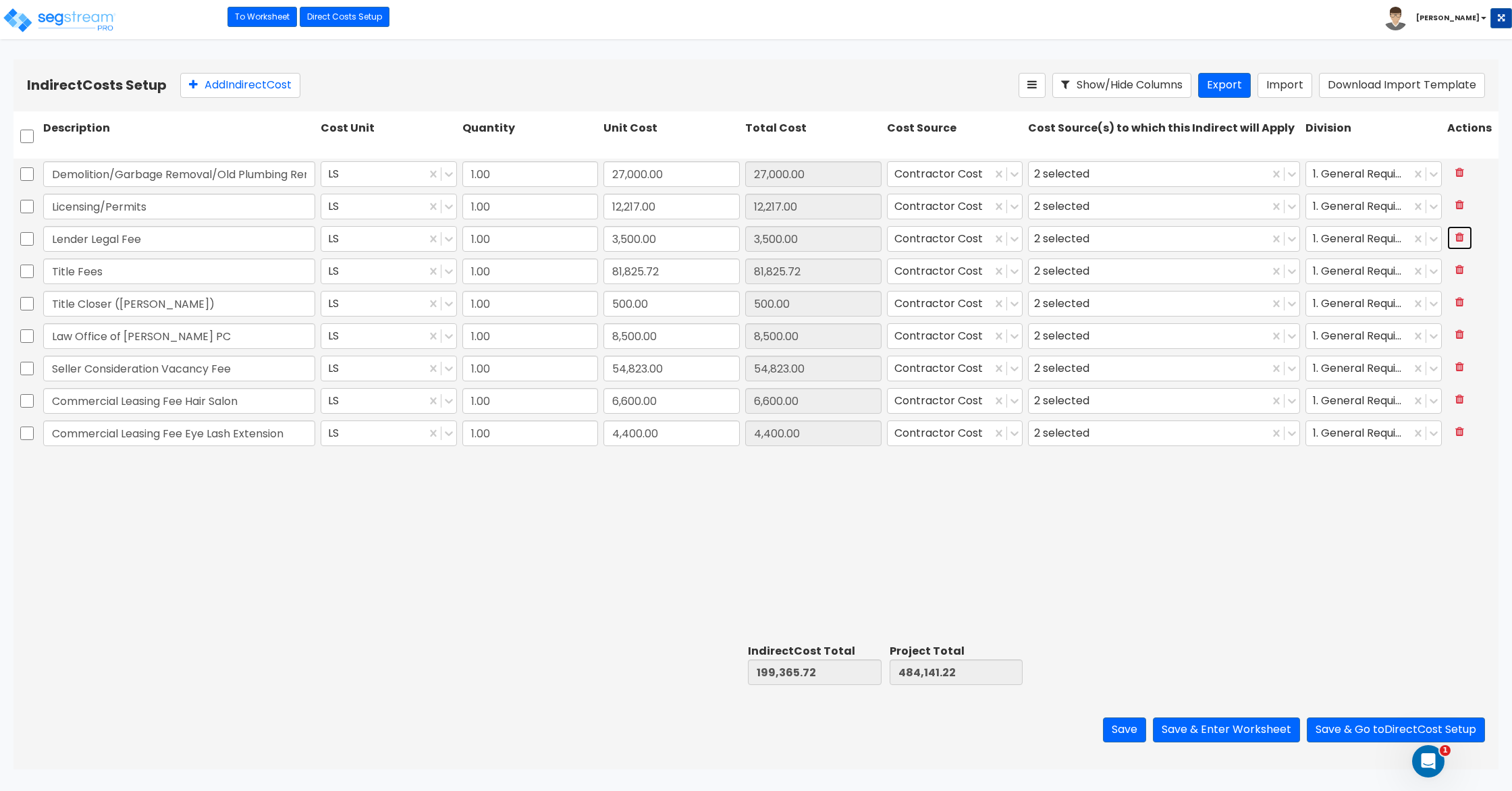
type input "81,825.72"
type input "500.00"
type input "8,500.00"
type input "54,823.00"
type input "6,600.00"
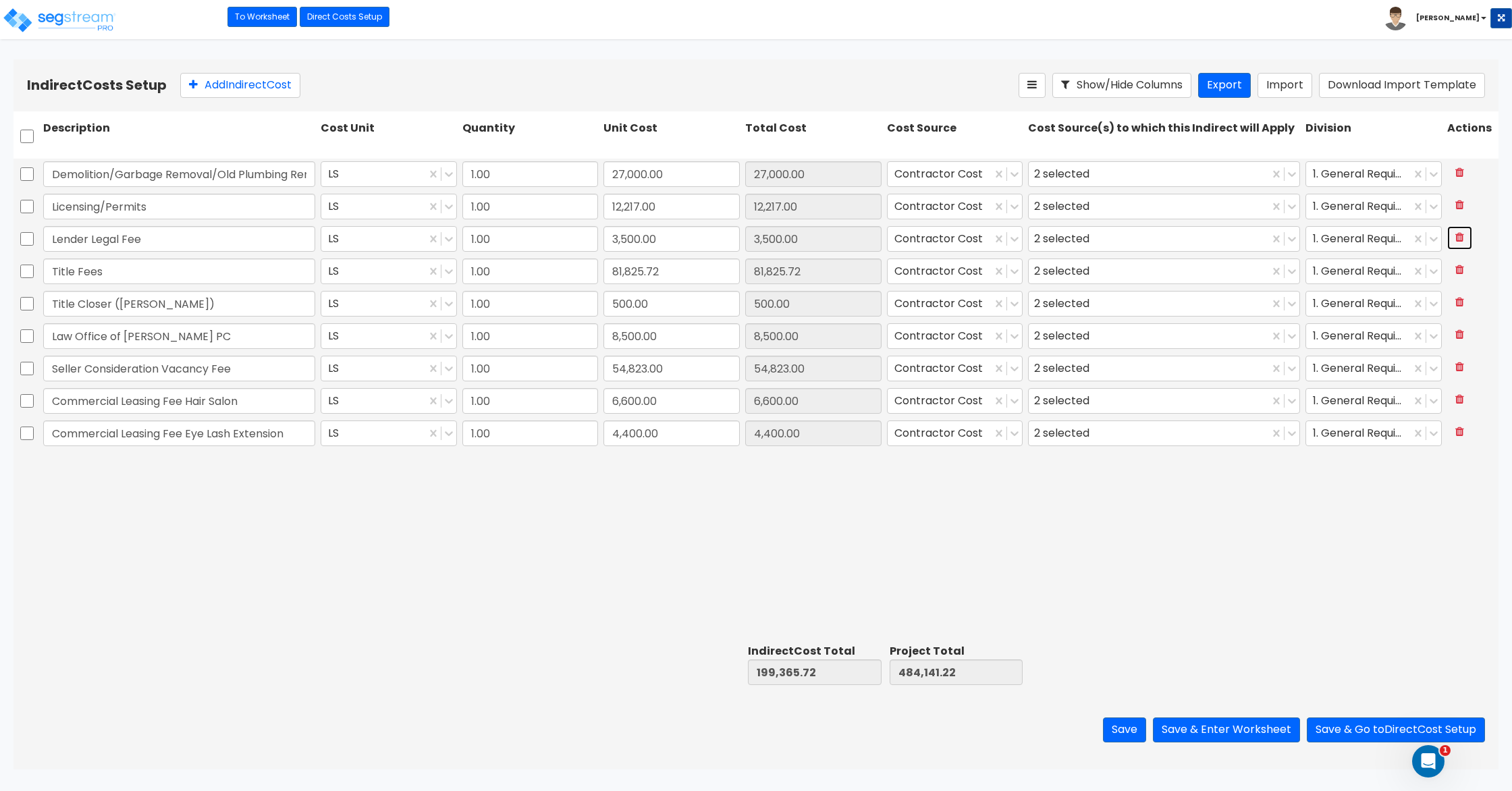
type input "4,400.00"
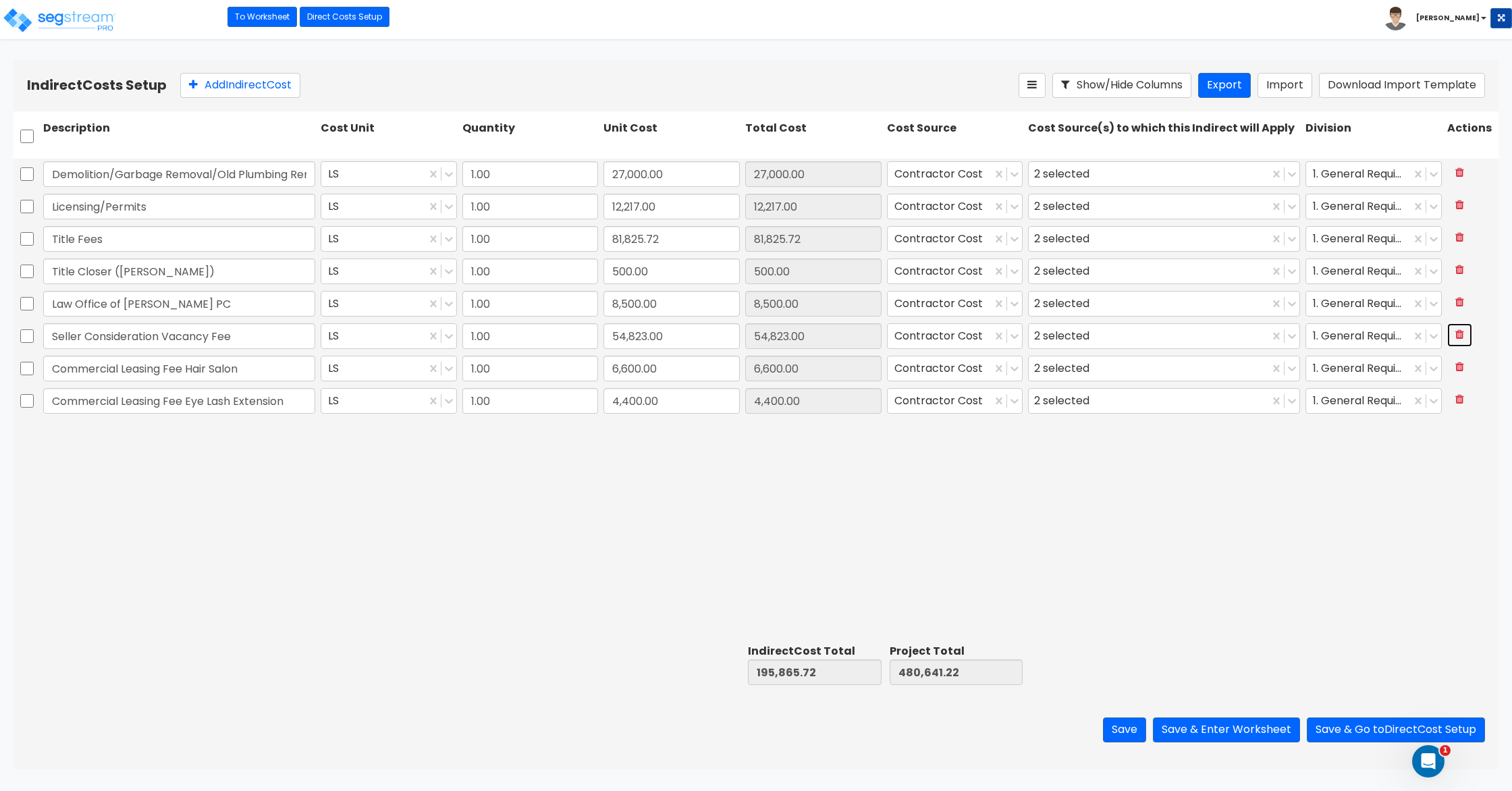
click at [1455, 335] on button at bounding box center [1460, 335] width 25 height 23
type input "Commercial Leasing Fee Hair Salon"
type input "6,600.00"
type input "Commercial Leasing Fee Eye Lash Extension"
type input "4,400.00"
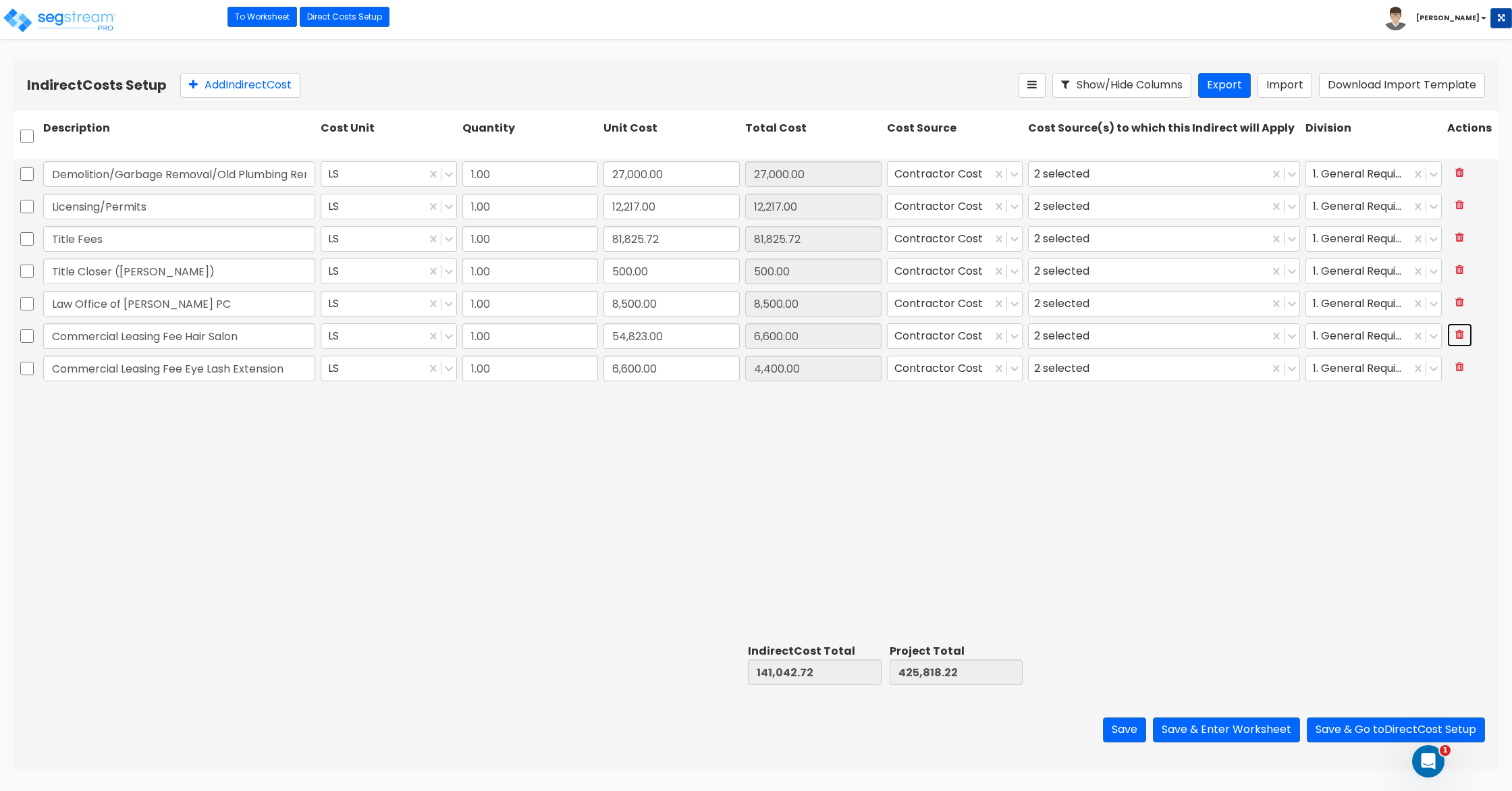
type input "6,600.00"
type input "4,400.00"
click at [1121, 726] on button "Save" at bounding box center [1124, 730] width 43 height 25
click at [249, 21] on link "To Worksheet" at bounding box center [263, 17] width 70 height 21
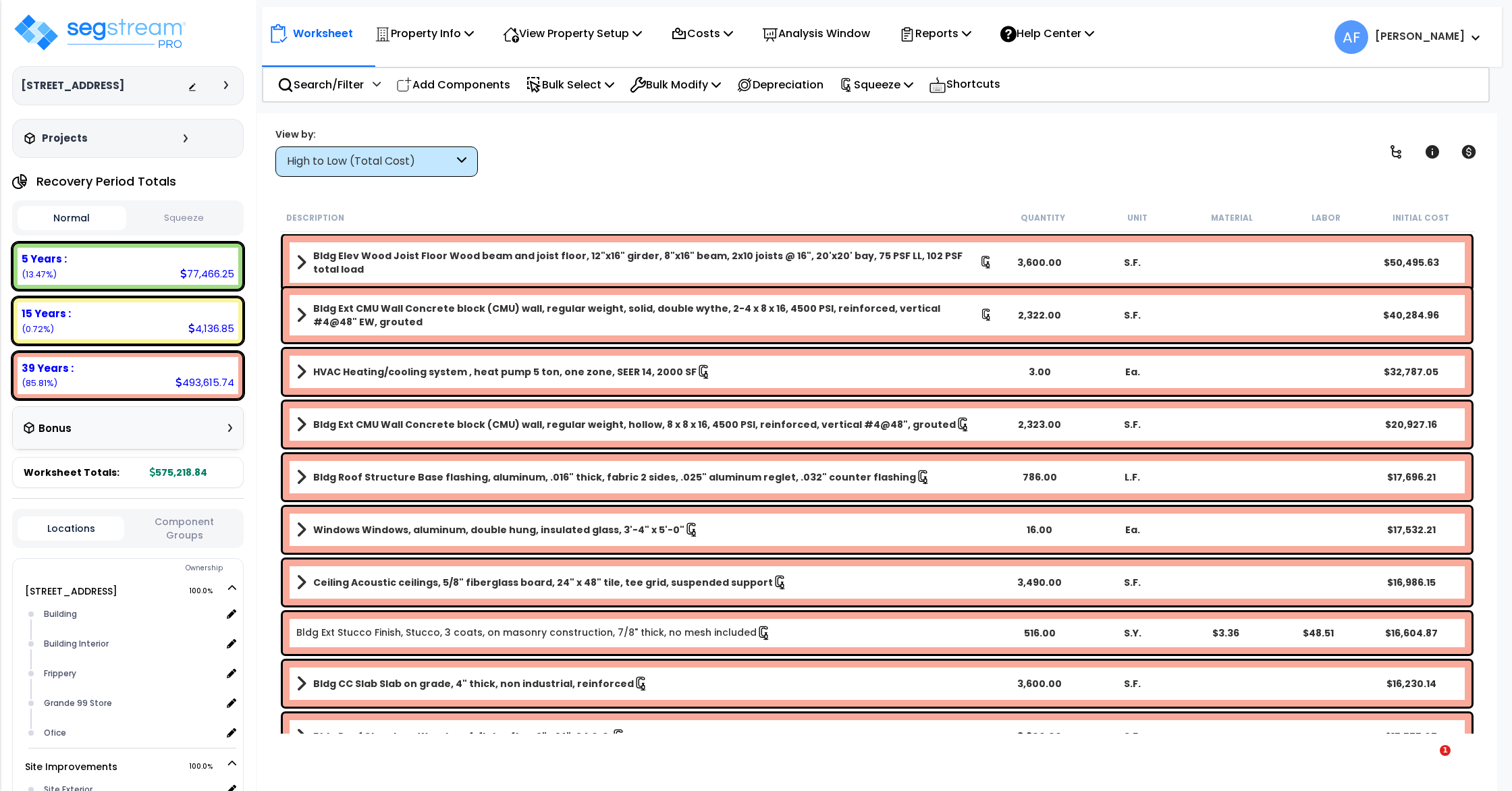
click at [132, 33] on img at bounding box center [101, 32] width 176 height 40
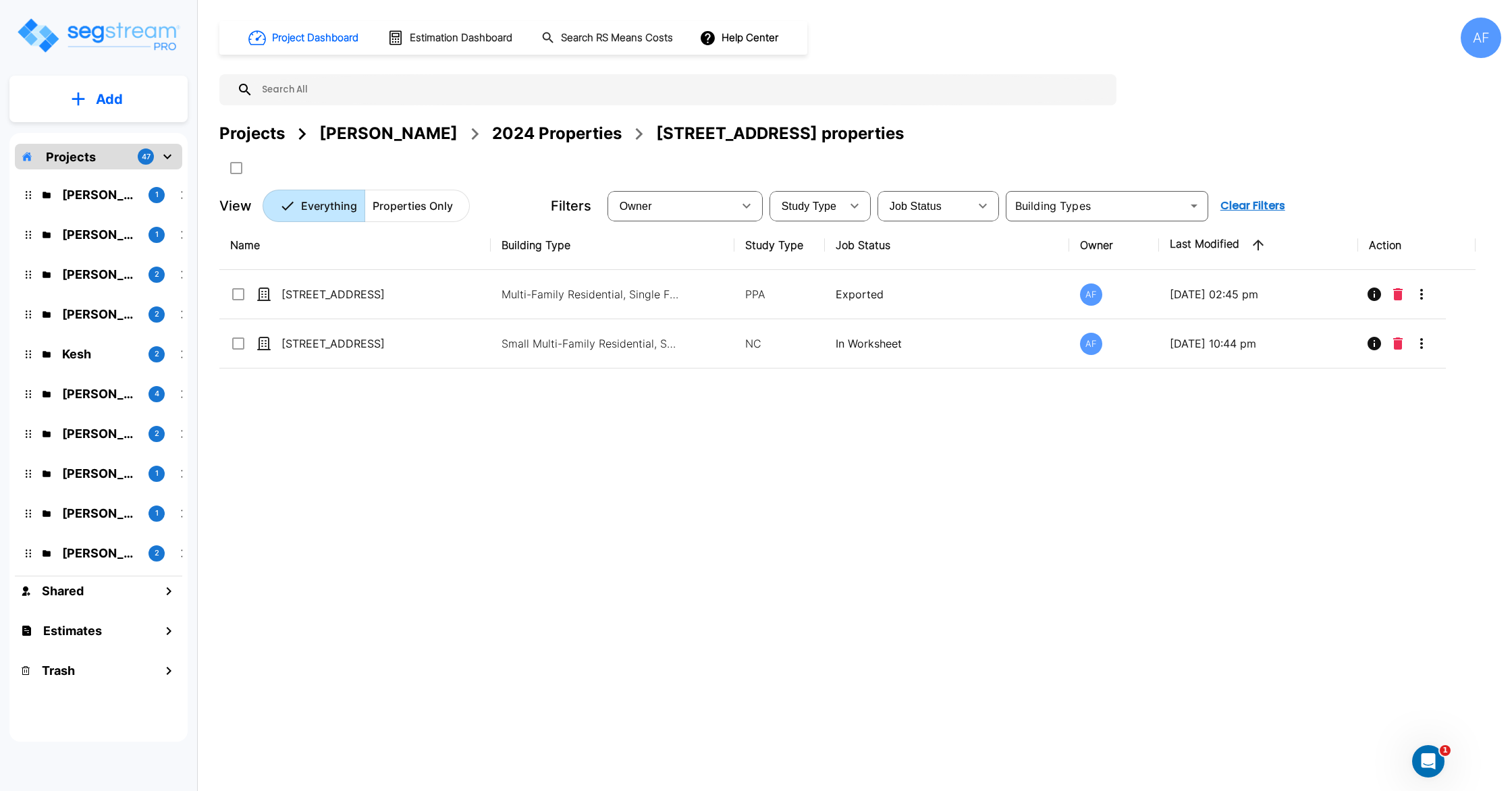
click at [548, 136] on div "2024 Properties" at bounding box center [557, 133] width 129 height 24
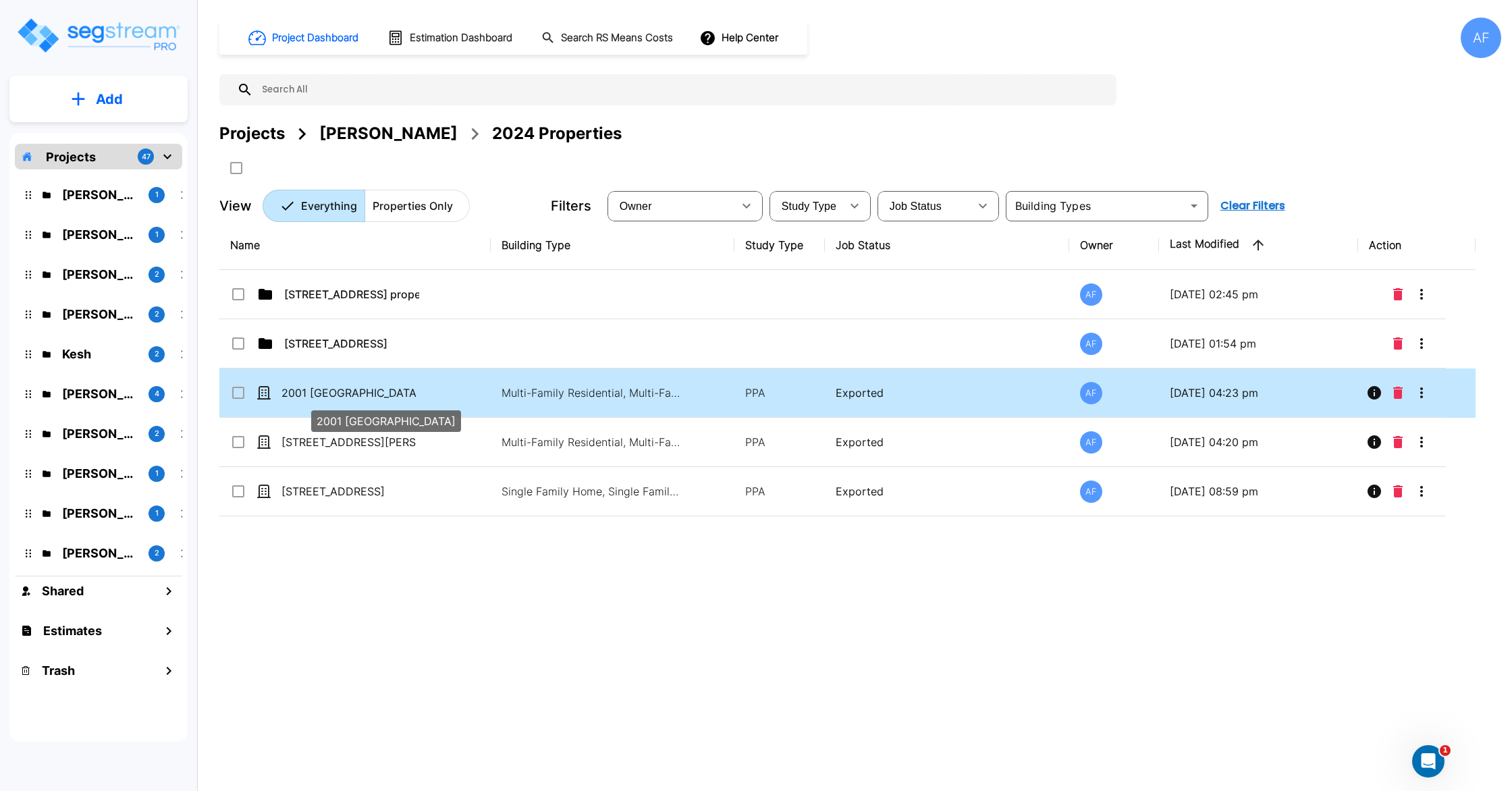
click at [405, 386] on p "2001 [GEOGRAPHIC_DATA]" at bounding box center [349, 393] width 135 height 16
checkbox input "true"
click at [405, 386] on p "2001 [GEOGRAPHIC_DATA]" at bounding box center [349, 393] width 135 height 16
click at [1428, 390] on icon "More-Options" at bounding box center [1422, 393] width 16 height 16
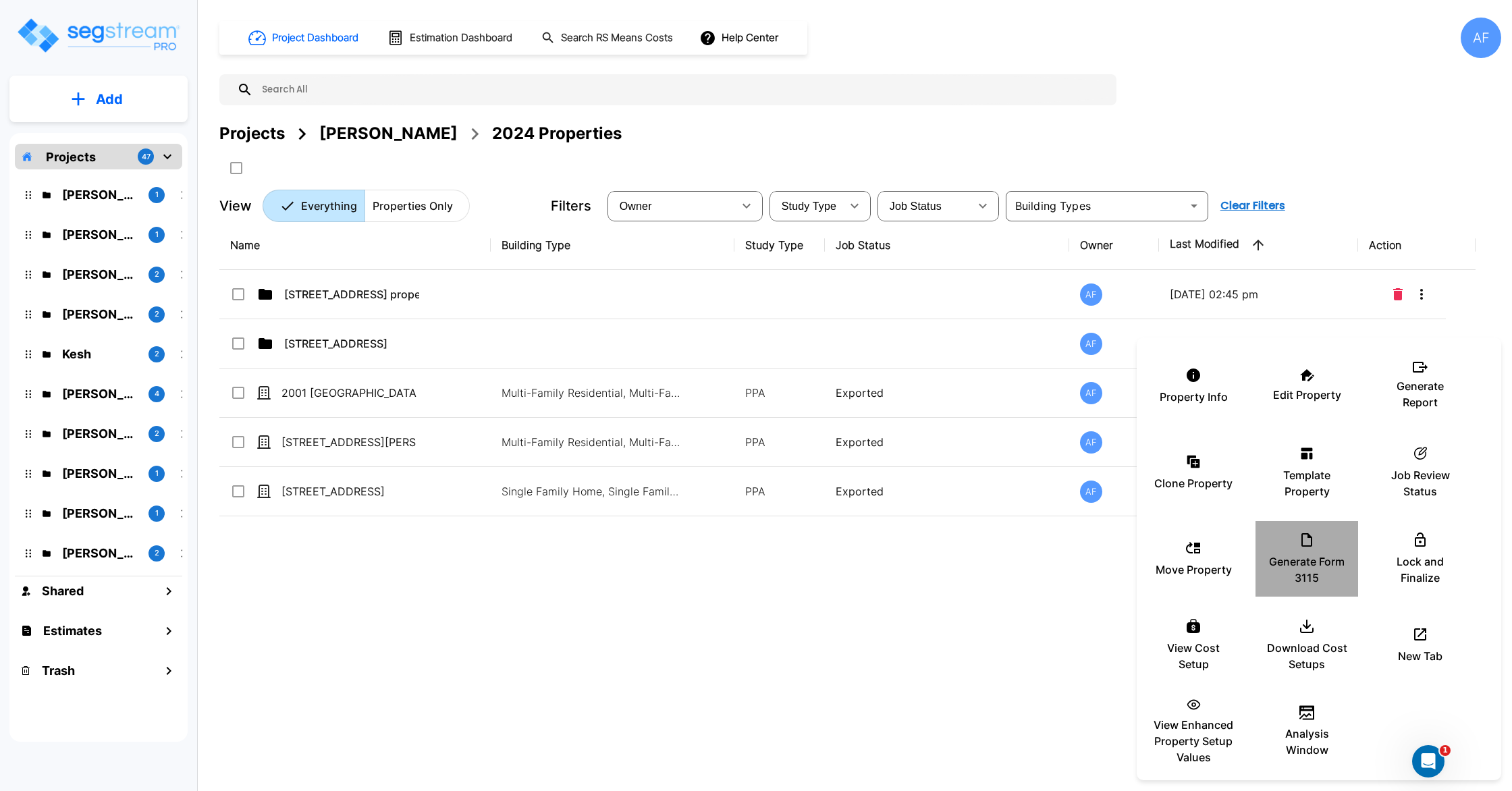
click at [1298, 553] on p "Generate Form 3115" at bounding box center [1307, 569] width 81 height 32
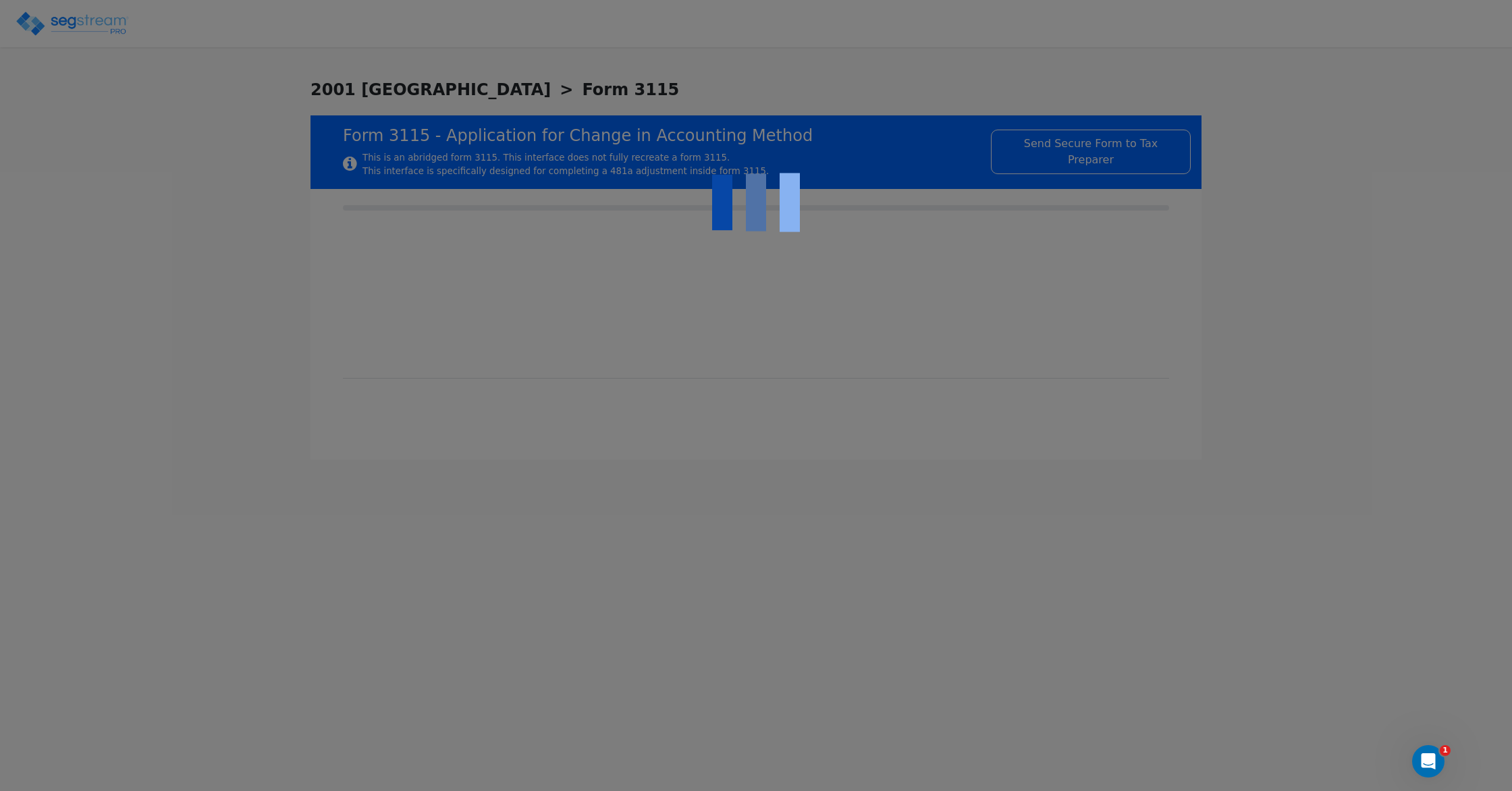
type input "[DATE]"
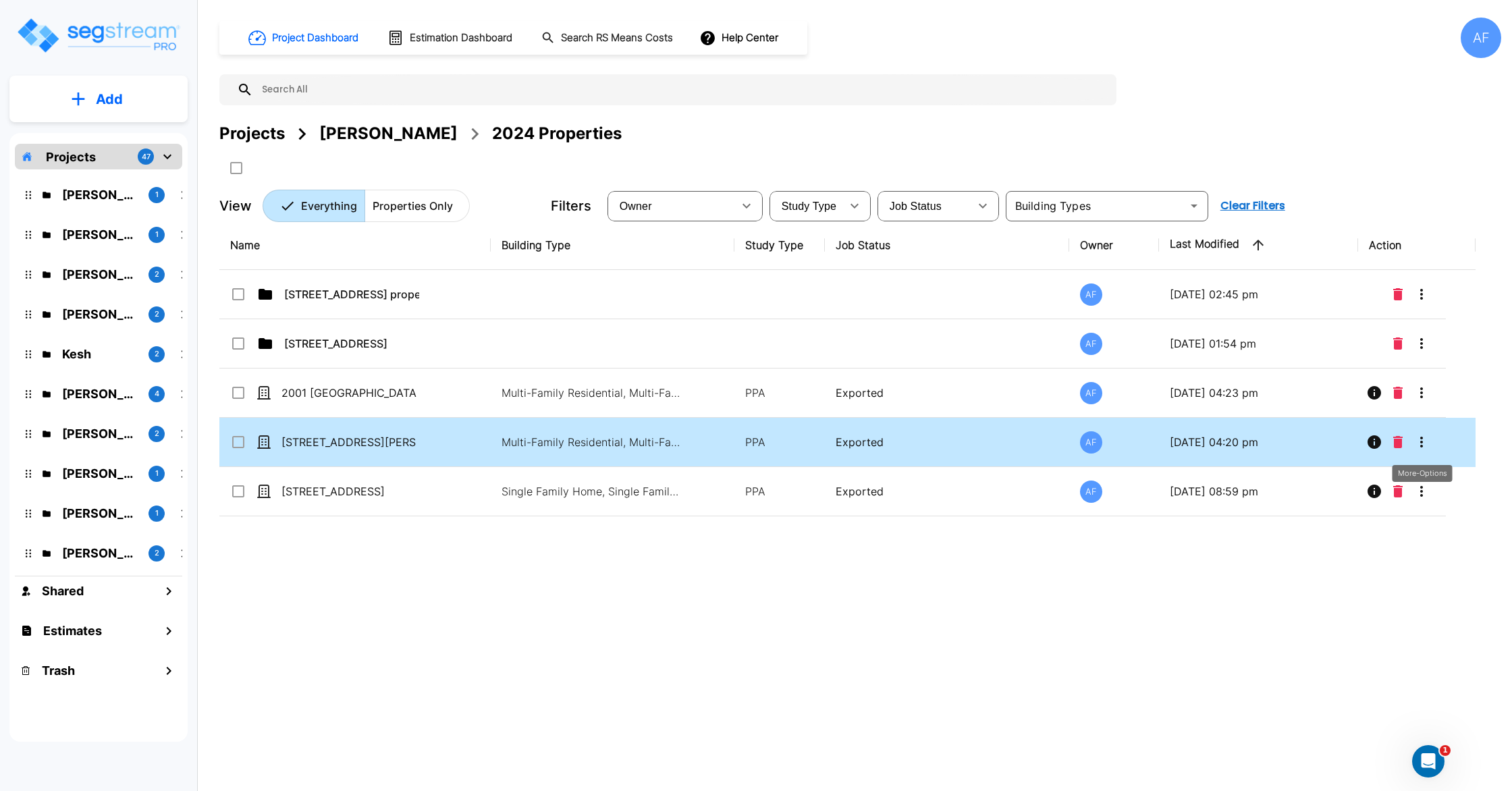
click at [1425, 446] on icon "More-Options" at bounding box center [1422, 442] width 16 height 16
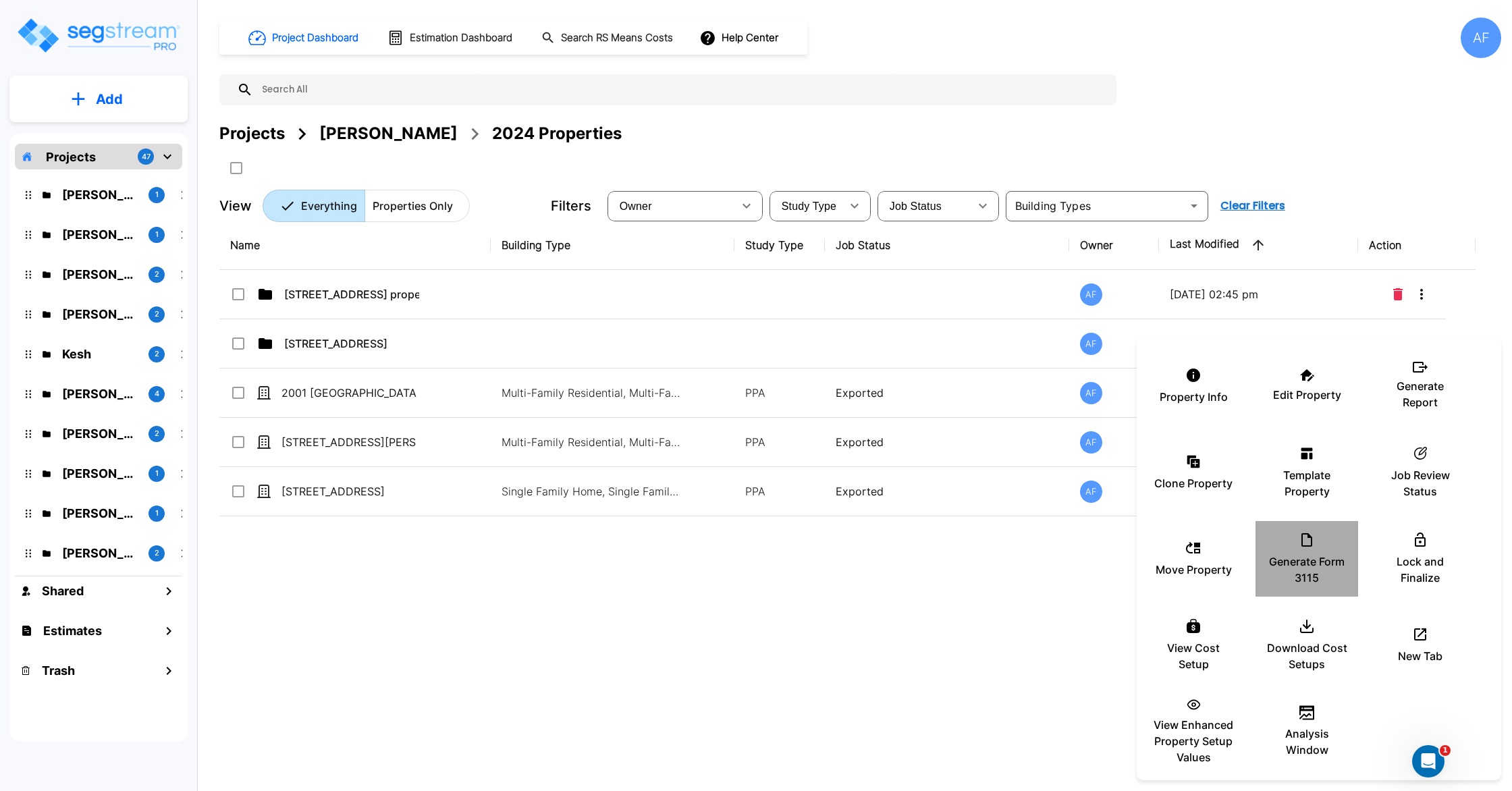
click at [1313, 546] on icon at bounding box center [1307, 540] width 16 height 16
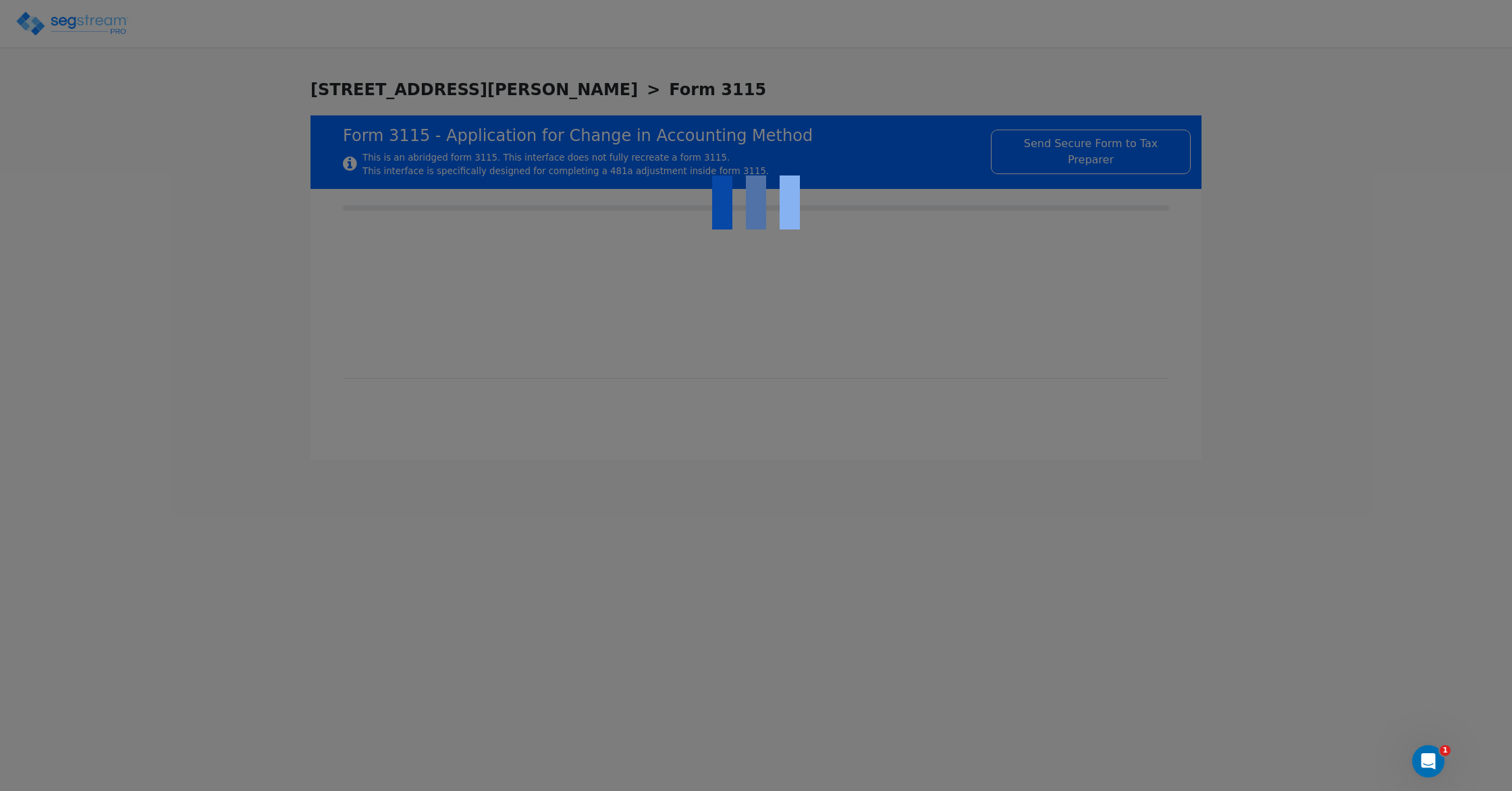
type input "[DATE]"
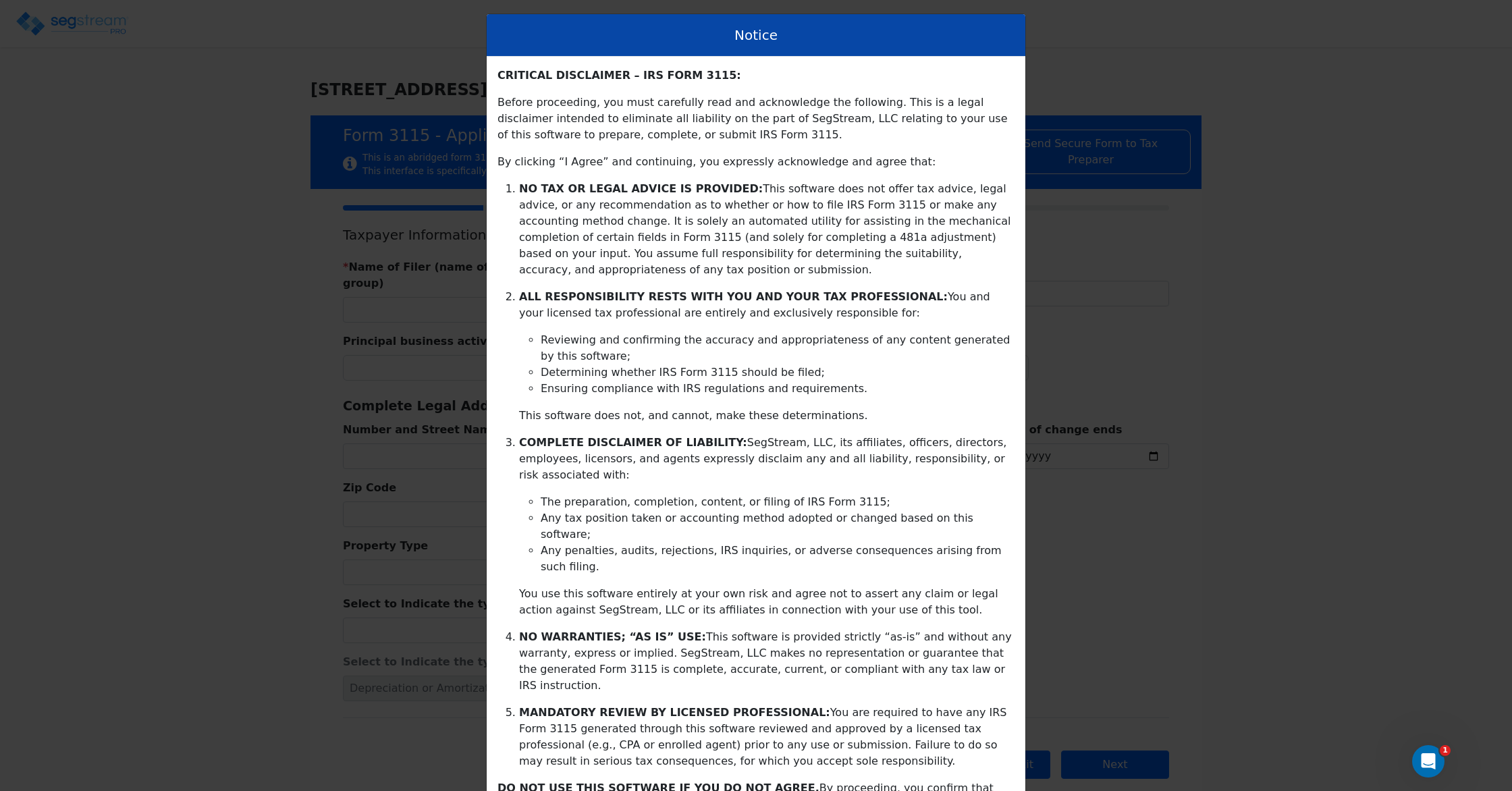
click at [418, 344] on div "Notice CRITICAL DISCLAIMER – IRS FORM 3115: Before proceeding, you must careful…" at bounding box center [756, 396] width 1512 height 791
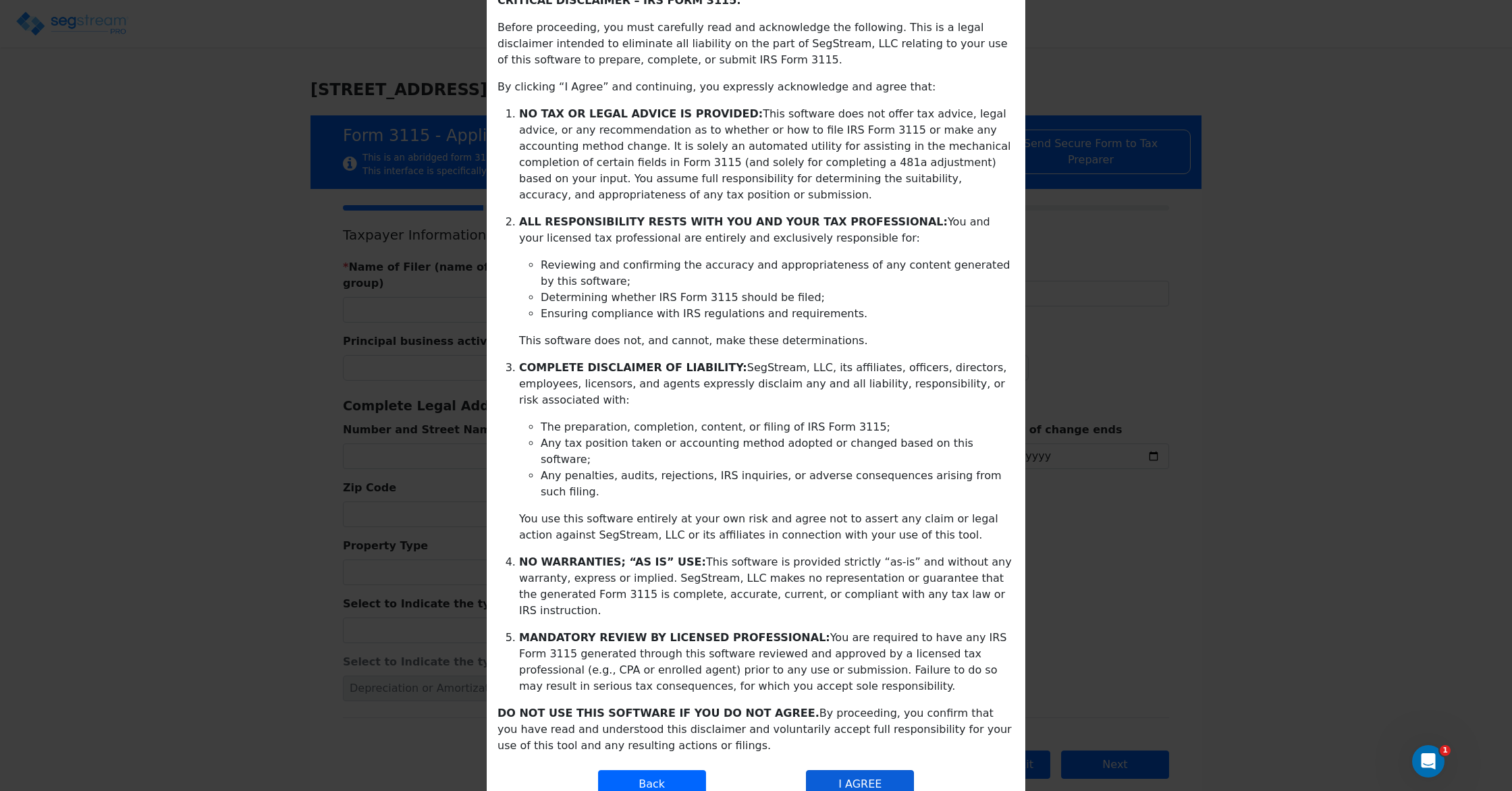
click at [847, 770] on button "I AGREE" at bounding box center [860, 785] width 108 height 29
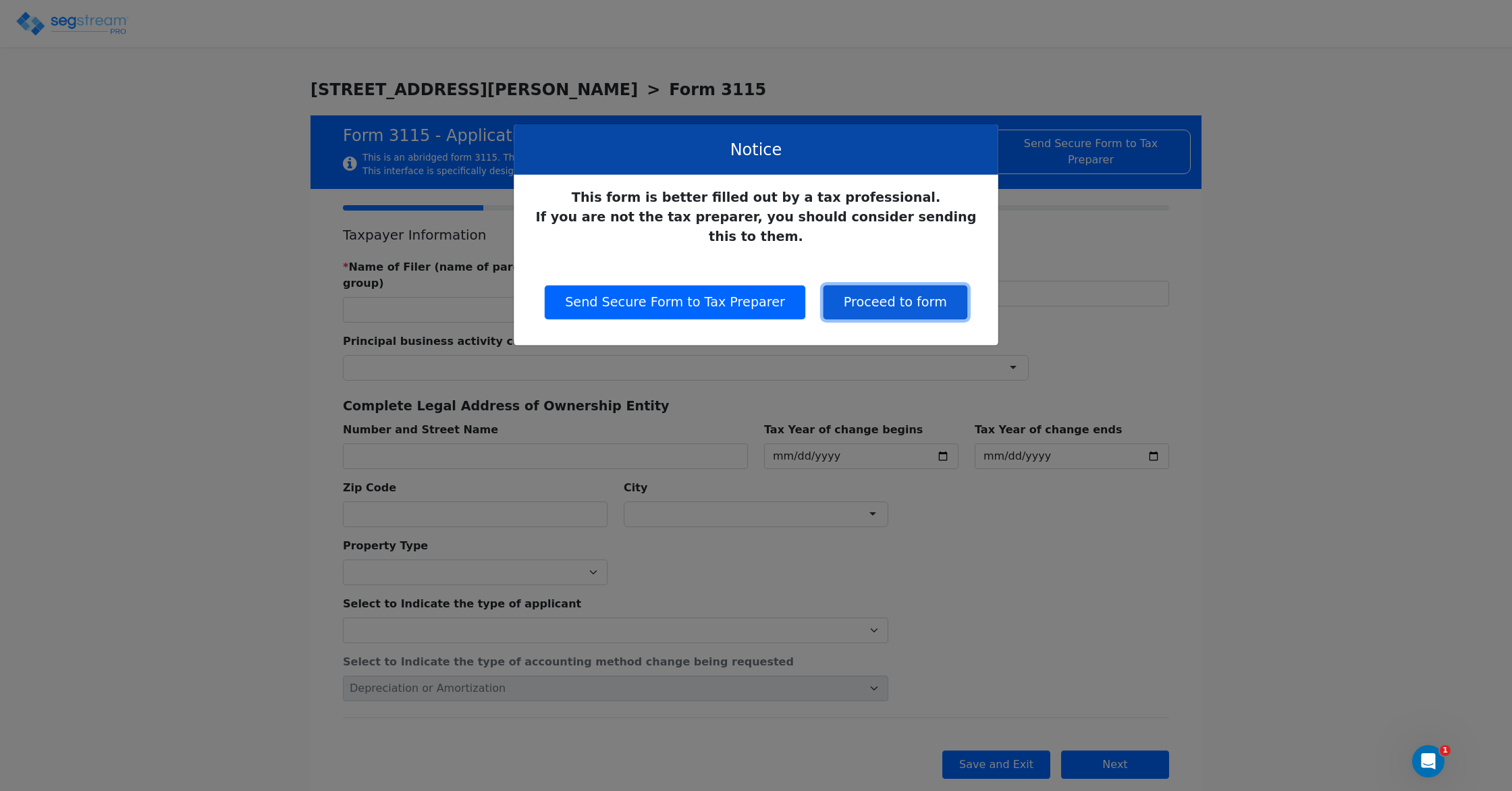
click at [868, 291] on button "Proceed to form" at bounding box center [896, 302] width 144 height 34
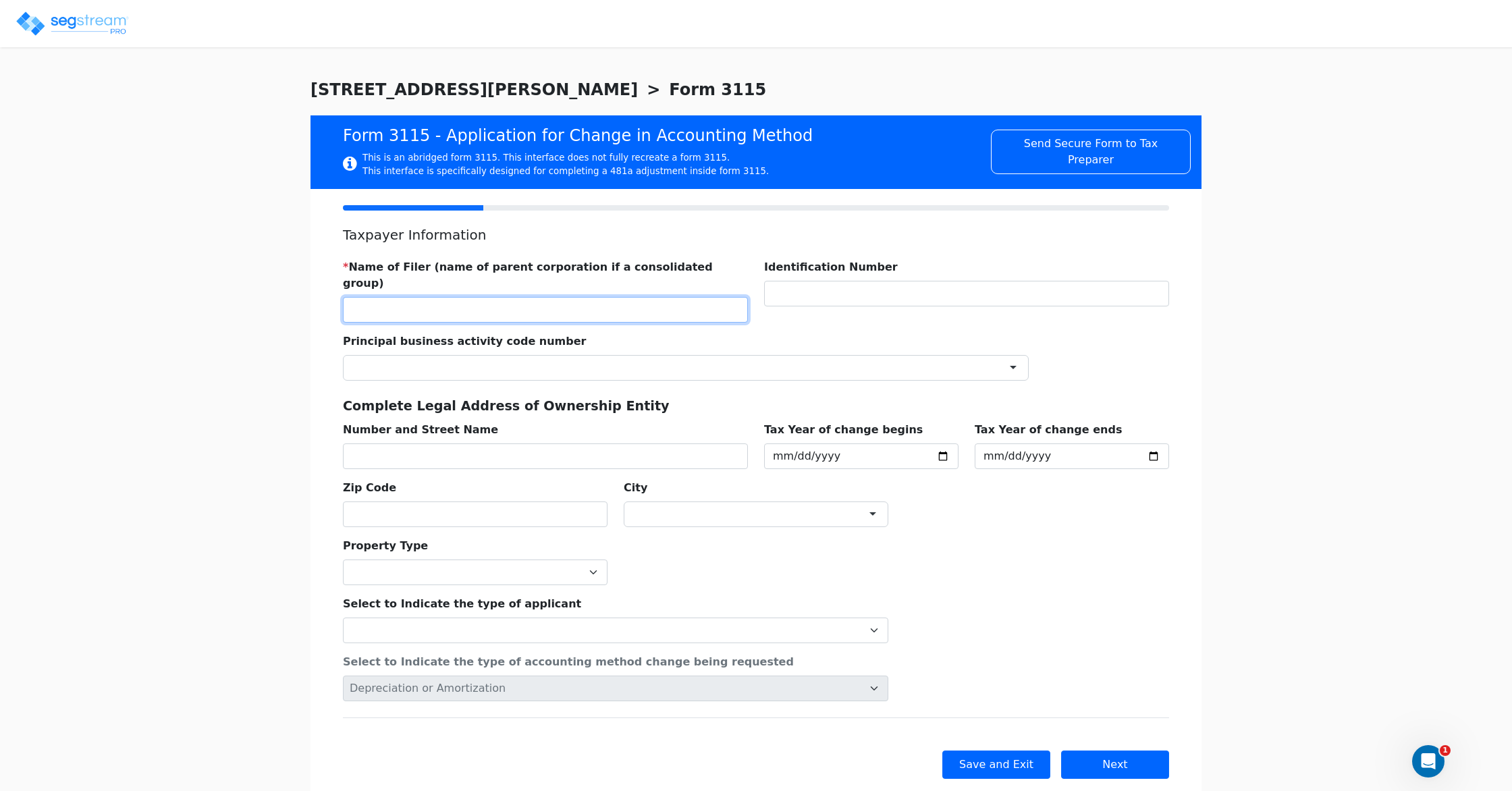
click at [484, 300] on input "text" at bounding box center [545, 309] width 405 height 26
type input "SFDG"
click at [669, 469] on div "City ×" at bounding box center [756, 498] width 281 height 58
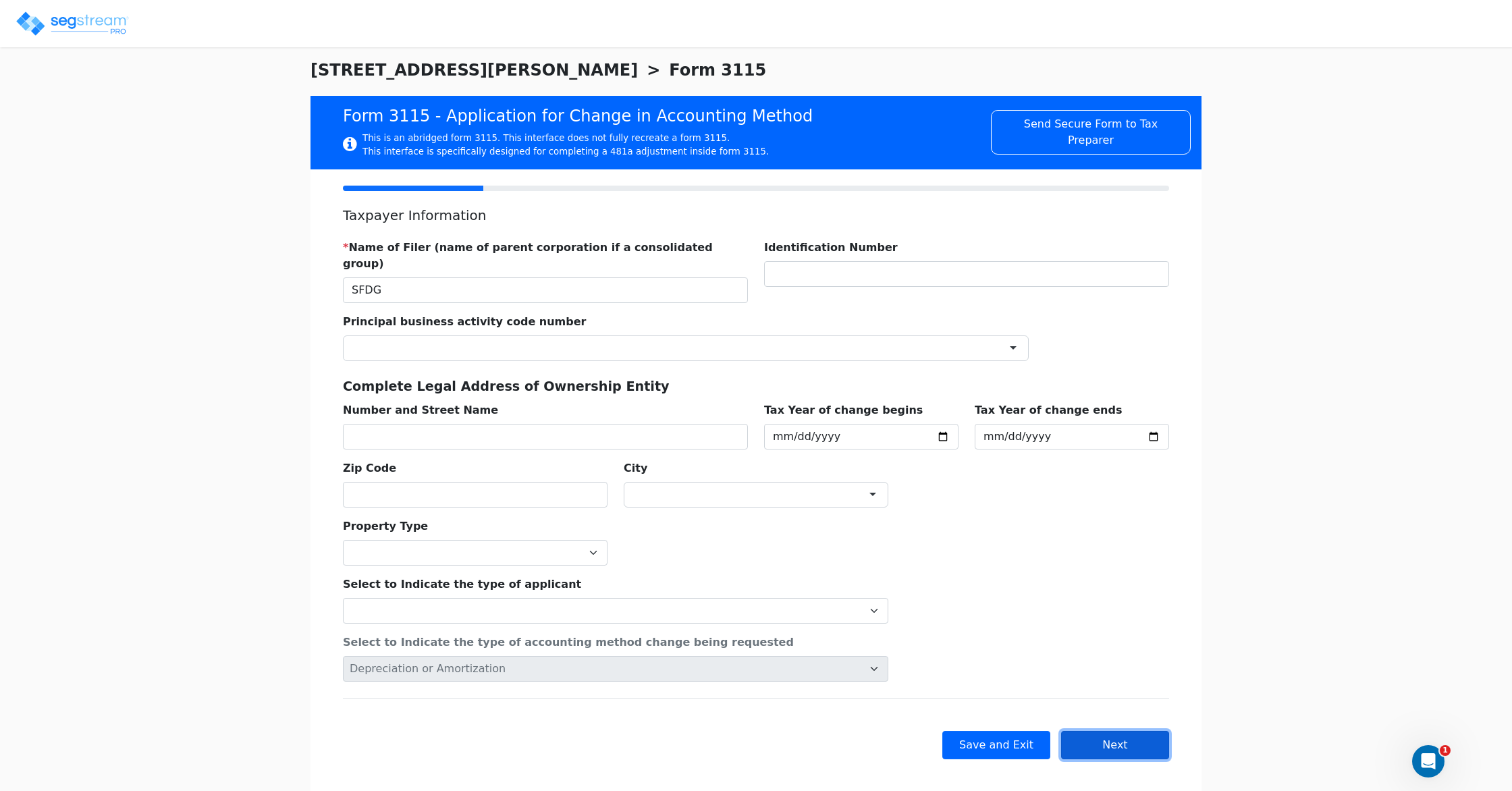
click at [1132, 731] on button "Next" at bounding box center [1115, 745] width 108 height 29
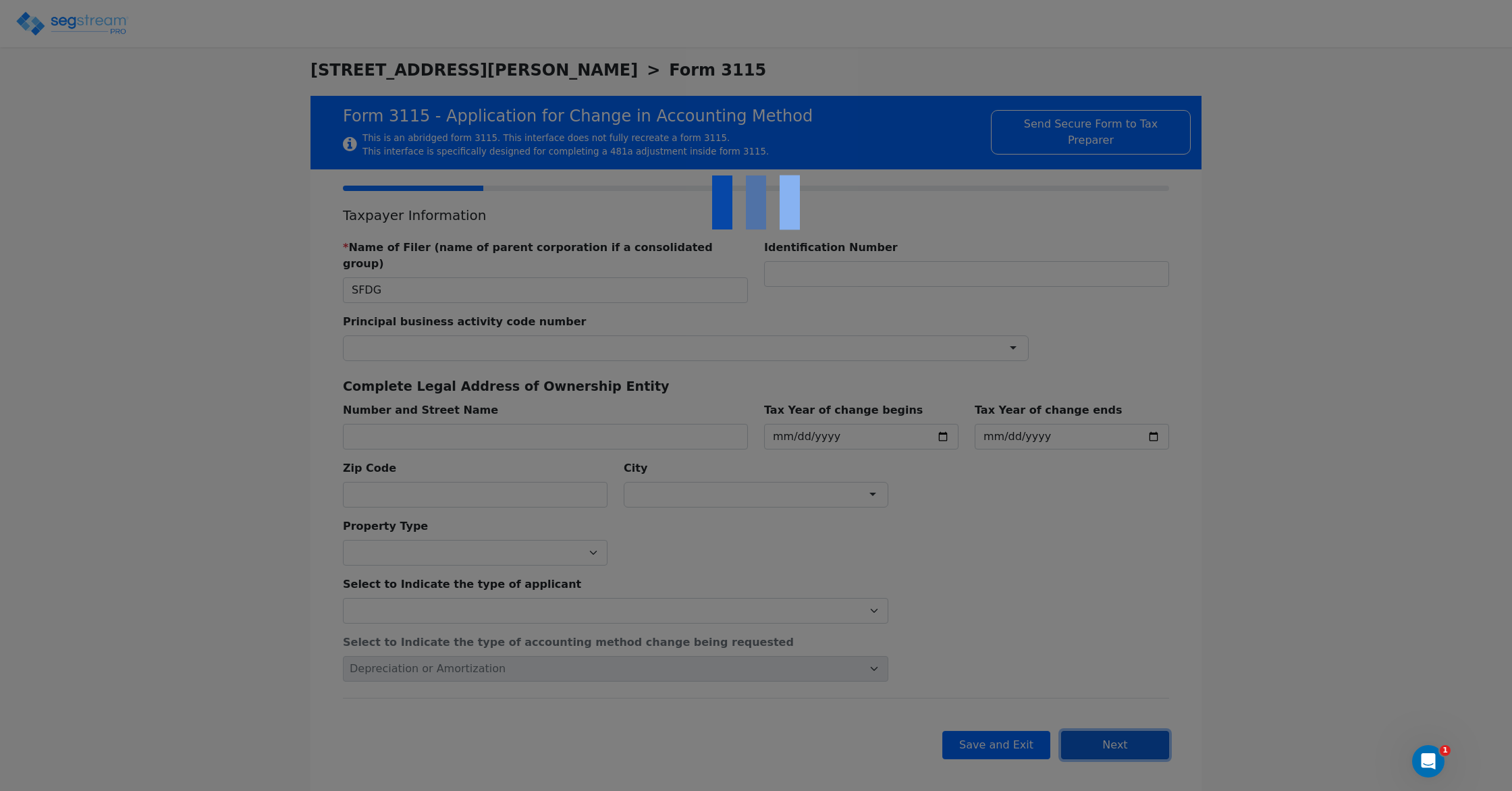
checkbox input "true"
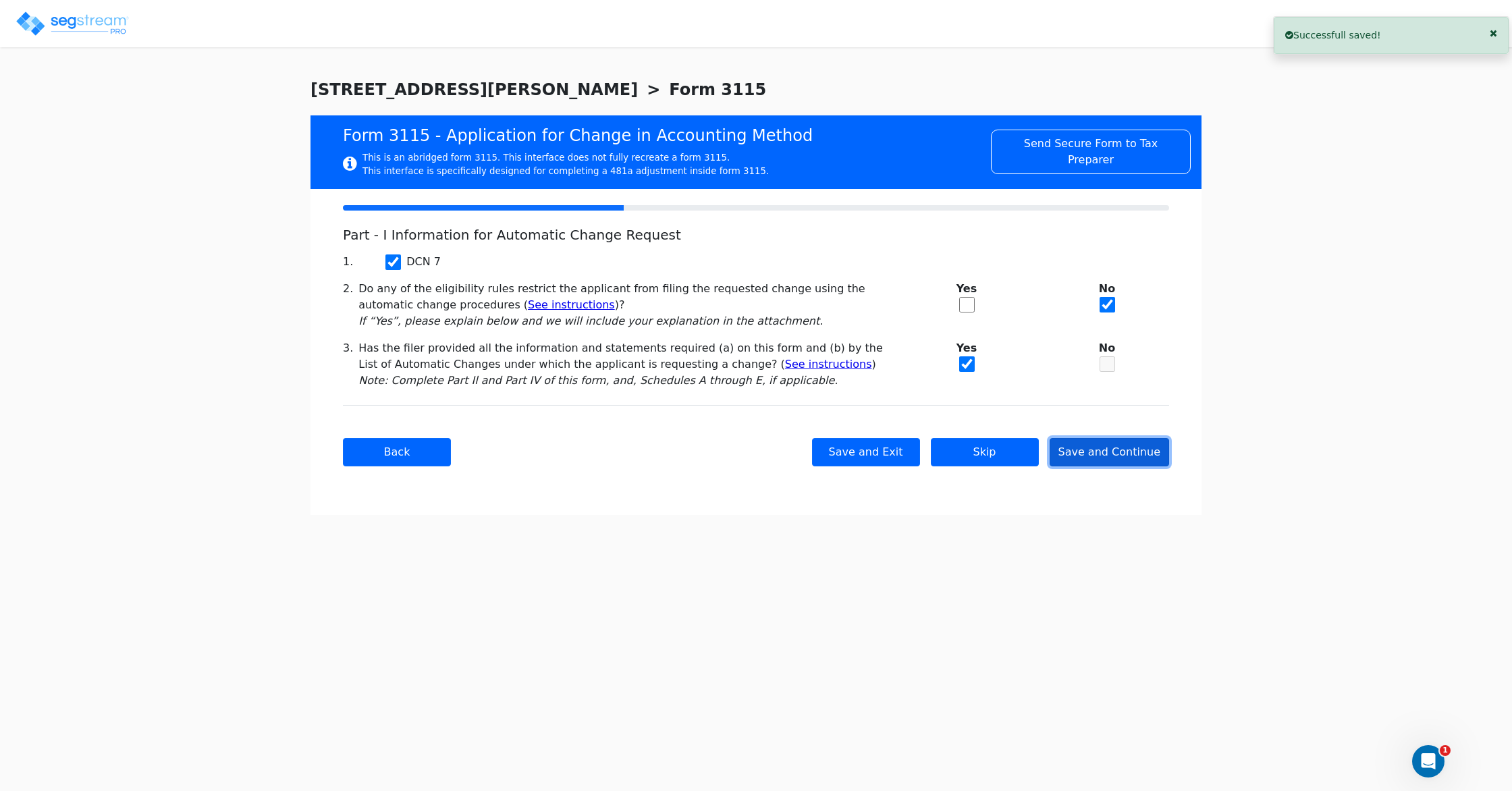
click at [1093, 454] on button "Save and Continue" at bounding box center [1110, 452] width 120 height 29
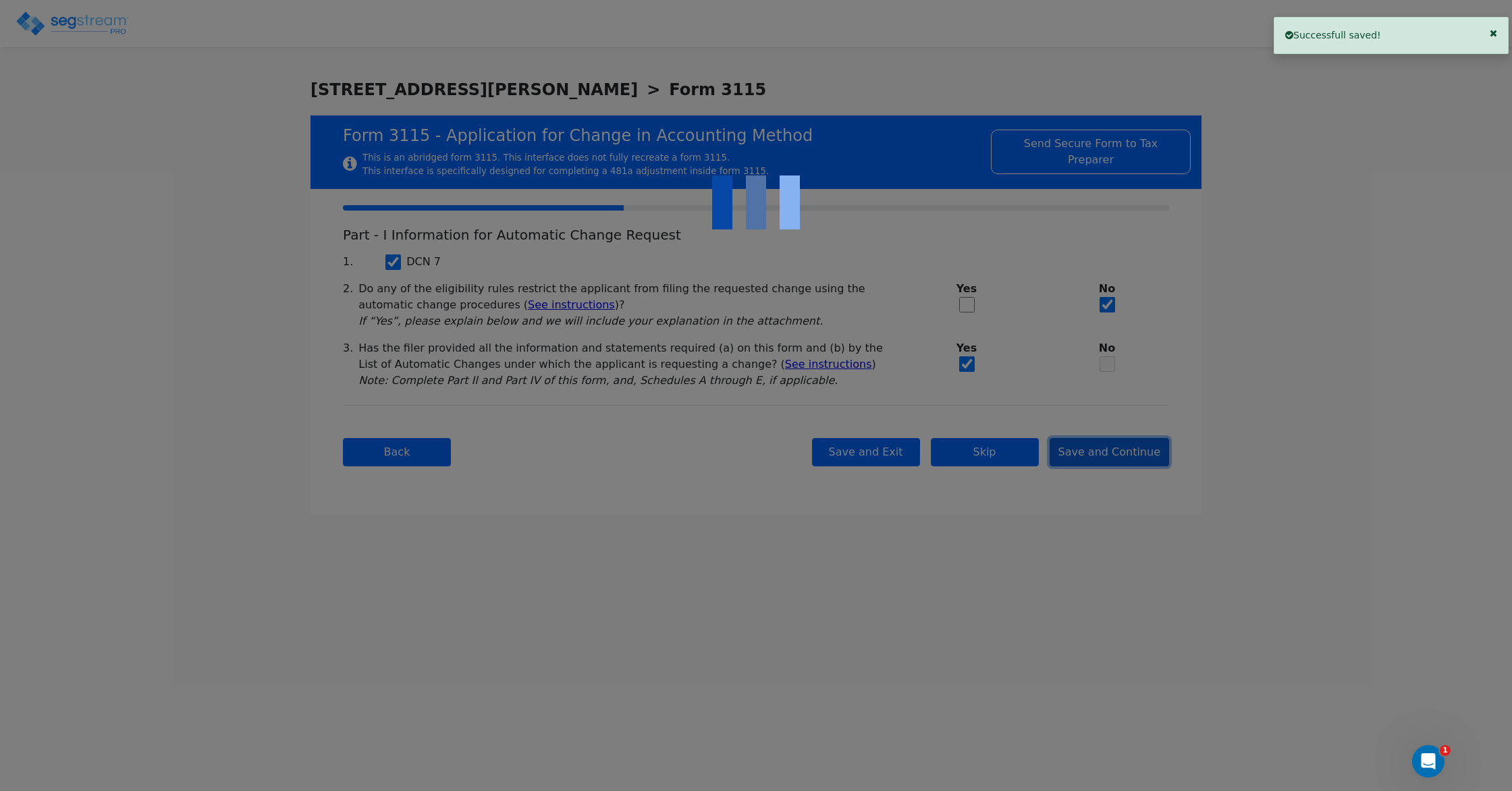
checkbox input "true"
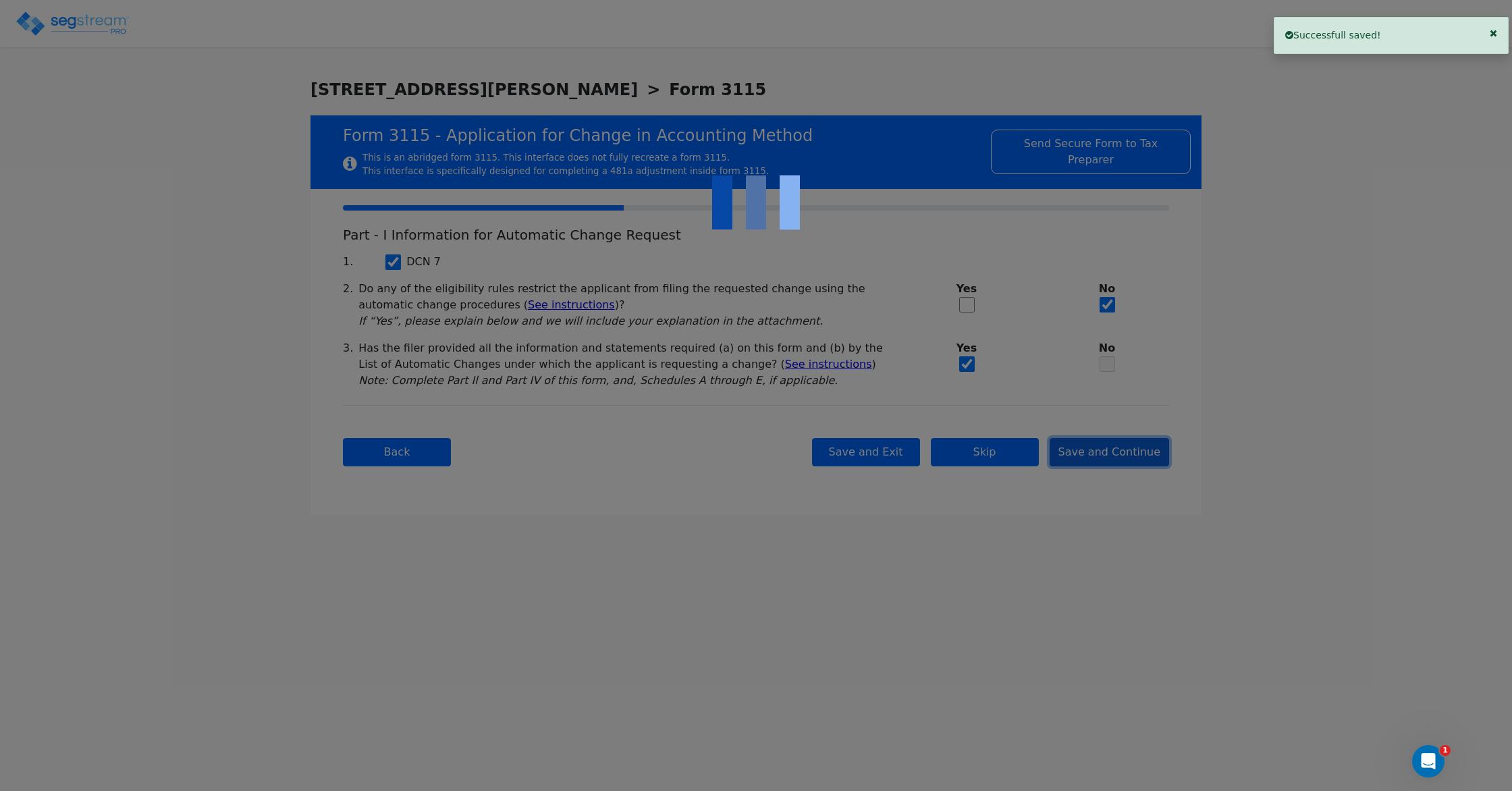
checkbox input "true"
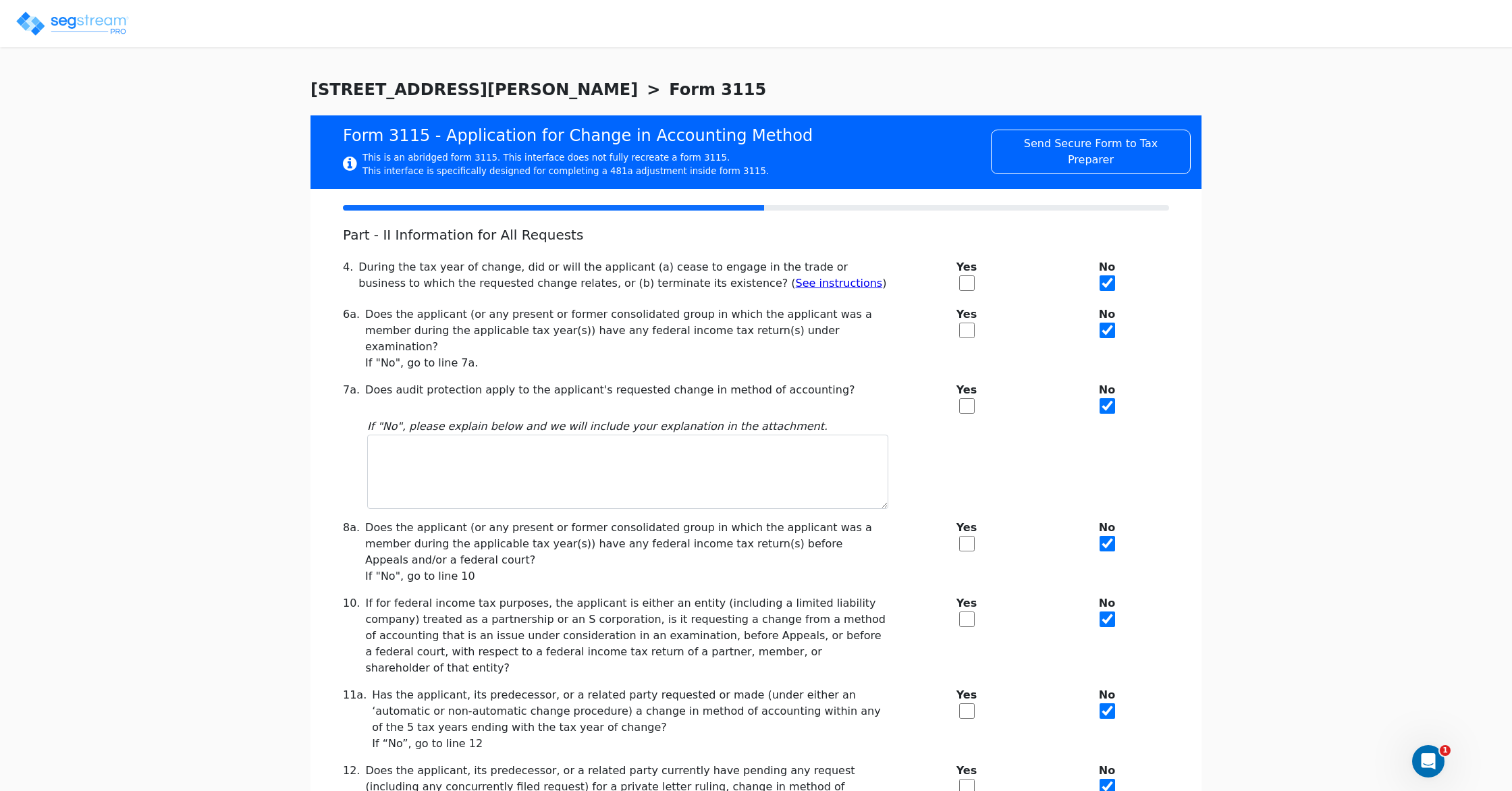
scroll to position [113, 0]
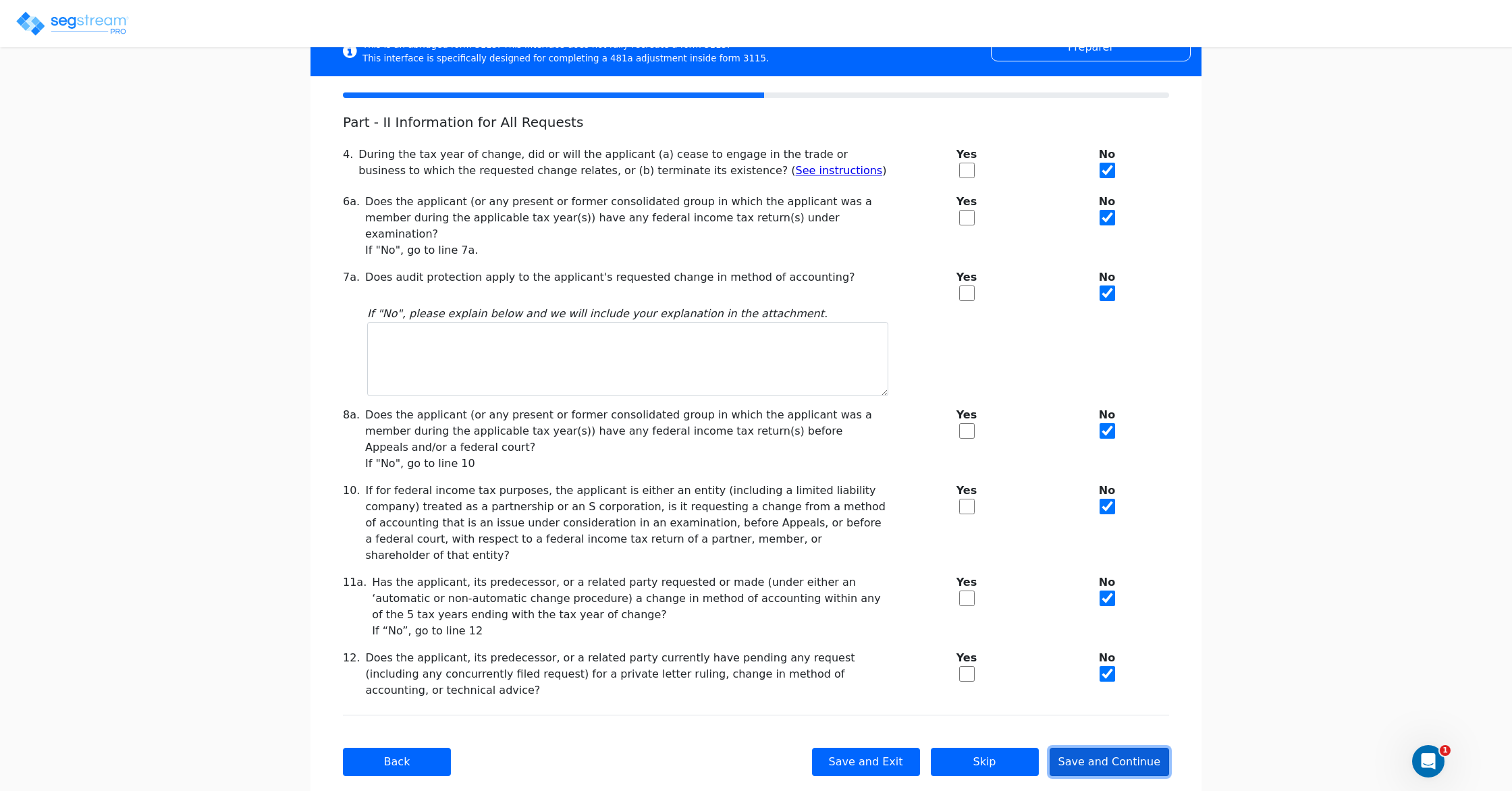
click at [1124, 748] on button "Save and Continue" at bounding box center [1110, 762] width 120 height 29
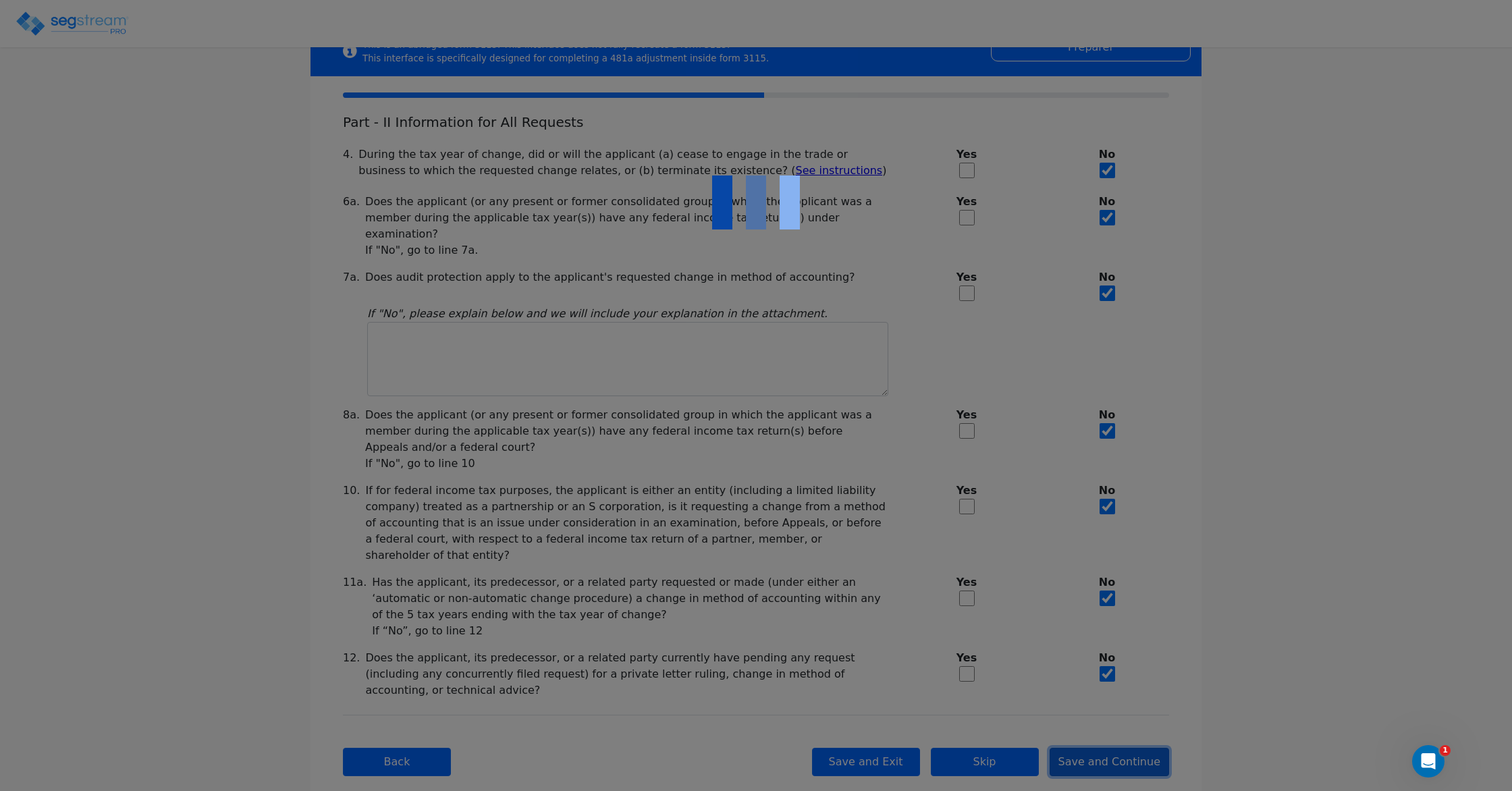
checkbox input "true"
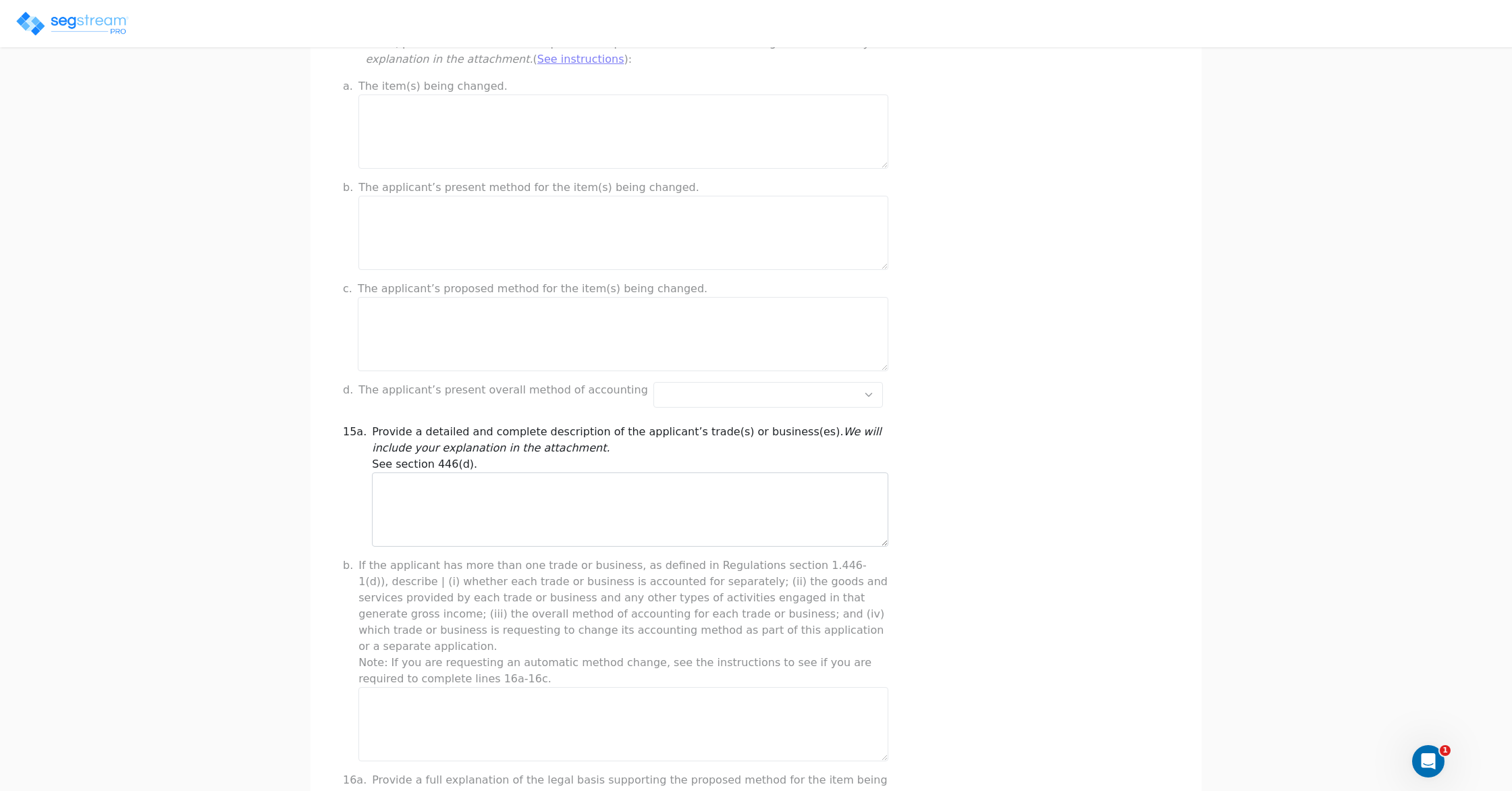
scroll to position [321, 0]
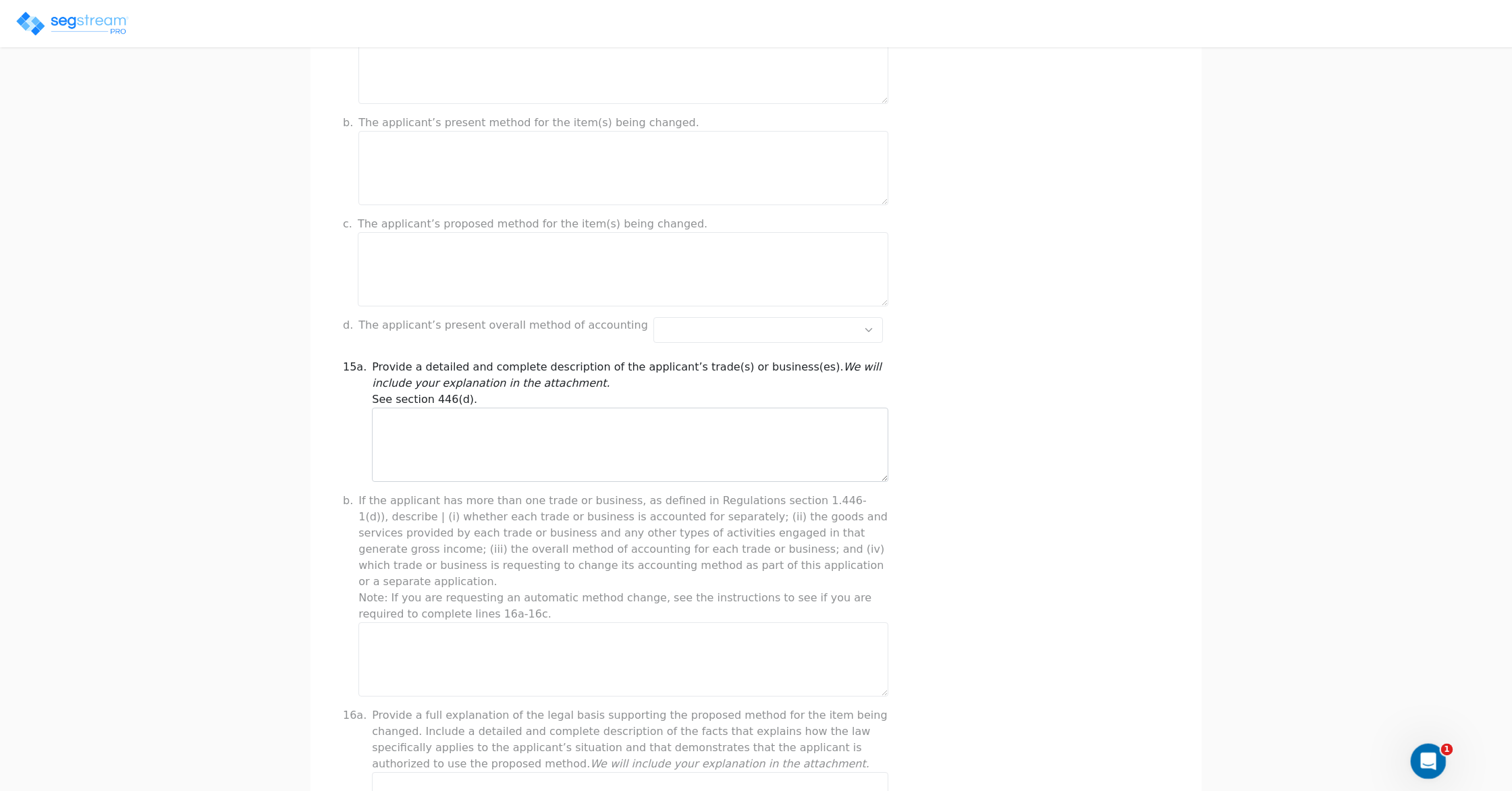
click at [1425, 748] on icon "Open Intercom Messenger" at bounding box center [1427, 759] width 22 height 22
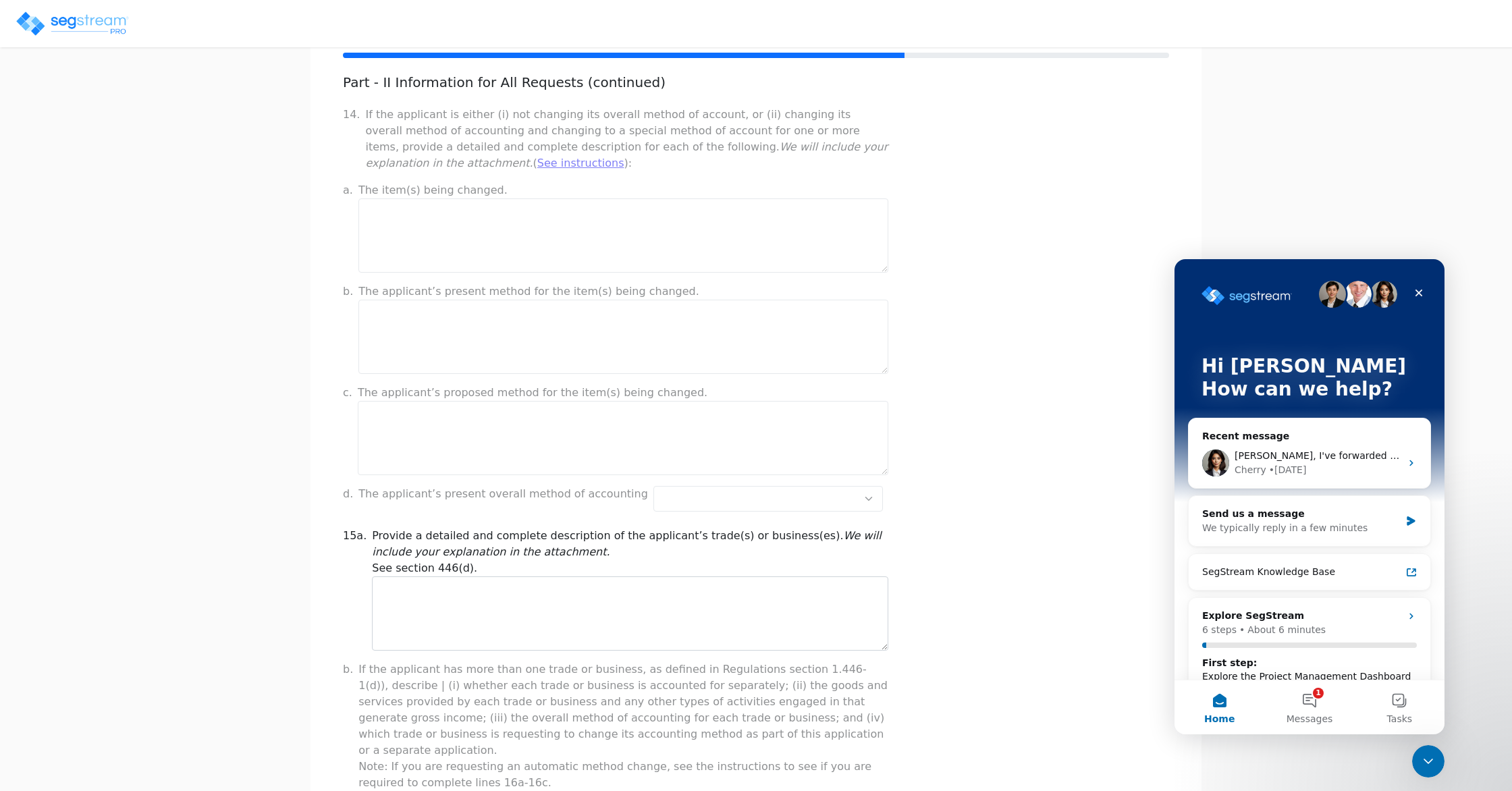
scroll to position [129, 0]
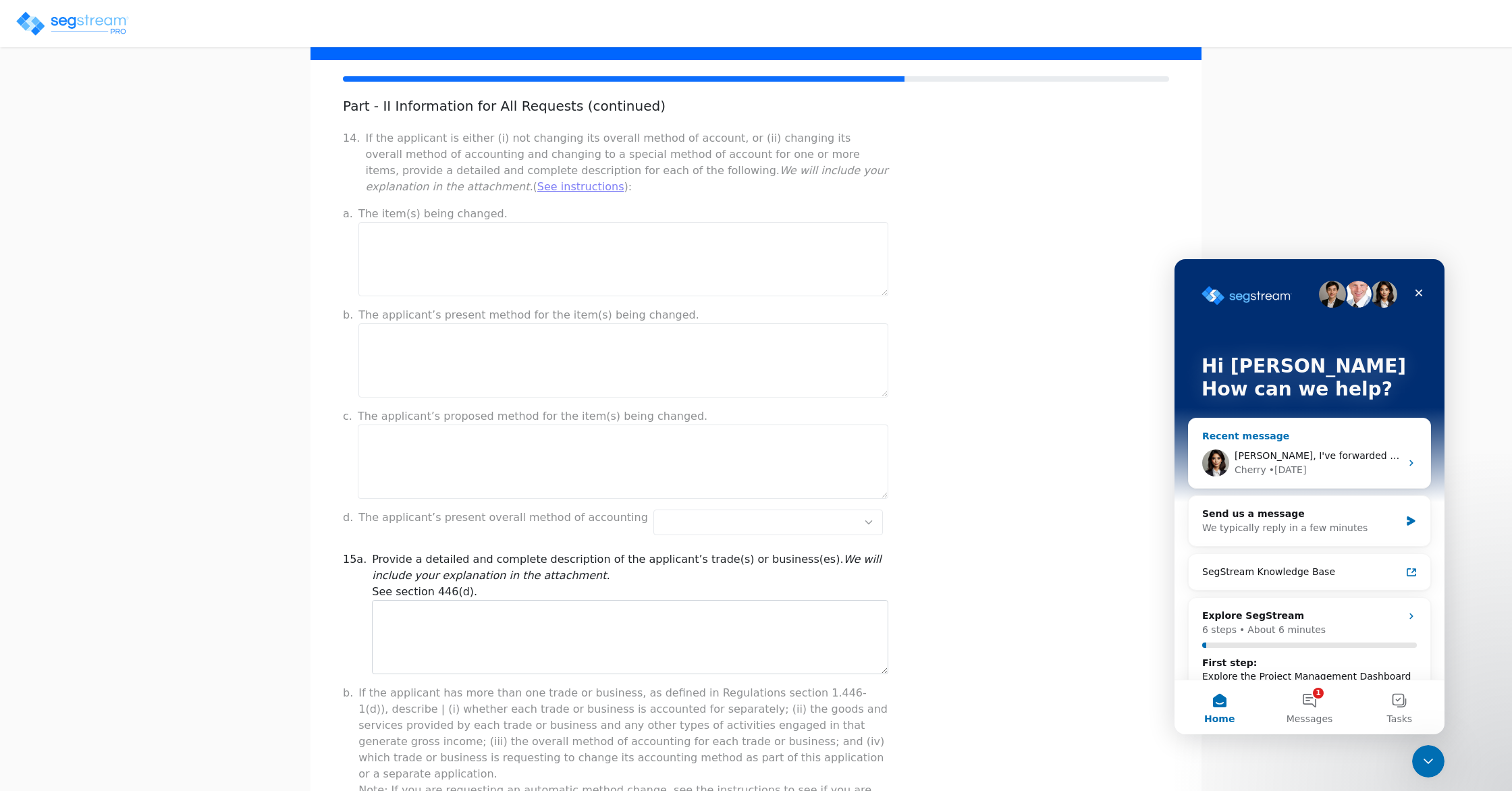
click at [1288, 461] on div "[PERSON_NAME], I've forwarded this to the engineers, we will have an answer lat…" at bounding box center [1317, 456] width 166 height 14
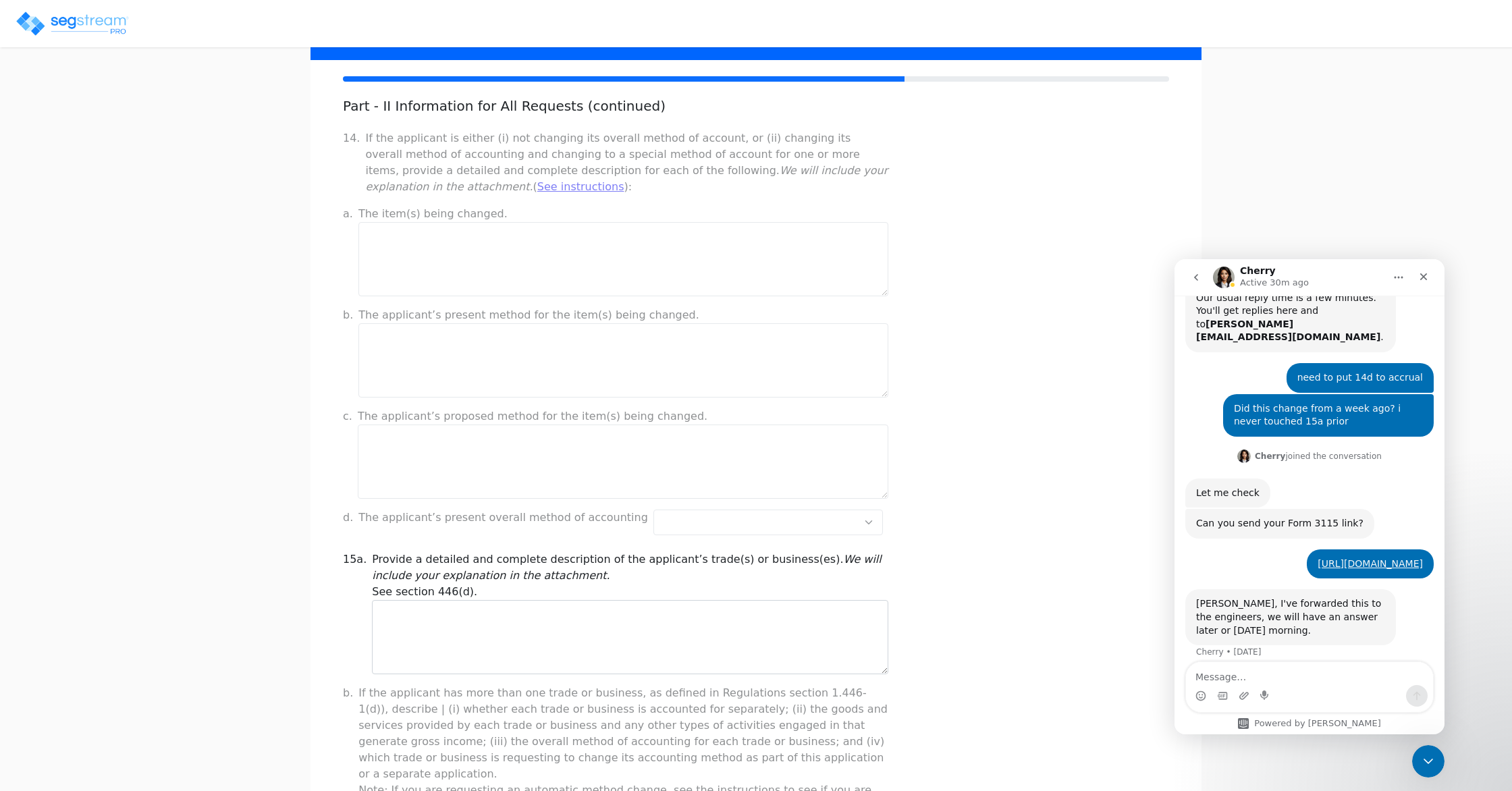
scroll to position [480, 0]
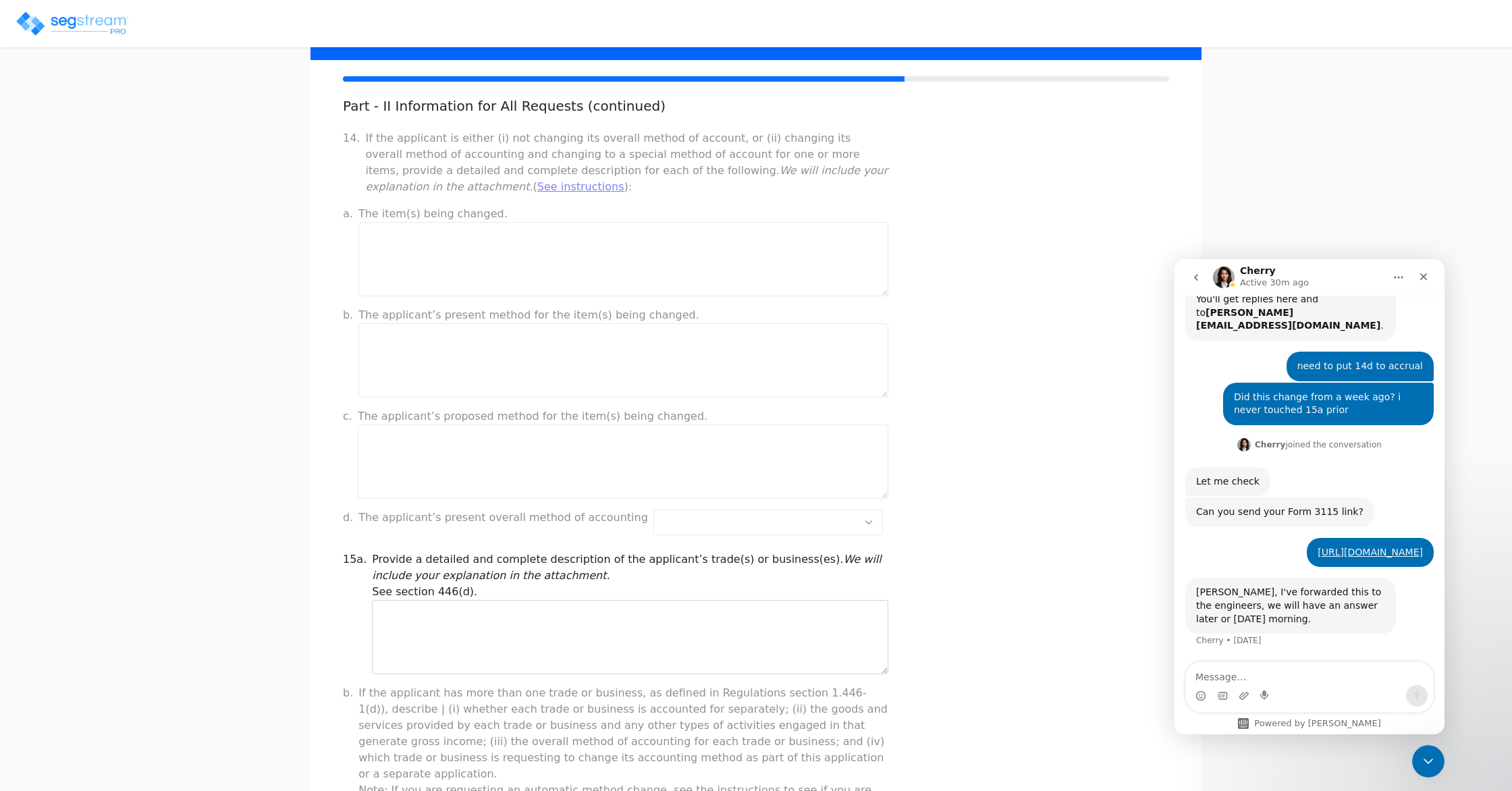
click at [1293, 672] on textarea "Message…" at bounding box center [1309, 674] width 247 height 23
type textarea "hi any update here"
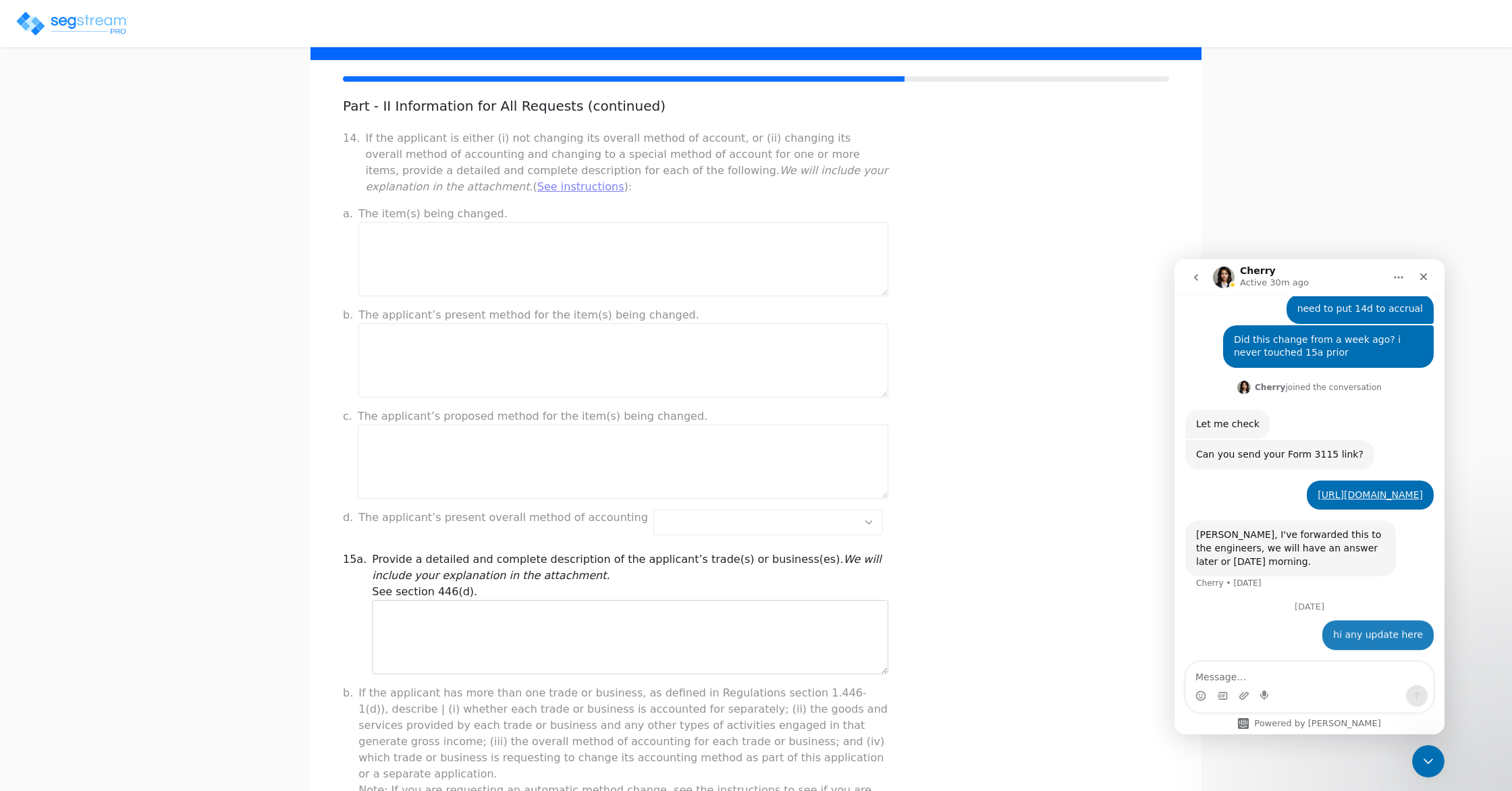
scroll to position [557, 0]
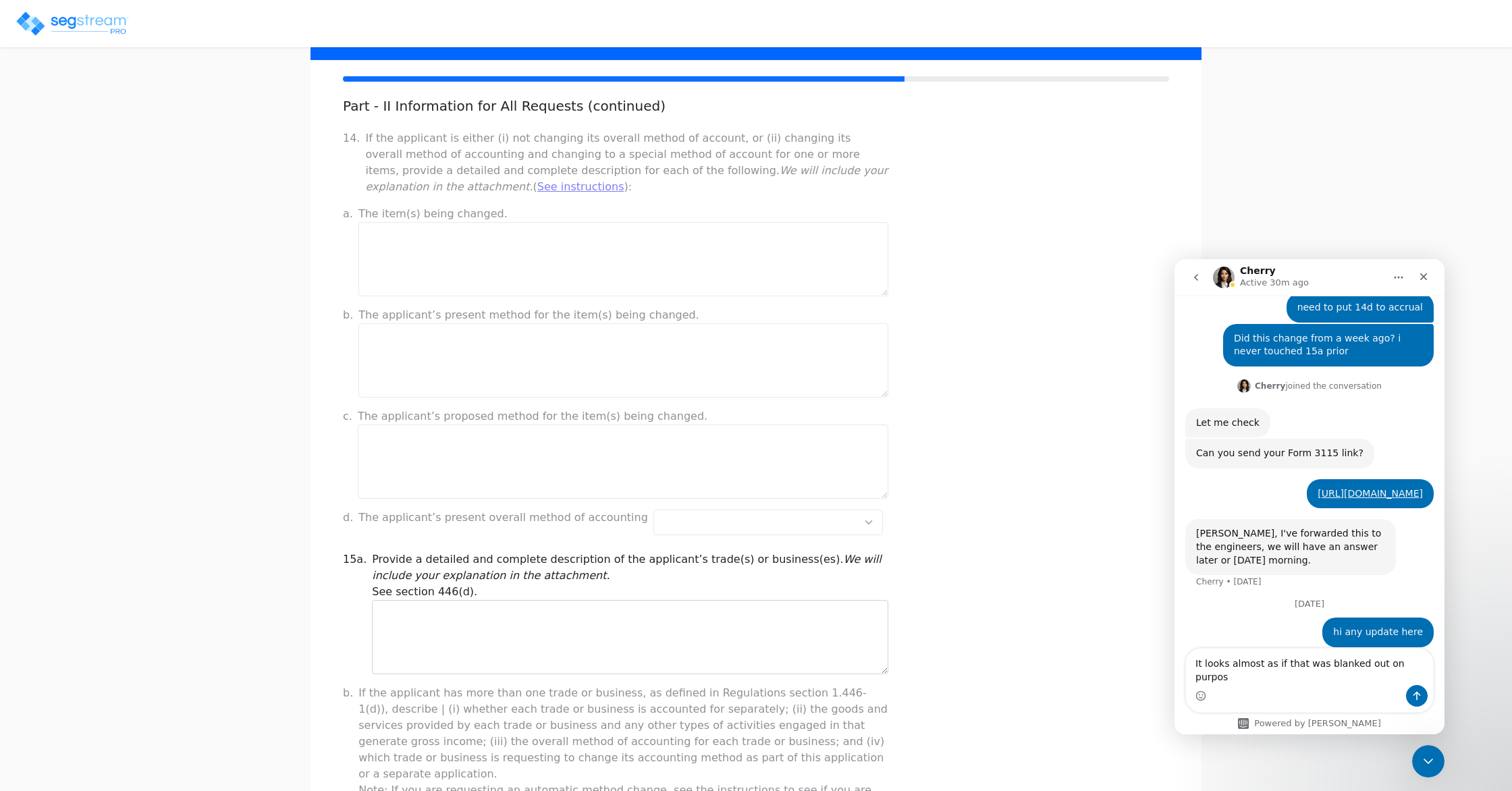
type textarea "It looks almost as if that was blanked out on purpose"
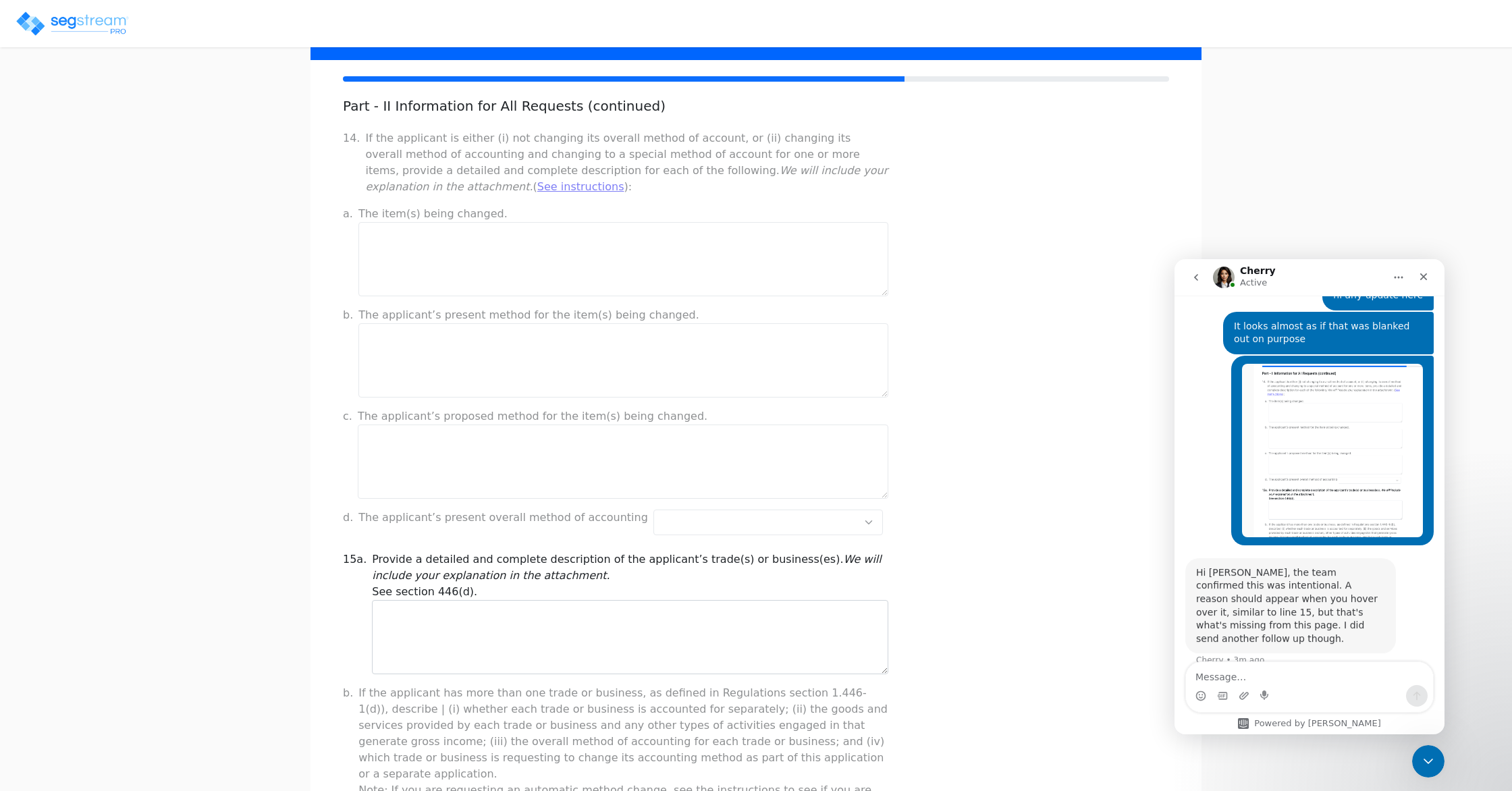
scroll to position [884, 0]
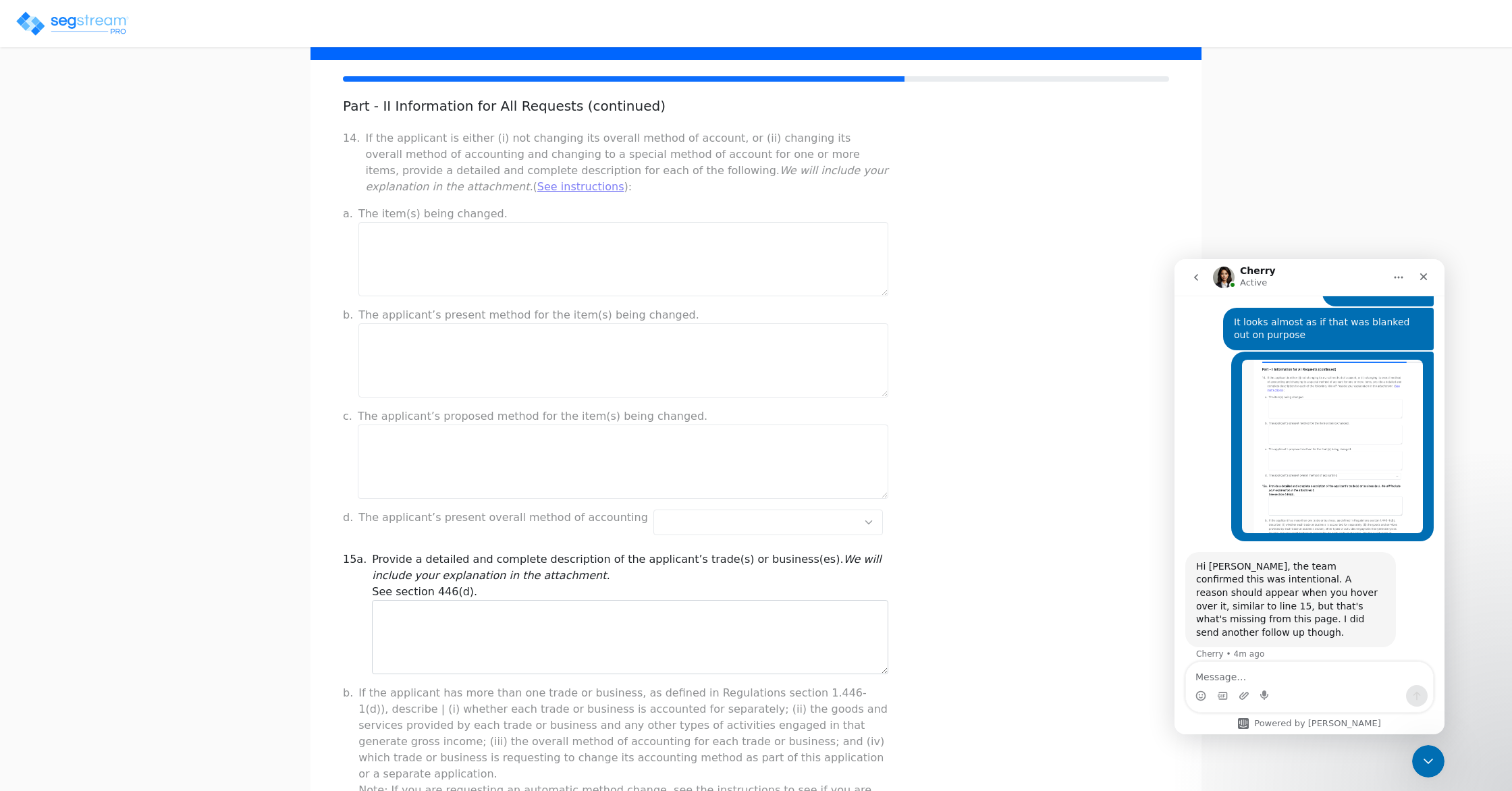
click at [482, 517] on div "Part - II Information for All Requests (continued) 14. If the applicant is eith…" at bounding box center [756, 784] width 826 height 1372
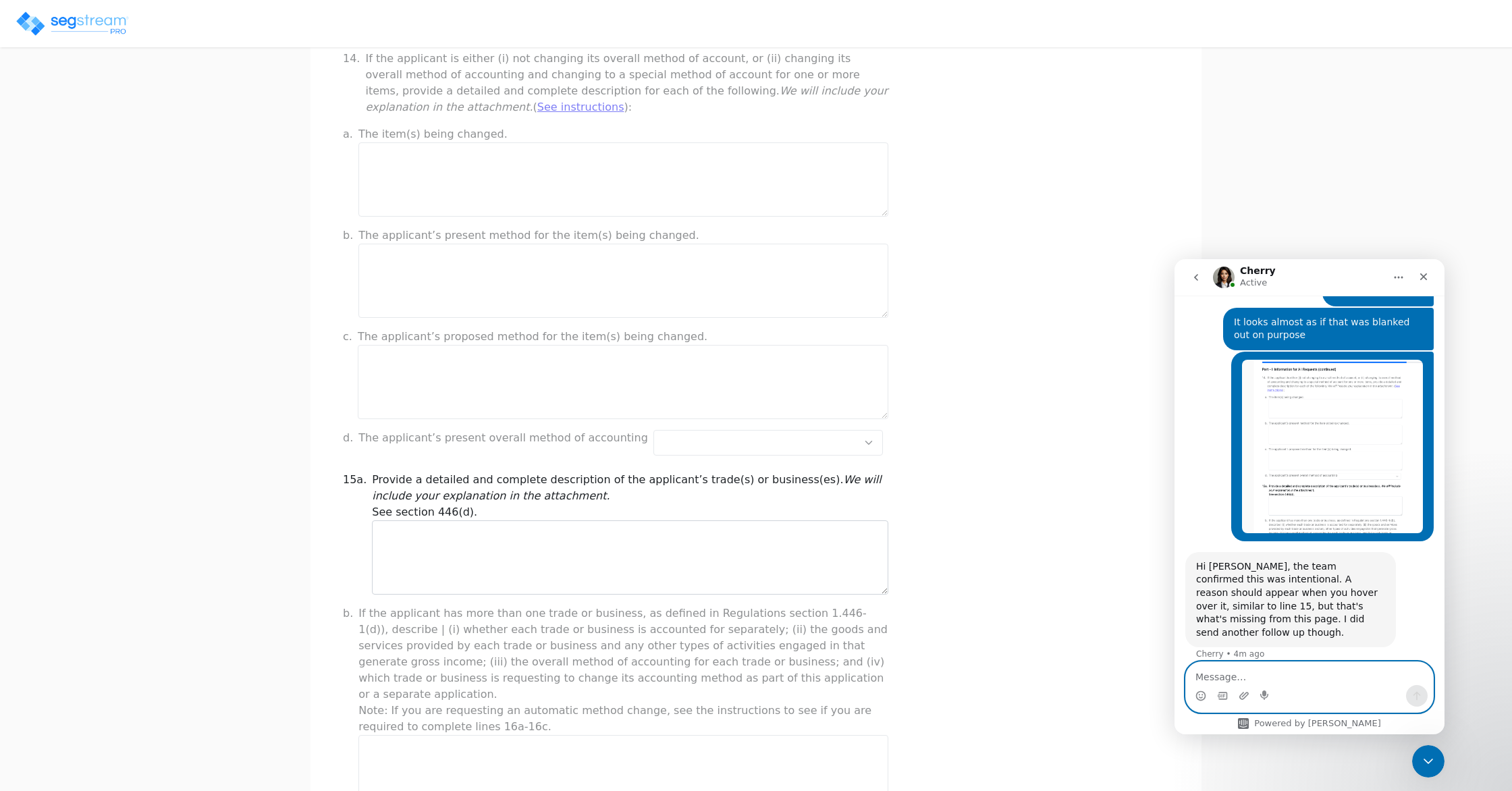
click at [1326, 672] on textarea "Message…" at bounding box center [1309, 674] width 247 height 23
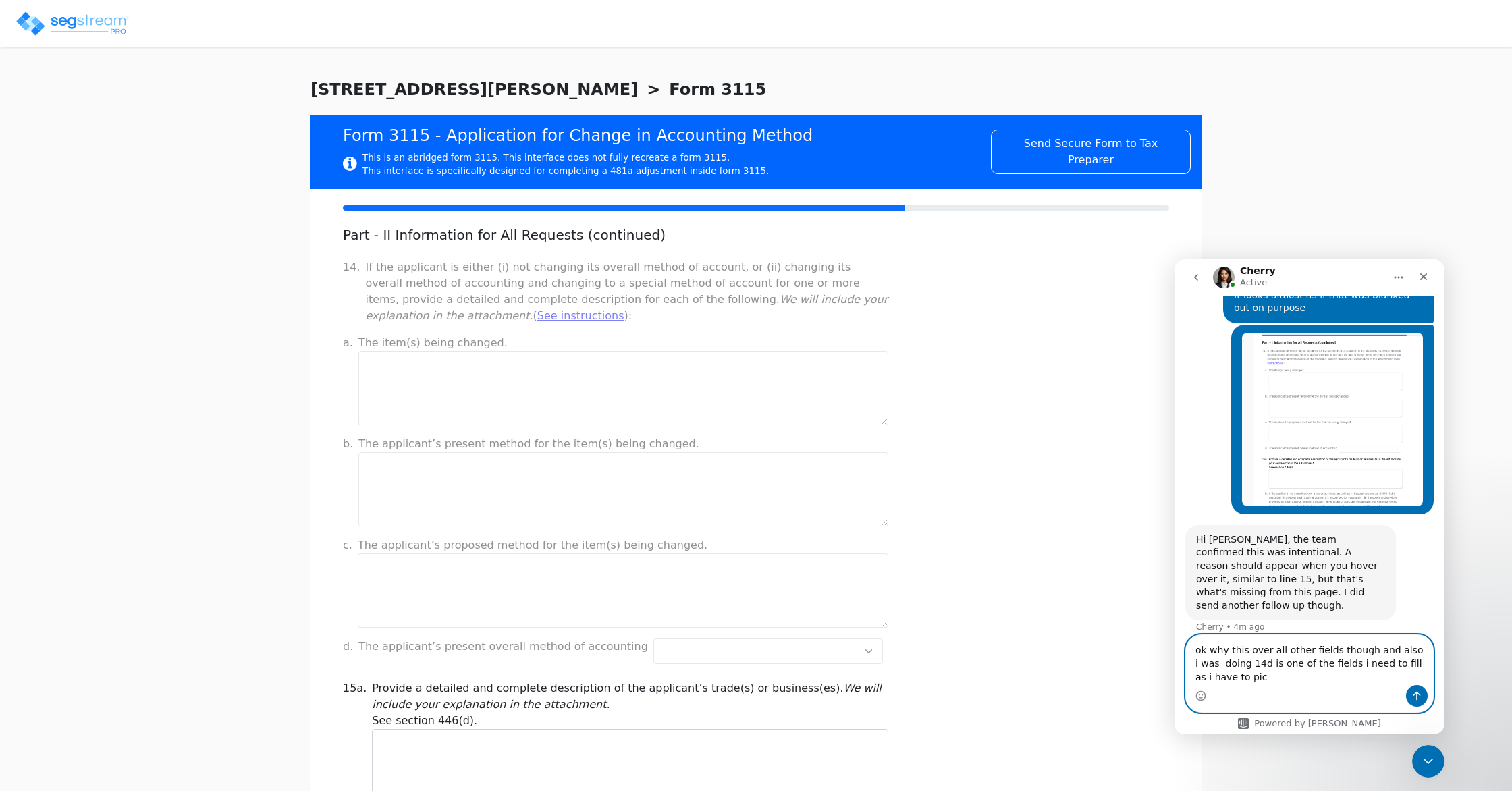
scroll to position [911, 0]
type textarea "ok why this over all other fields though and also i was doing 14d is one of the…"
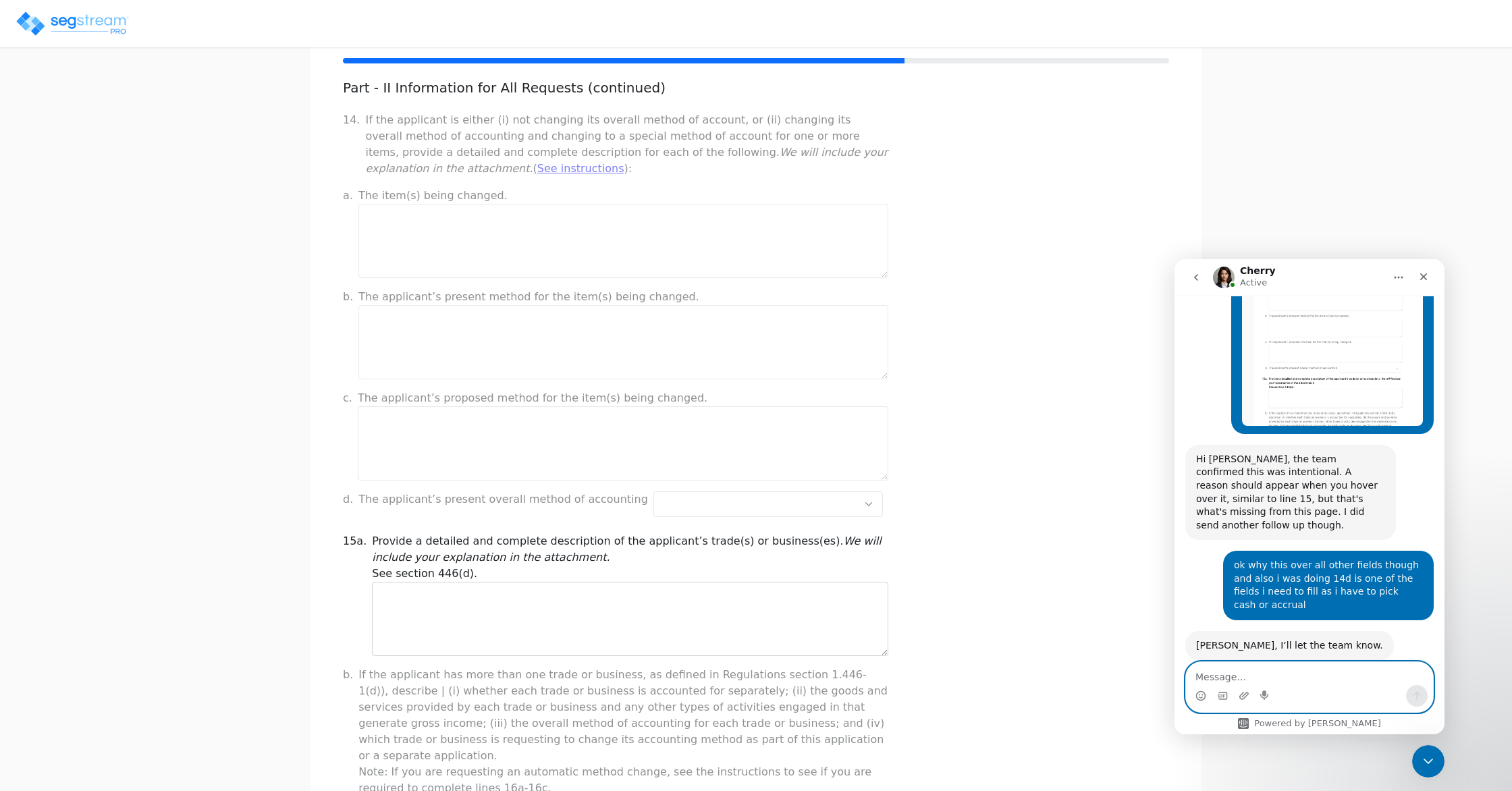
scroll to position [0, 0]
